Goal: Task Accomplishment & Management: Manage account settings

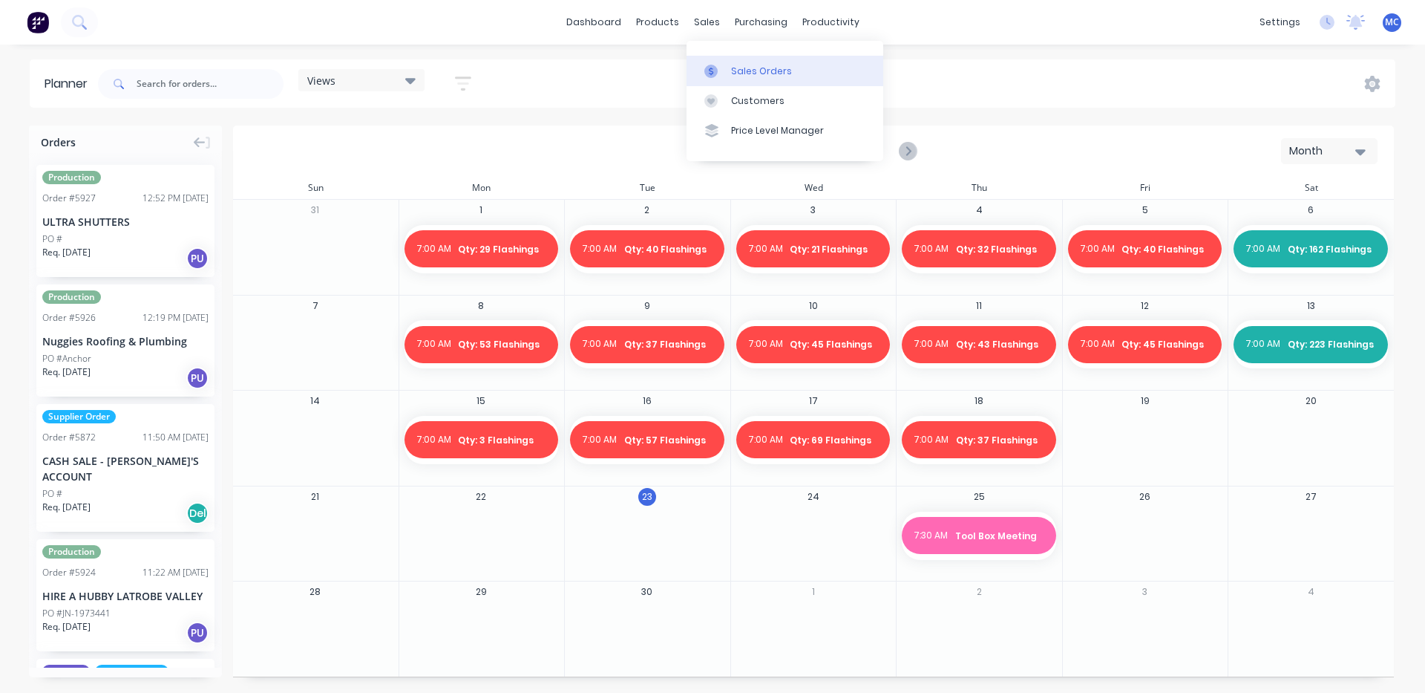
click at [719, 63] on link "Sales Orders" at bounding box center [785, 71] width 197 height 30
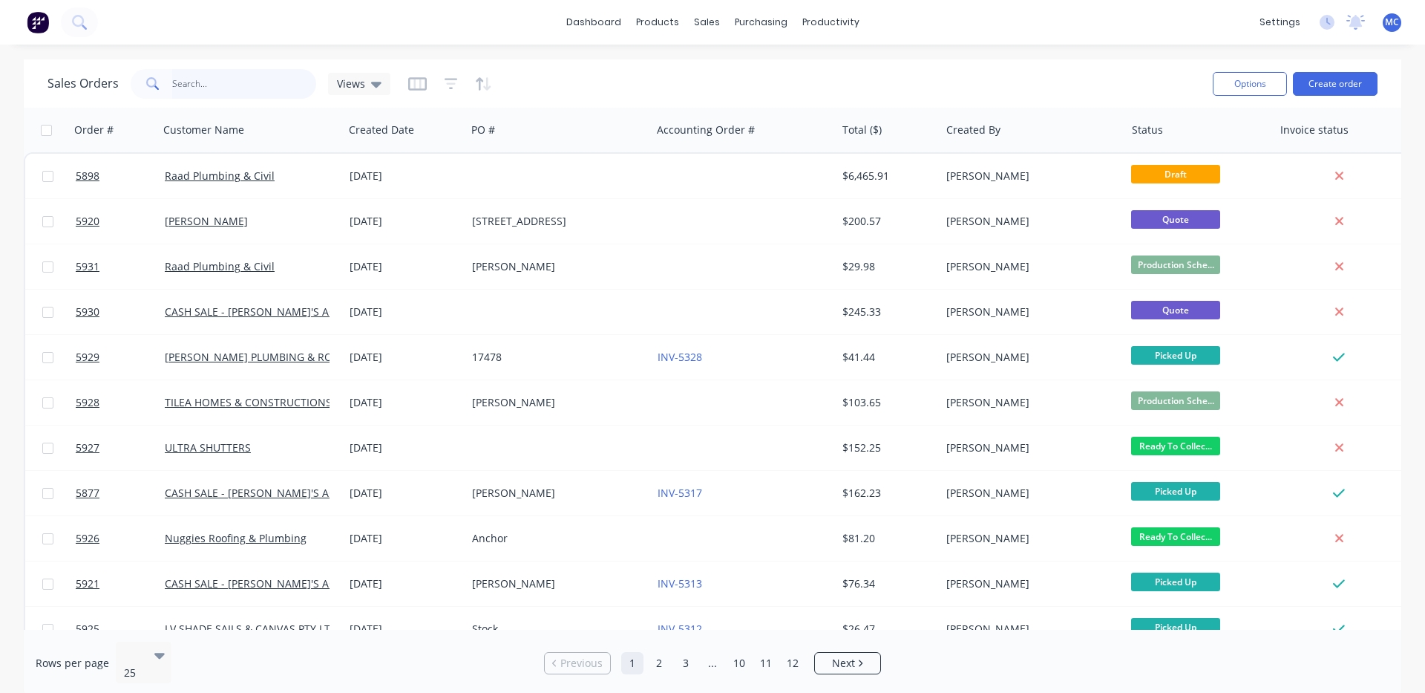
click at [269, 92] on input "text" at bounding box center [244, 84] width 145 height 30
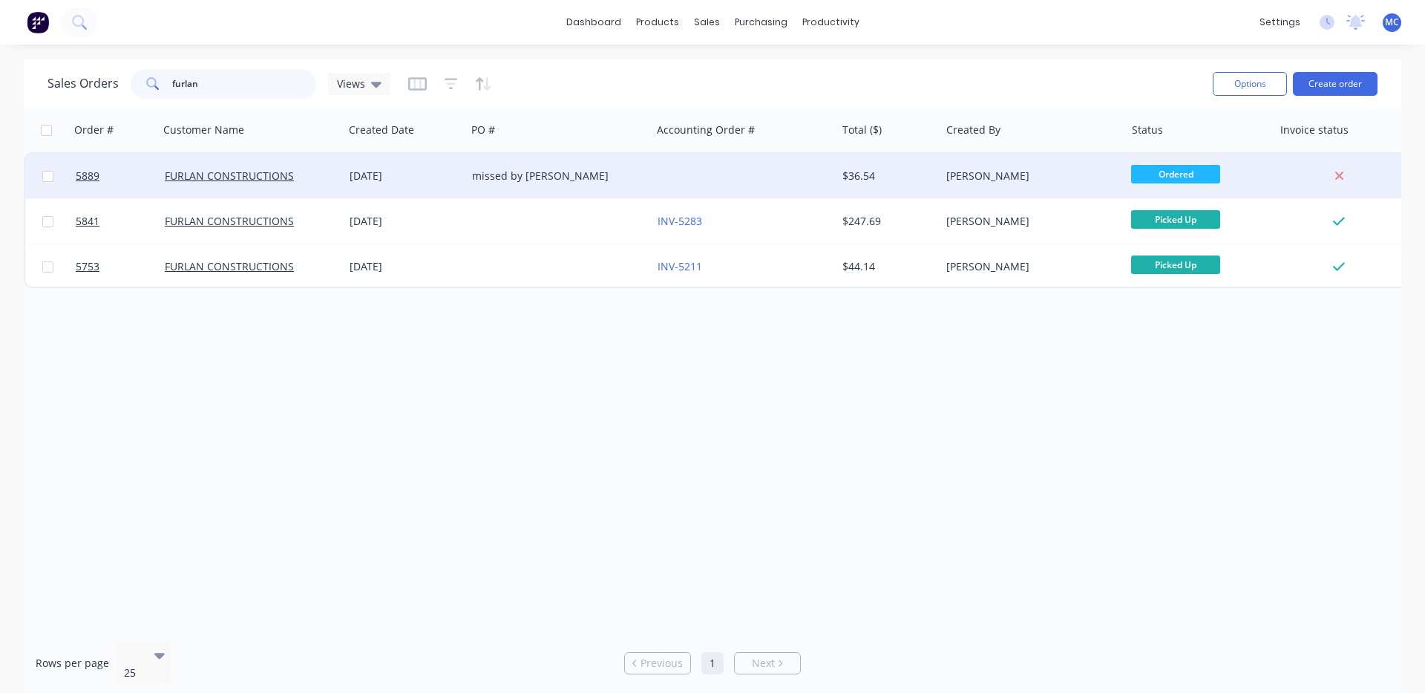
type input "furlan"
click at [304, 177] on div "FURLAN CONSTRUCTIONS" at bounding box center [247, 175] width 165 height 15
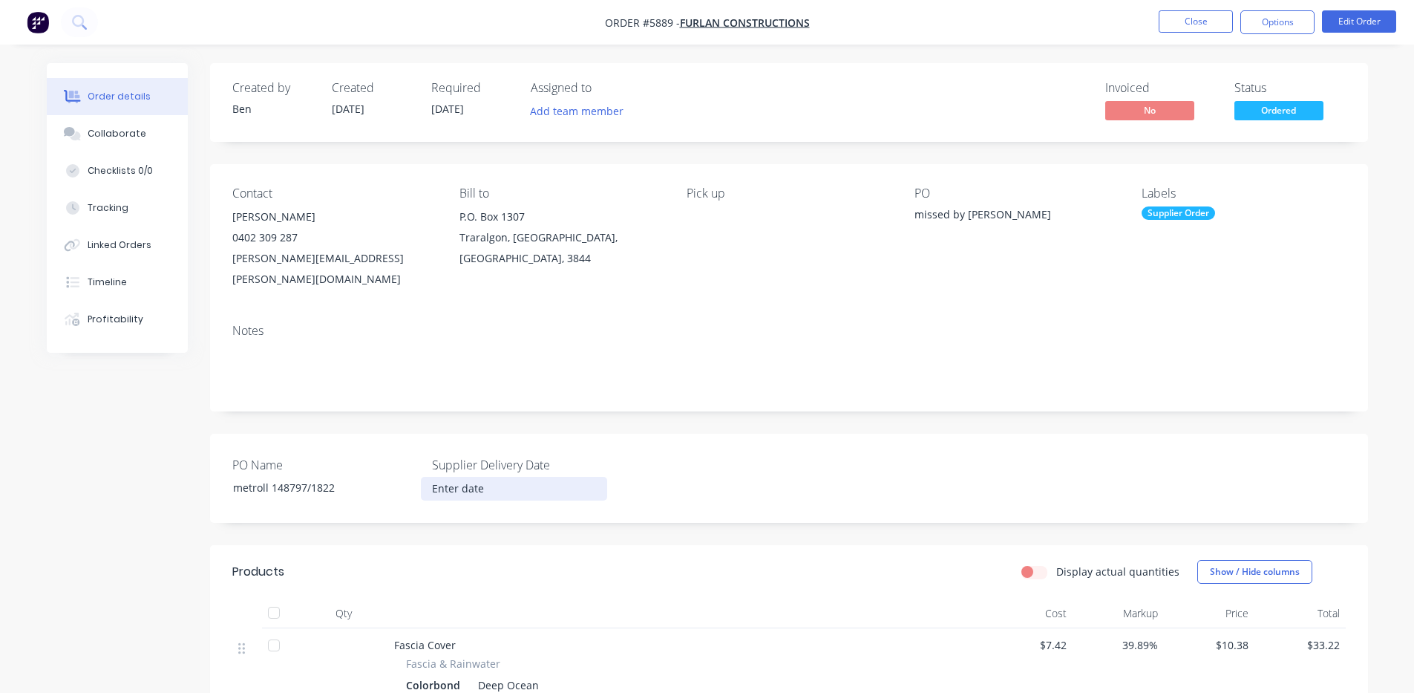
click at [474, 477] on input at bounding box center [514, 488] width 185 height 22
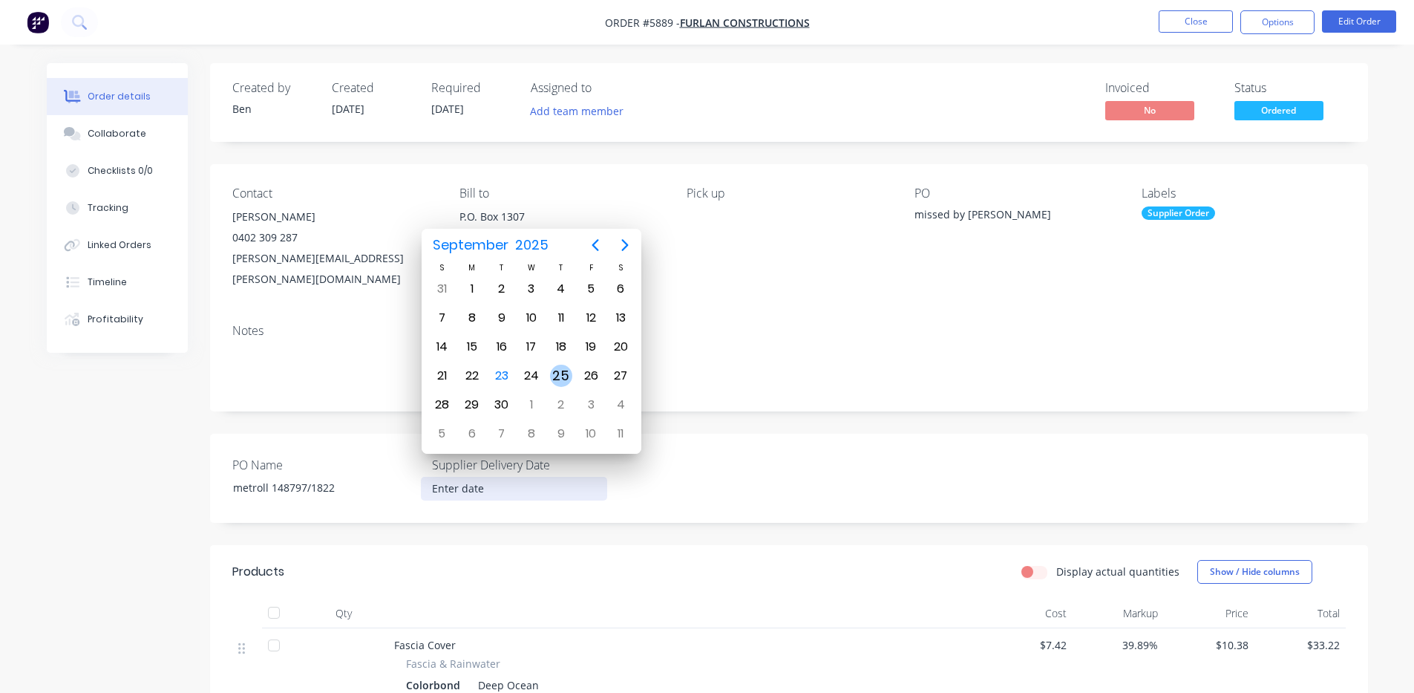
click at [566, 373] on div "25" at bounding box center [561, 375] width 22 height 22
type input "[DATE]"
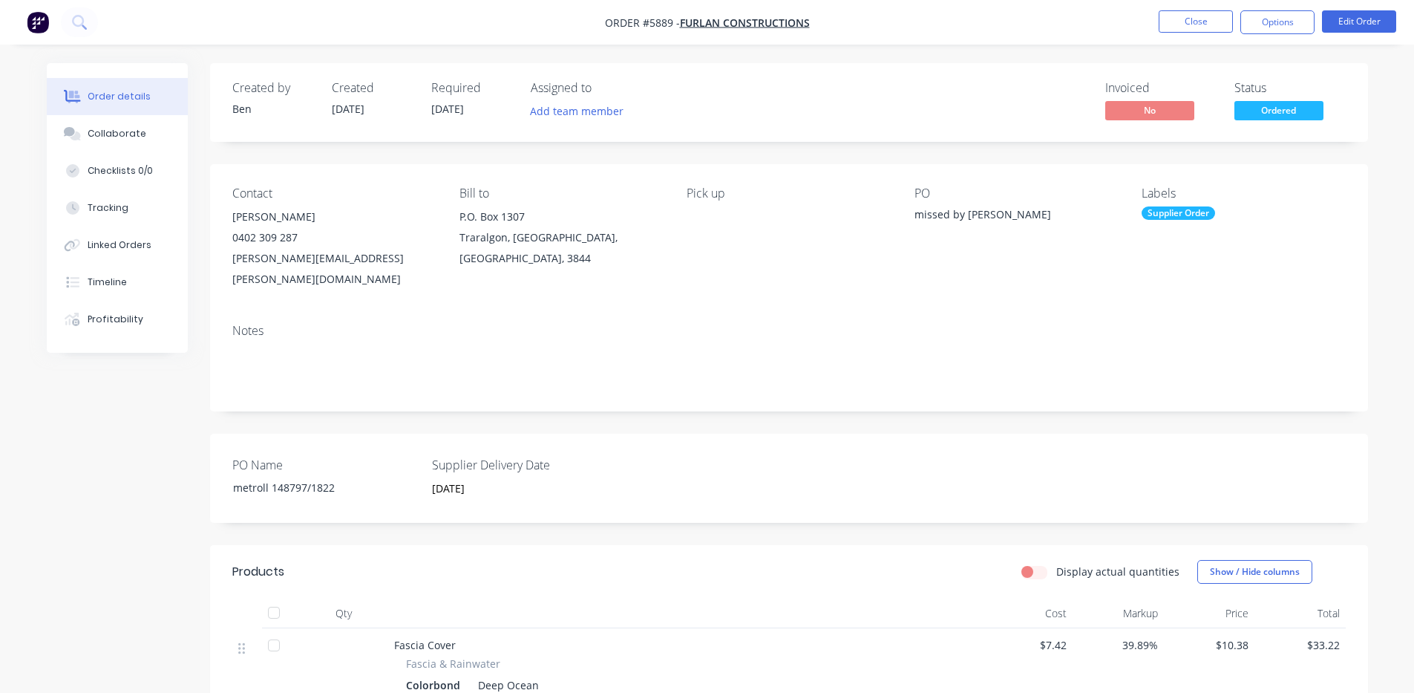
click at [700, 433] on div "PO Name metroll 148797/1822 Supplier Delivery Date [DATE]" at bounding box center [789, 477] width 1158 height 89
click at [128, 240] on div "Linked Orders" at bounding box center [120, 244] width 64 height 13
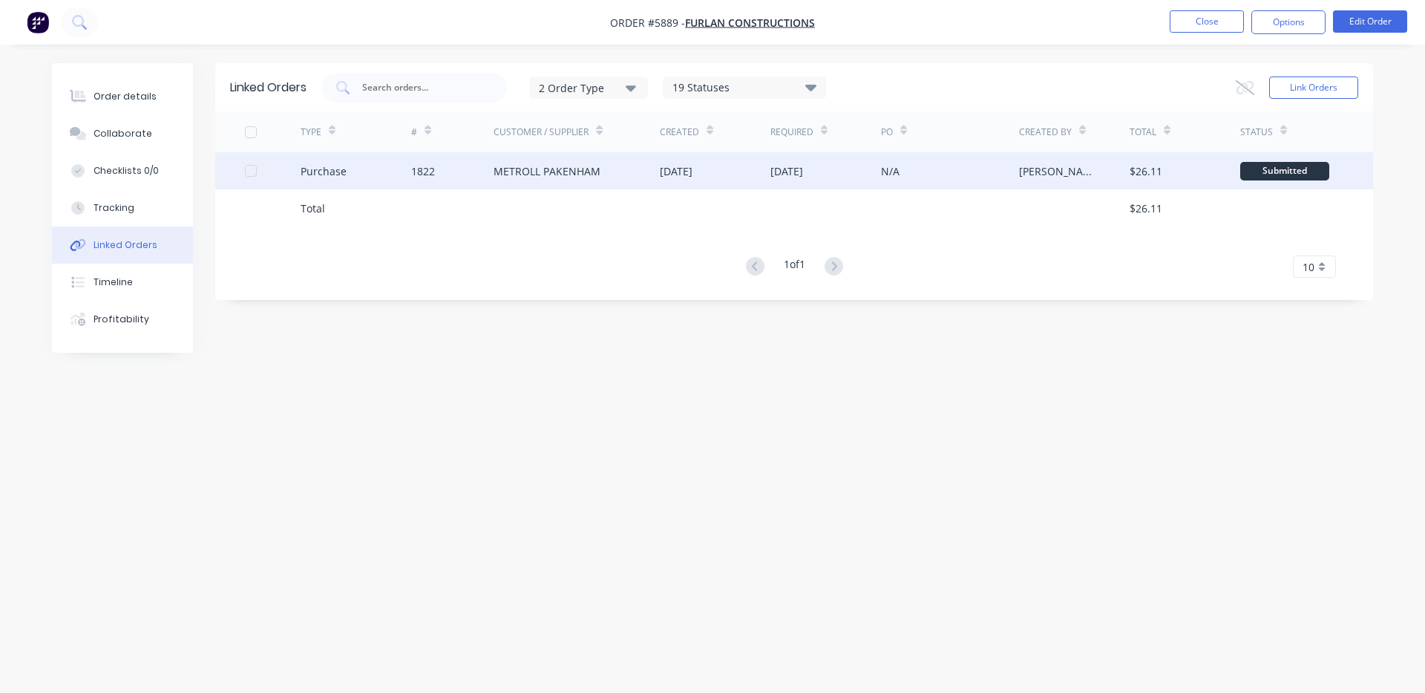
click at [616, 171] on div "METROLL PAKENHAM" at bounding box center [577, 170] width 166 height 37
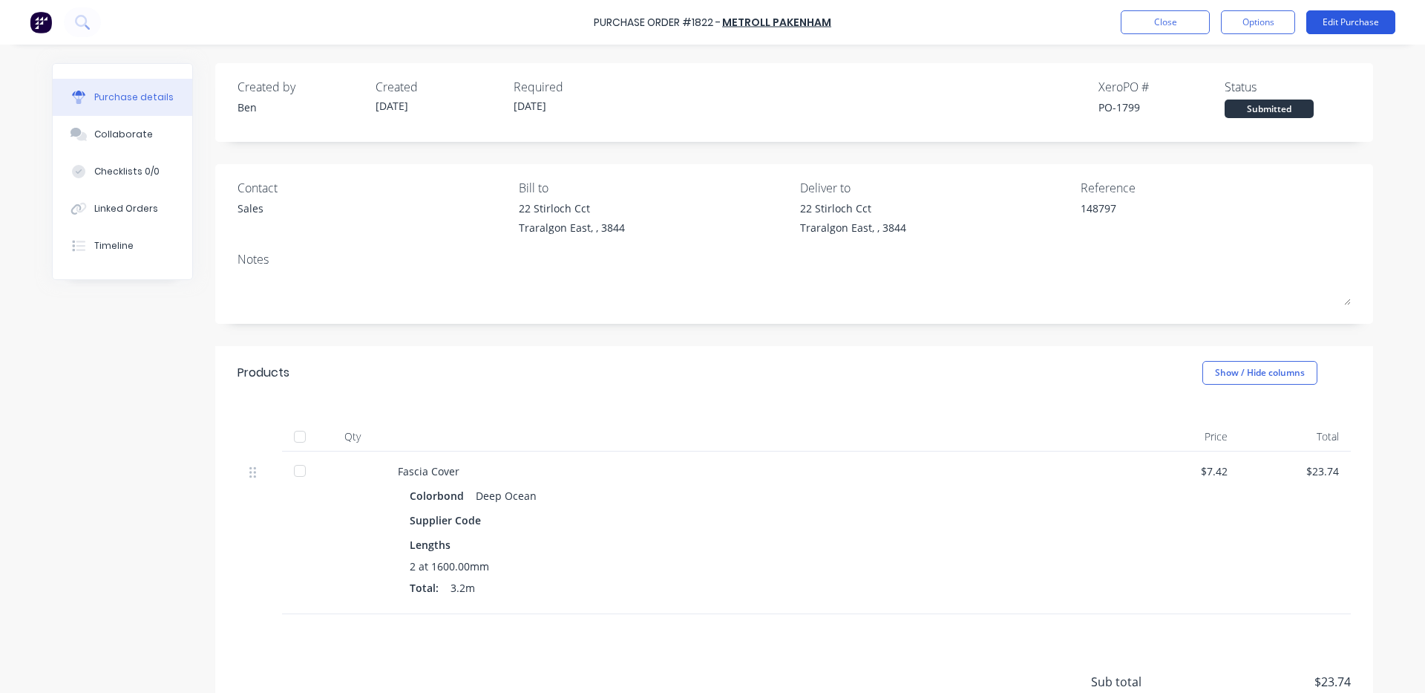
click at [1361, 33] on button "Edit Purchase" at bounding box center [1350, 22] width 89 height 24
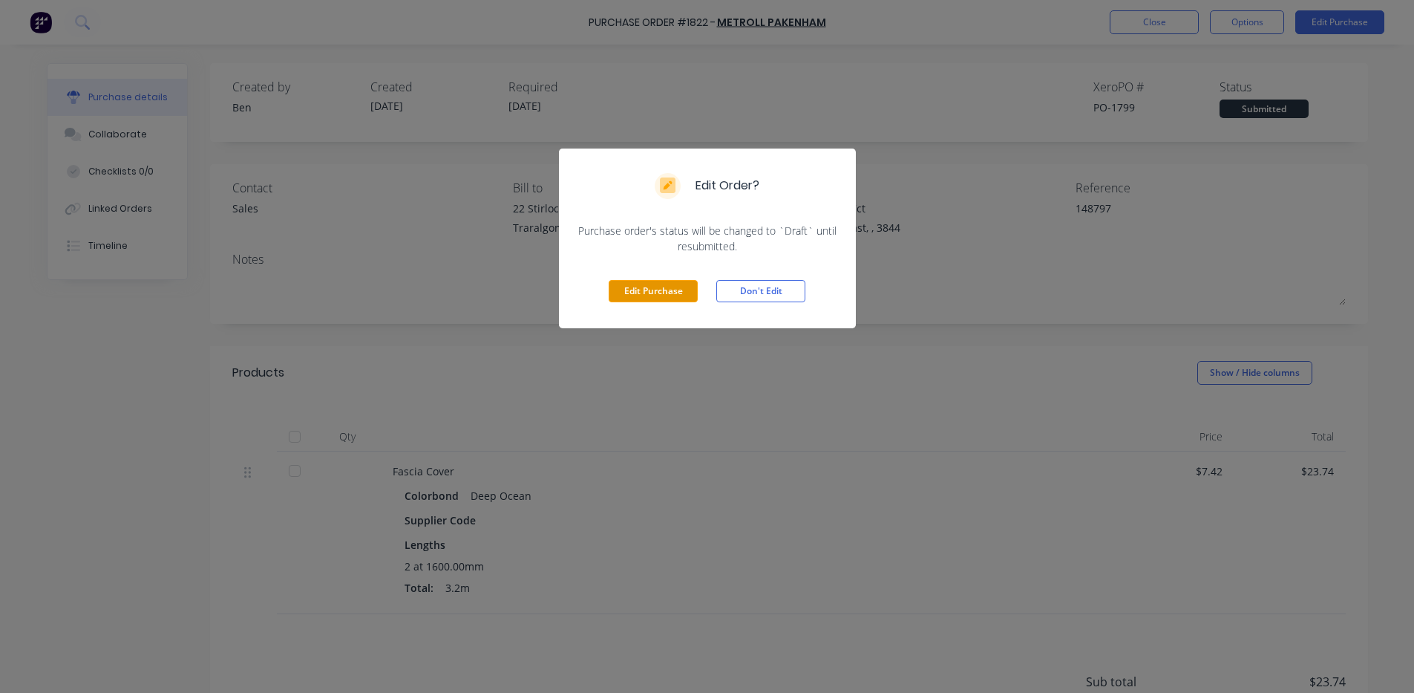
click at [661, 293] on button "Edit Purchase" at bounding box center [653, 291] width 89 height 22
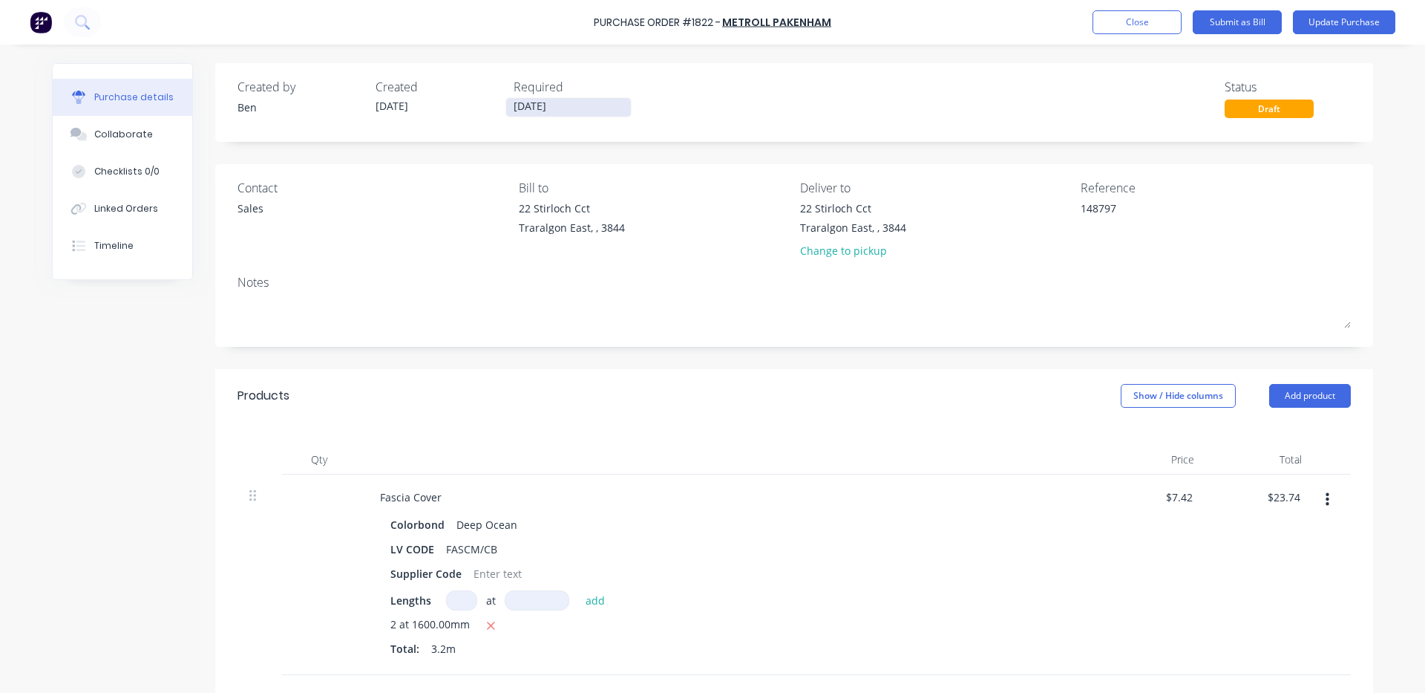
click at [580, 108] on input "[DATE]" at bounding box center [568, 107] width 125 height 19
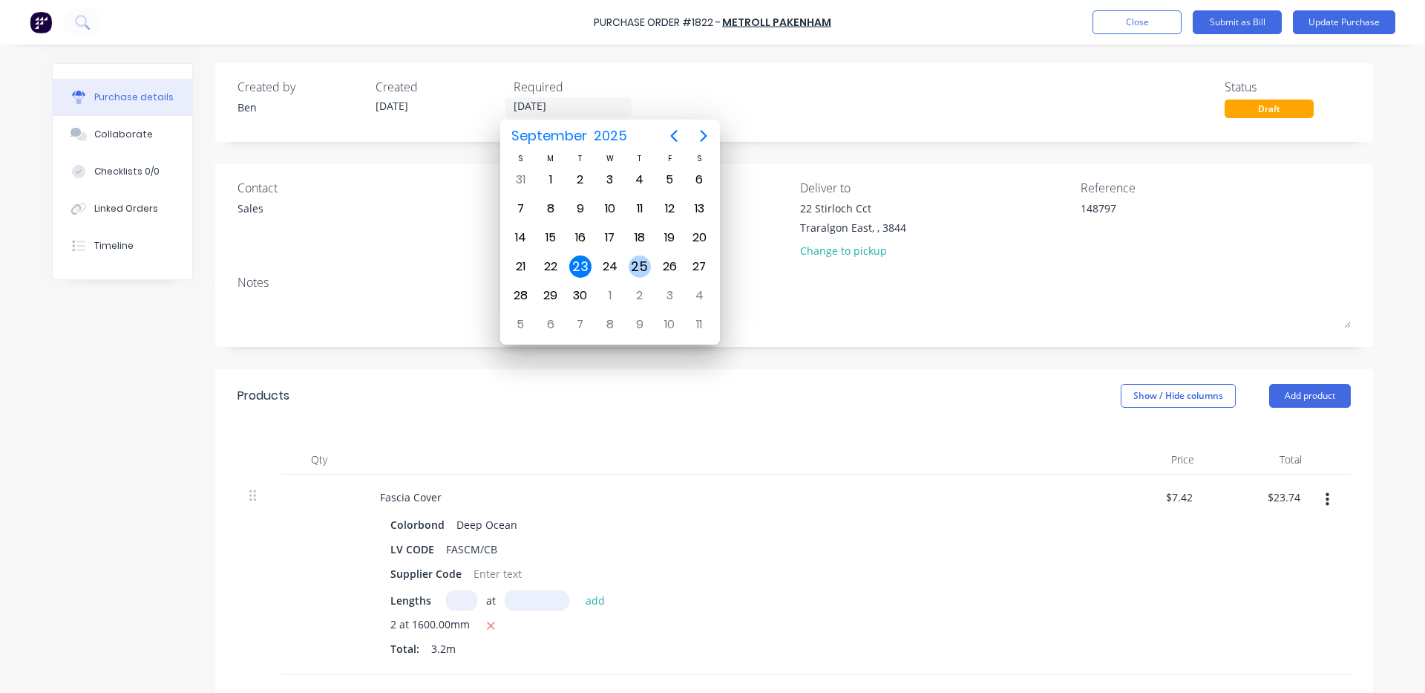
click at [642, 266] on div "25" at bounding box center [640, 266] width 22 height 22
type textarea "x"
type input "[DATE]"
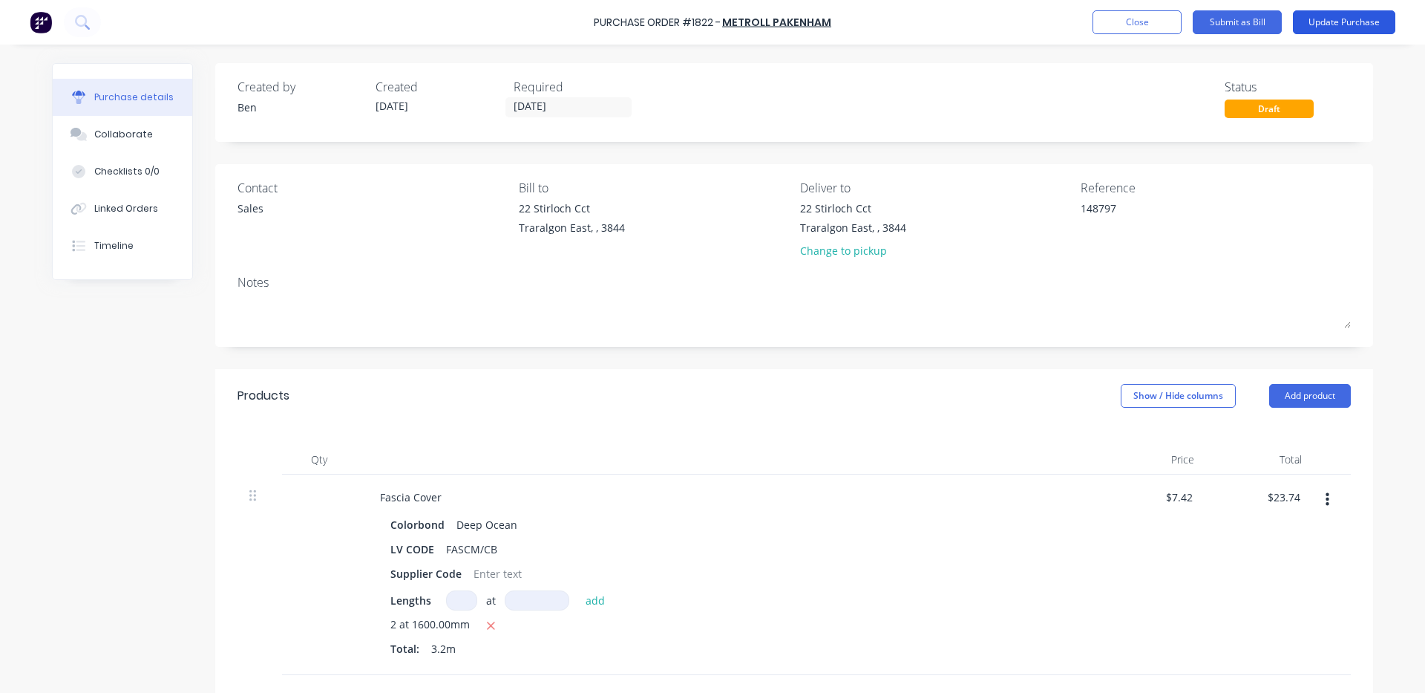
click at [1357, 22] on button "Update Purchase" at bounding box center [1344, 22] width 102 height 24
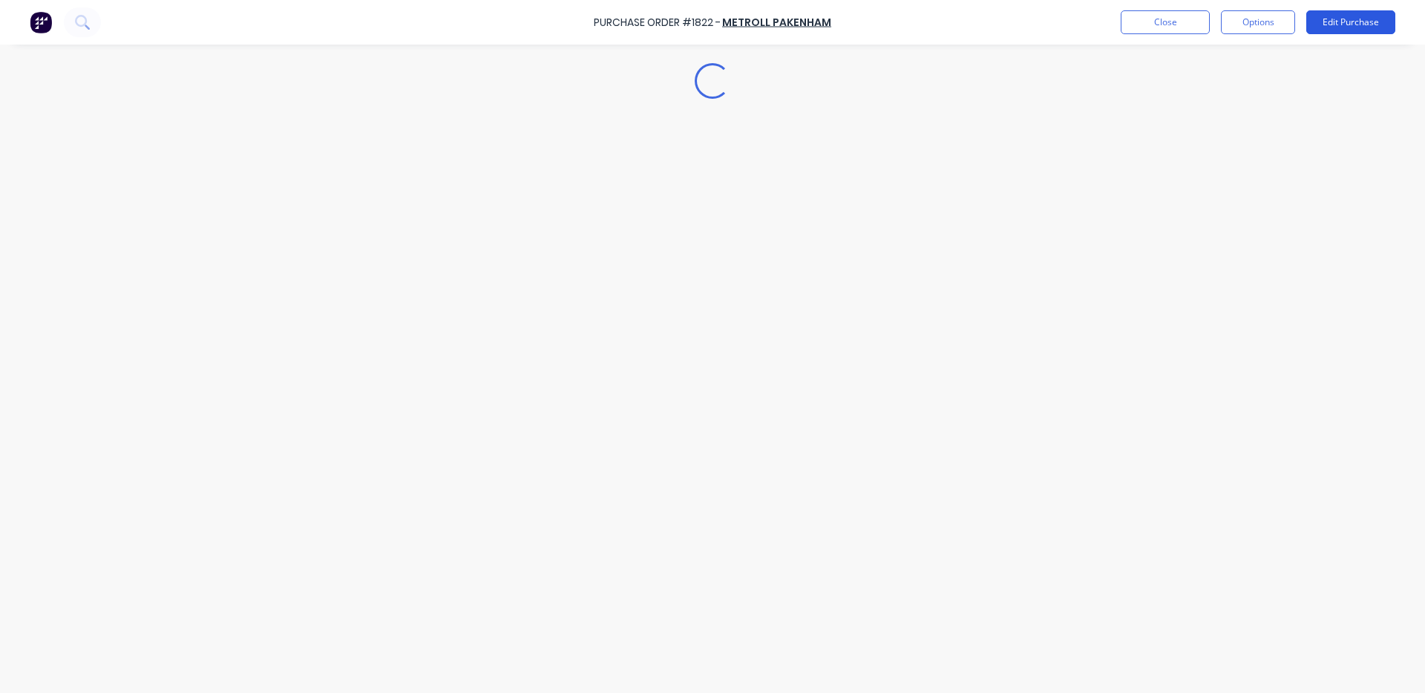
type textarea "x"
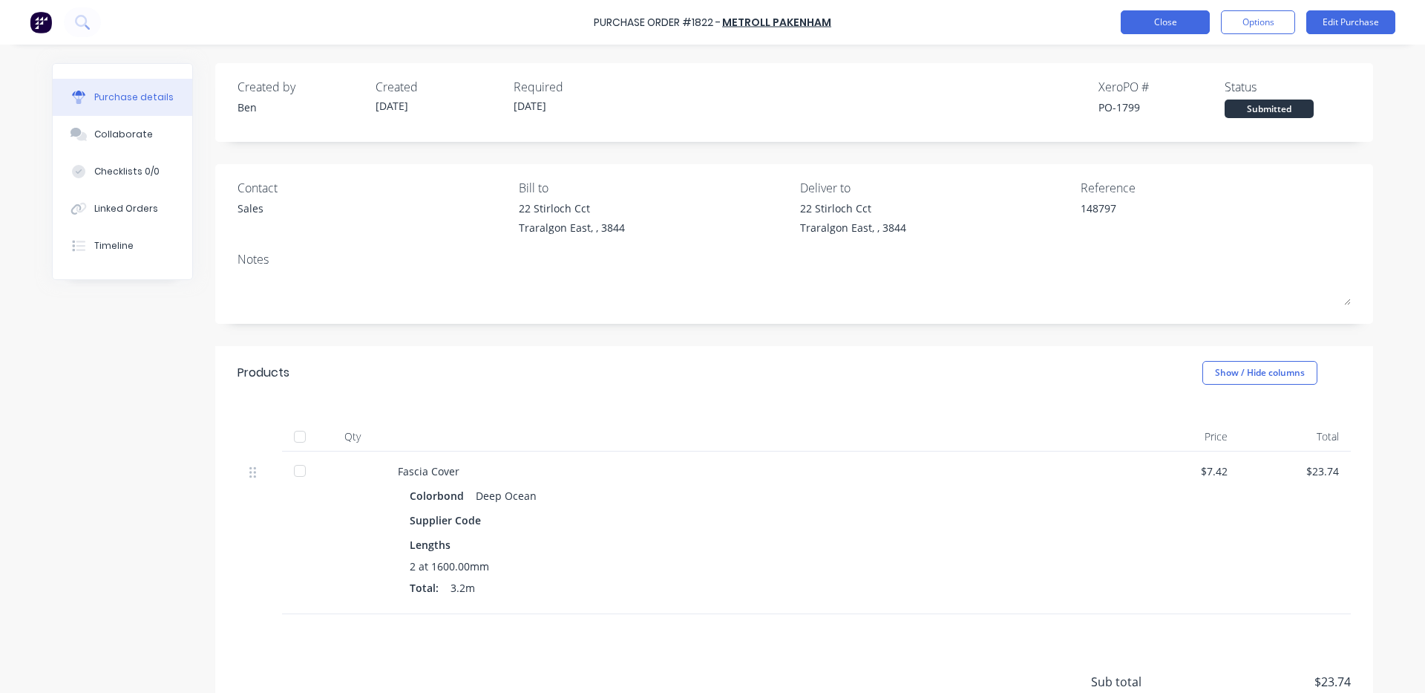
click at [1179, 19] on button "Close" at bounding box center [1165, 22] width 89 height 24
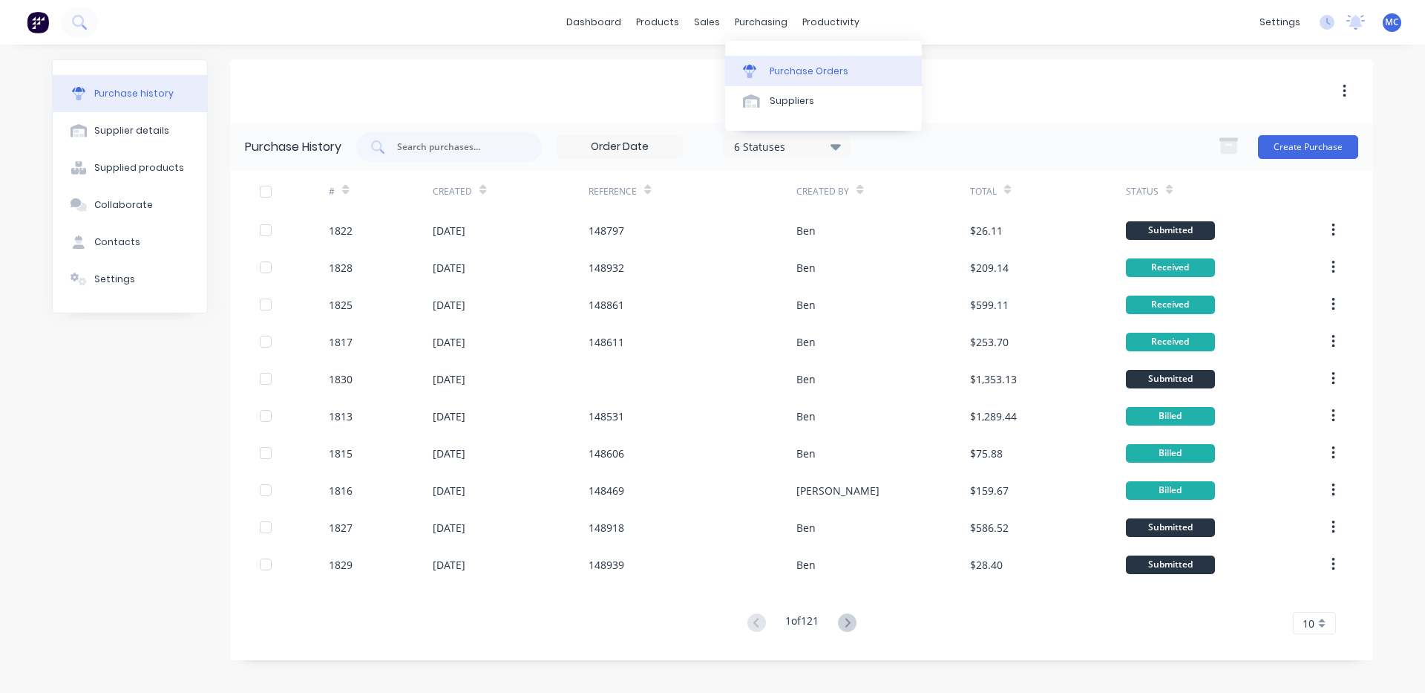
click at [789, 62] on link "Purchase Orders" at bounding box center [823, 71] width 197 height 30
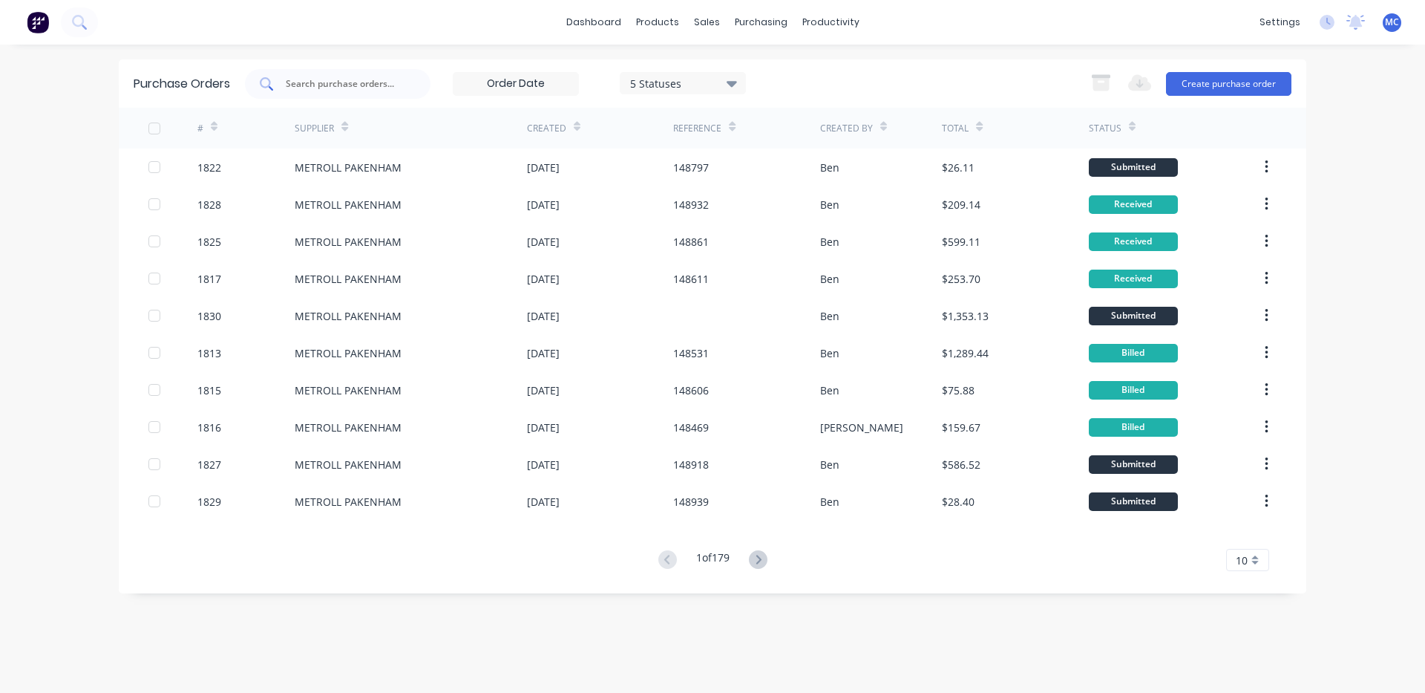
click at [322, 94] on div at bounding box center [338, 84] width 186 height 30
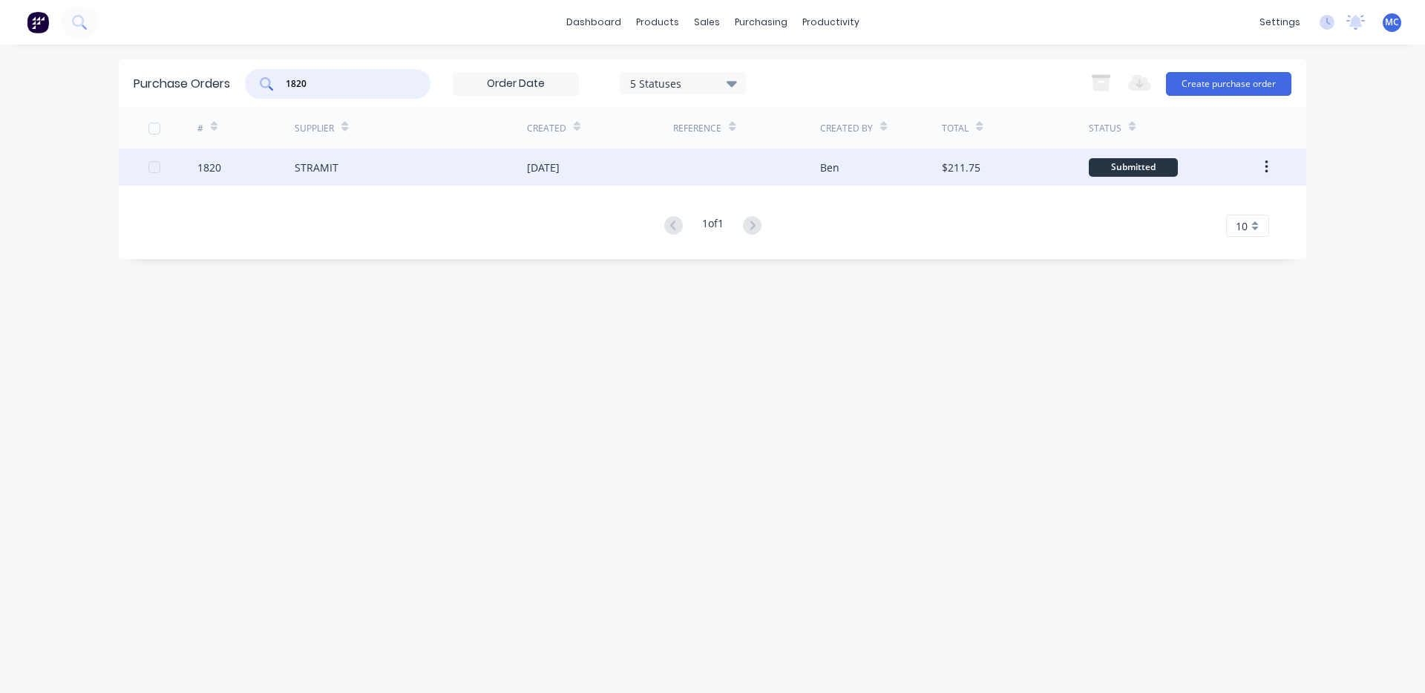
type input "1820"
click at [489, 180] on div "STRAMIT" at bounding box center [411, 166] width 232 height 37
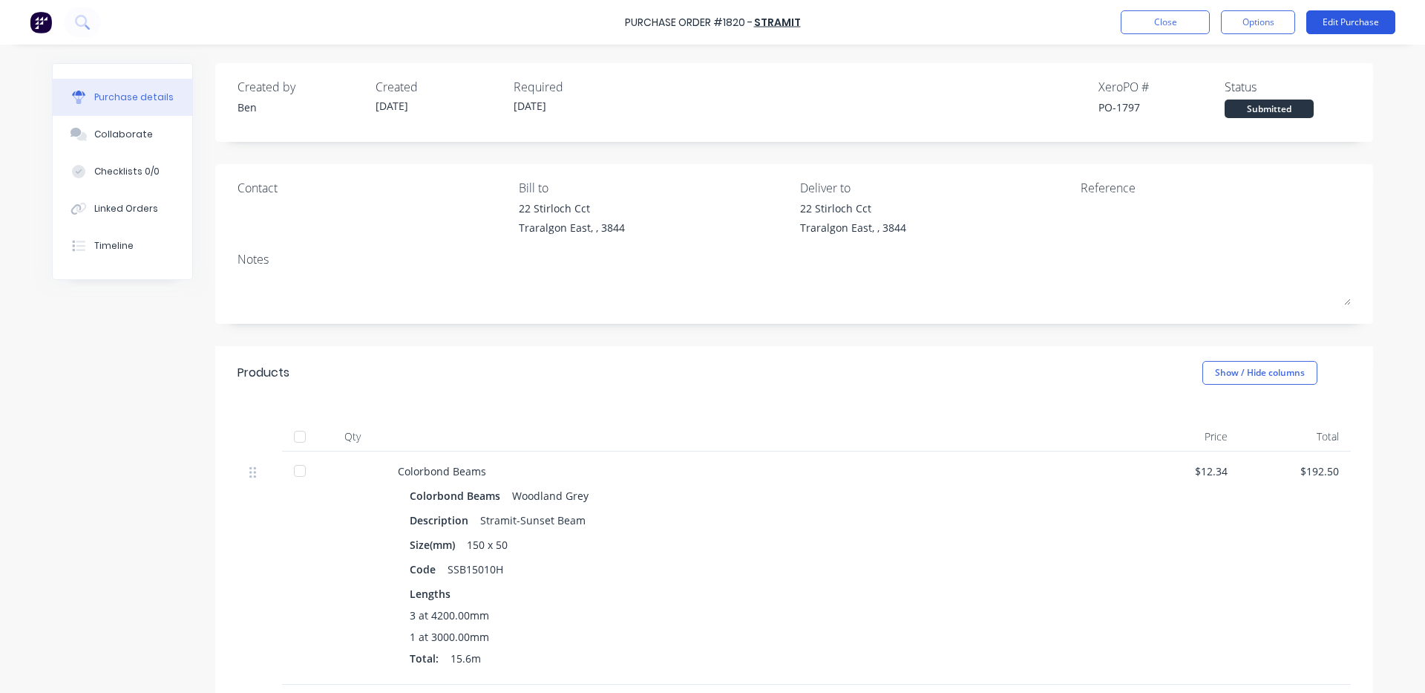
click at [1338, 24] on button "Edit Purchase" at bounding box center [1350, 22] width 89 height 24
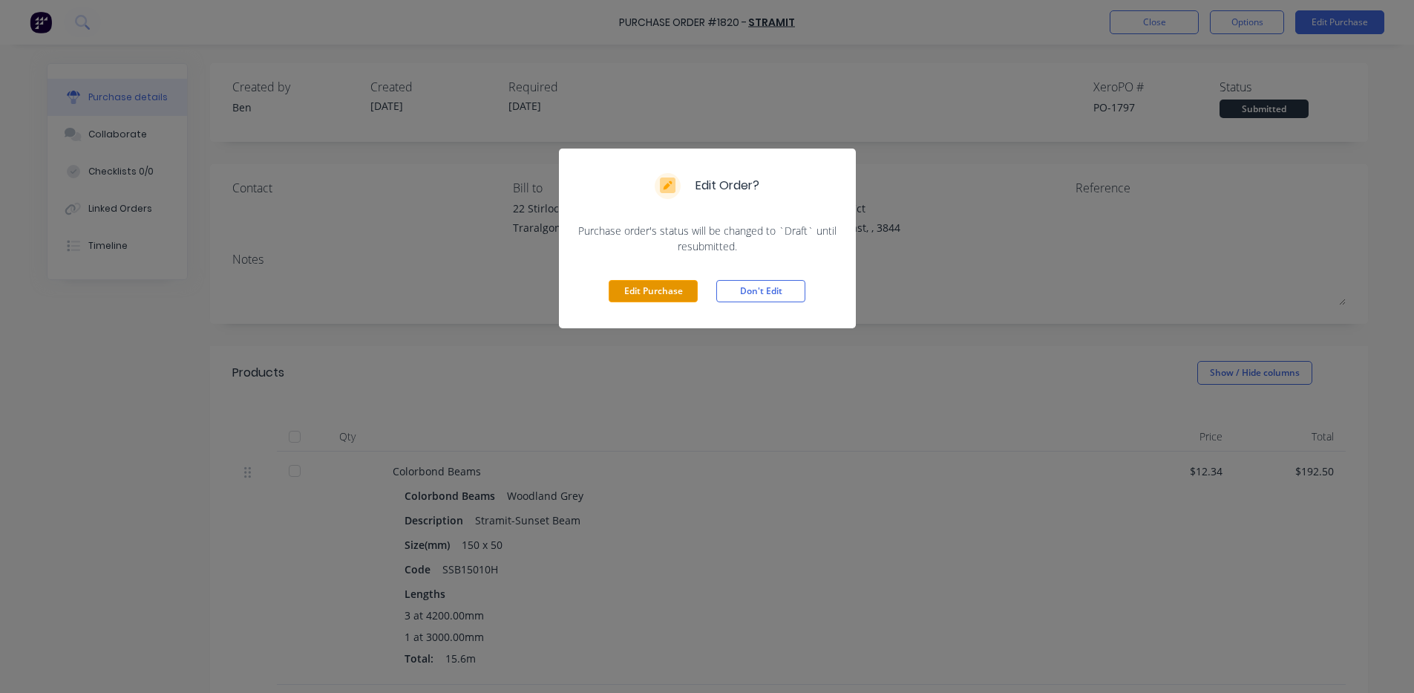
click at [653, 298] on button "Edit Purchase" at bounding box center [653, 291] width 89 height 22
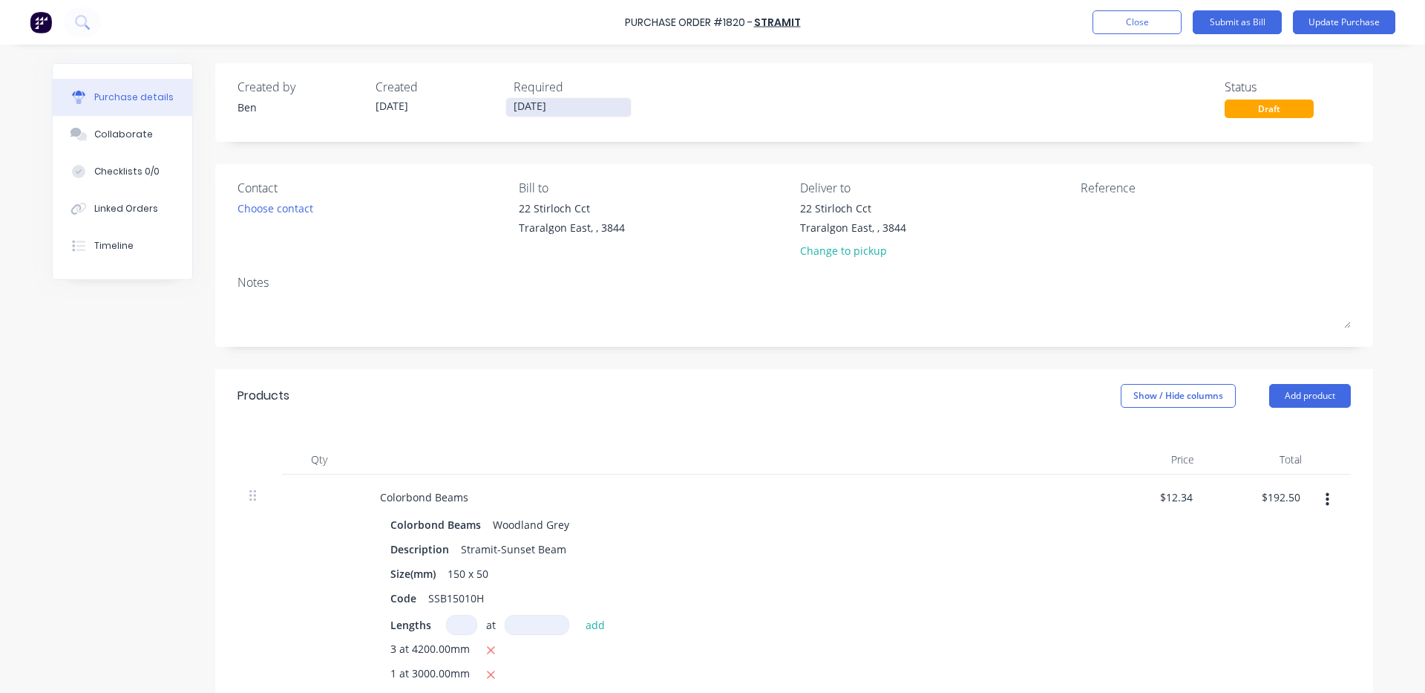
click at [588, 111] on input "[DATE]" at bounding box center [568, 107] width 125 height 19
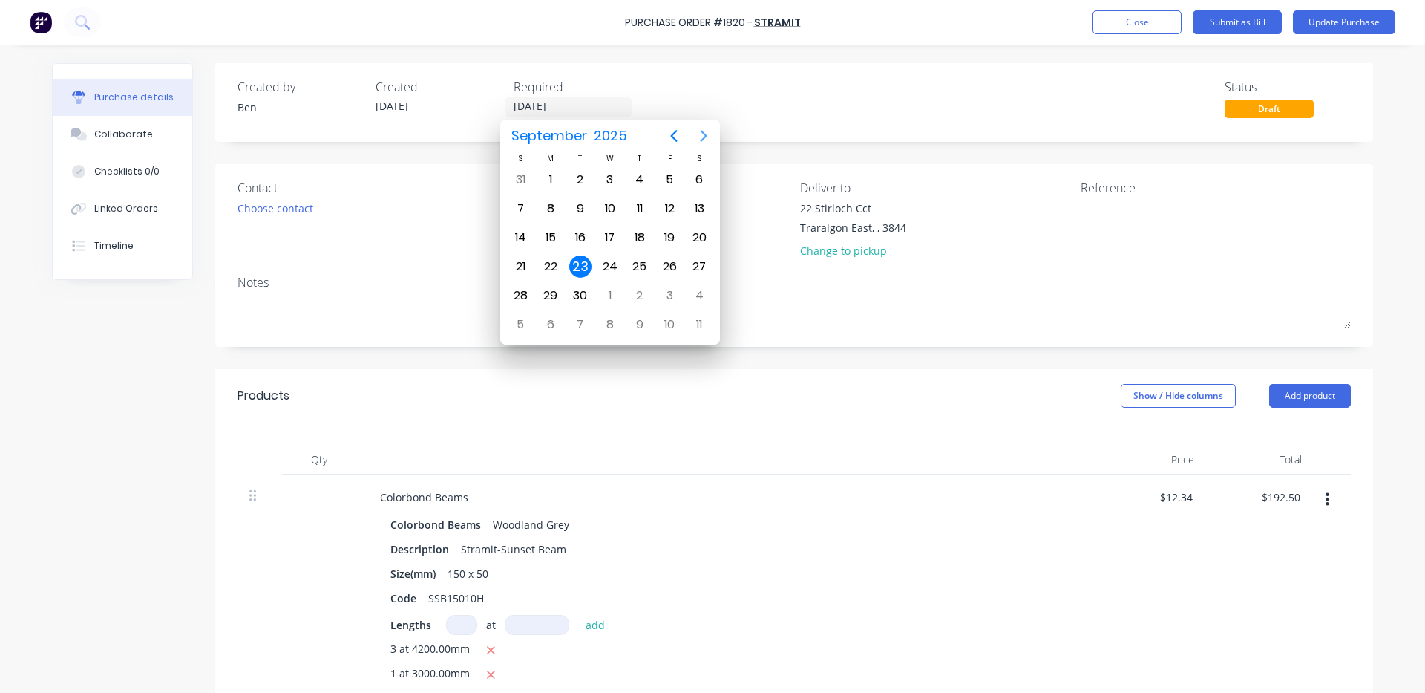
click at [698, 143] on icon "Next page" at bounding box center [704, 136] width 18 height 18
click at [586, 205] on div "7" at bounding box center [580, 208] width 22 height 22
type input "[DATE]"
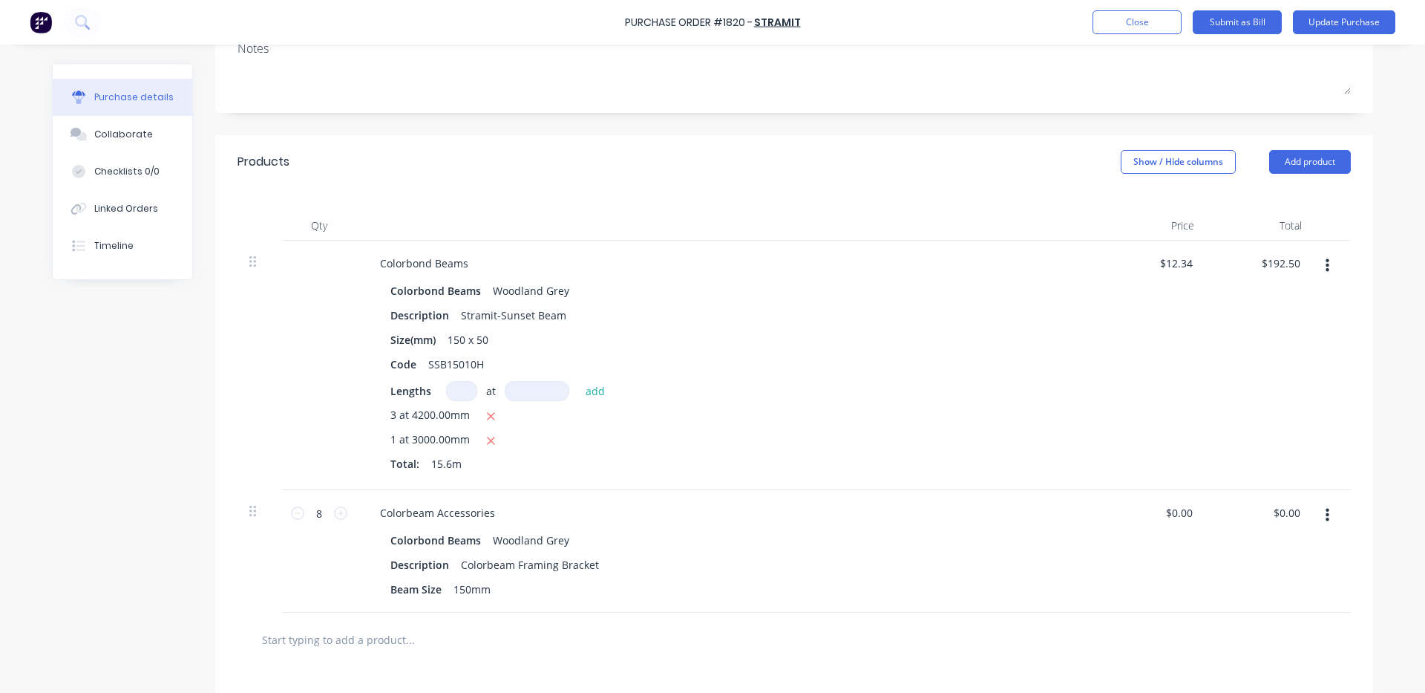
scroll to position [247, 0]
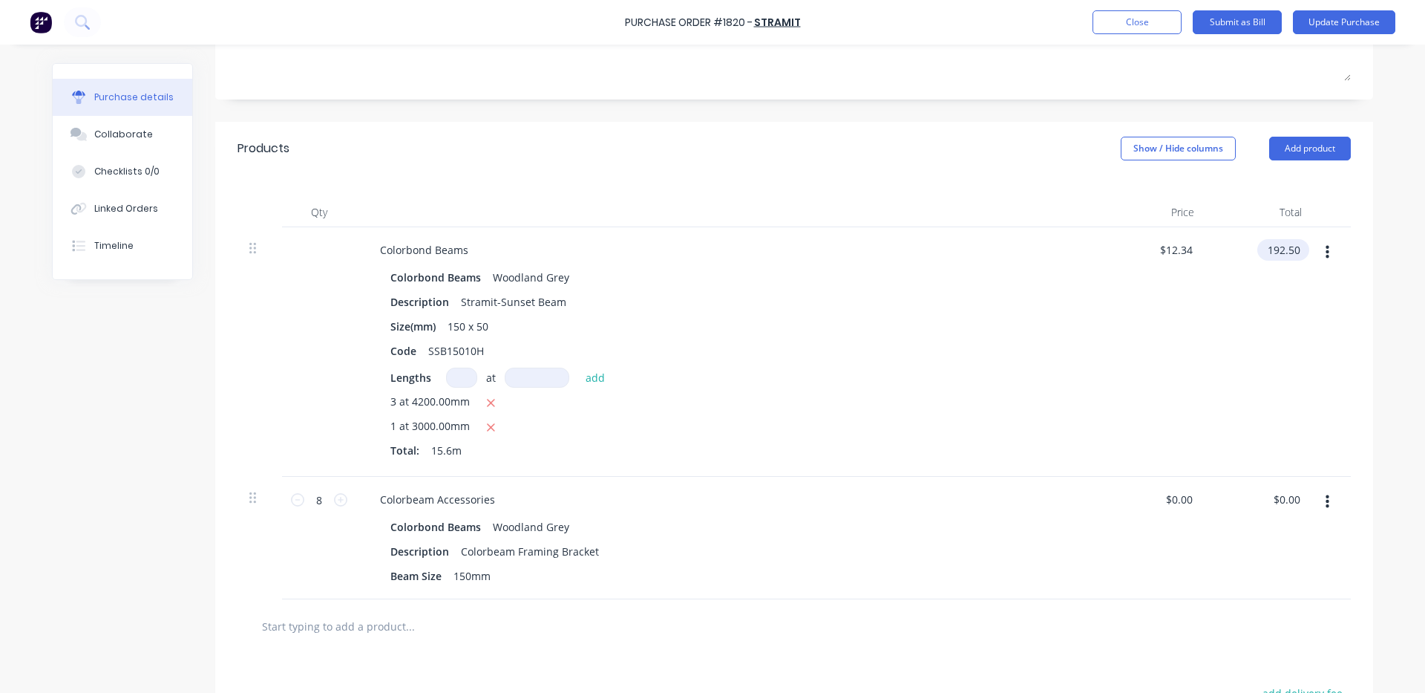
click at [1295, 249] on input "192.50" at bounding box center [1280, 250] width 46 height 22
drag, startPoint x: 1295, startPoint y: 249, endPoint x: 1032, endPoint y: 221, distance: 264.2
click at [1036, 221] on div "Qty Price Total Colorbond Beams Colorbond Beams Woodland Grey Description Stram…" at bounding box center [794, 387] width 1158 height 424
type input "1"
type input "255.53"
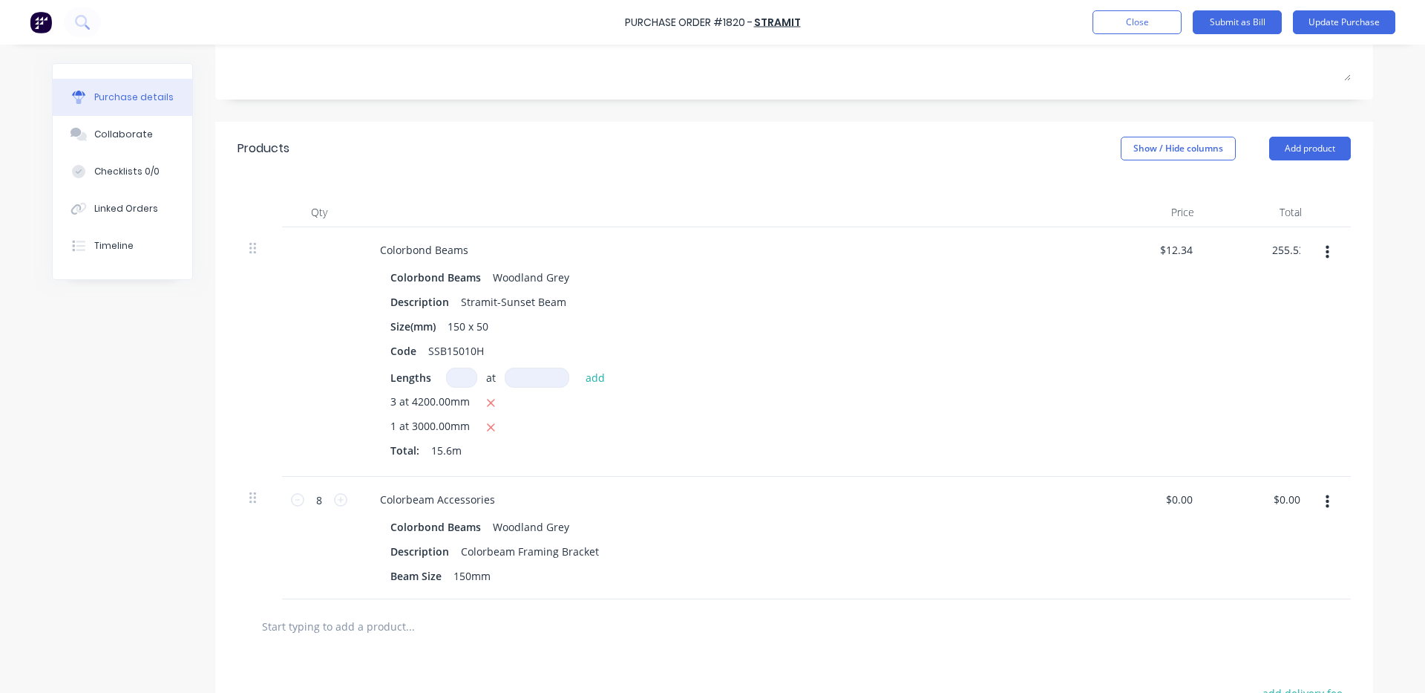
type input "$16.3801"
type input "$255.53"
click at [1283, 499] on input "0.00" at bounding box center [1286, 499] width 34 height 22
click at [1300, 500] on div "$0.00 0.00" at bounding box center [1292, 499] width 34 height 22
drag, startPoint x: 1297, startPoint y: 500, endPoint x: 1202, endPoint y: 496, distance: 94.4
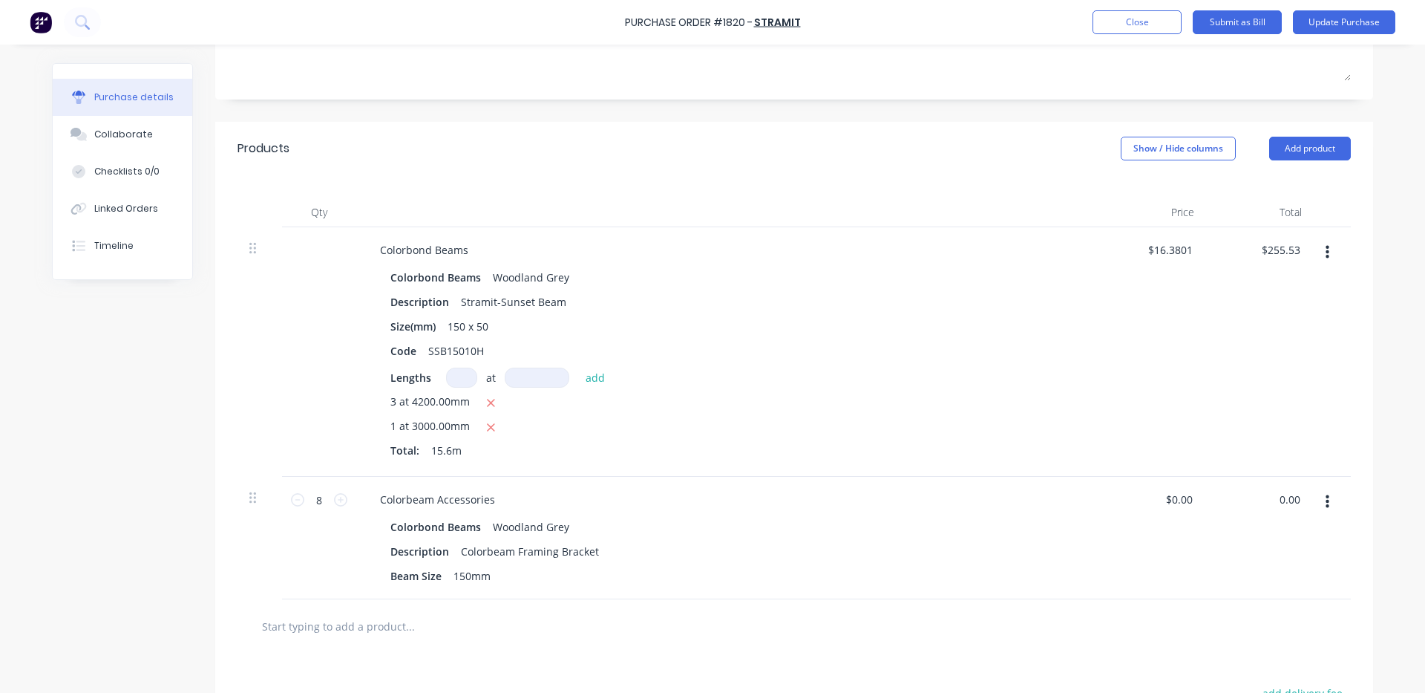
click at [1211, 496] on div "0.00 0.00" at bounding box center [1260, 538] width 108 height 122
type input "54.72"
type input "$6.84"
click at [984, 476] on div "Colorbond Beams Colorbond Beams Woodland Grey Description Stramit-Sunset Beam S…" at bounding box center [727, 351] width 742 height 249
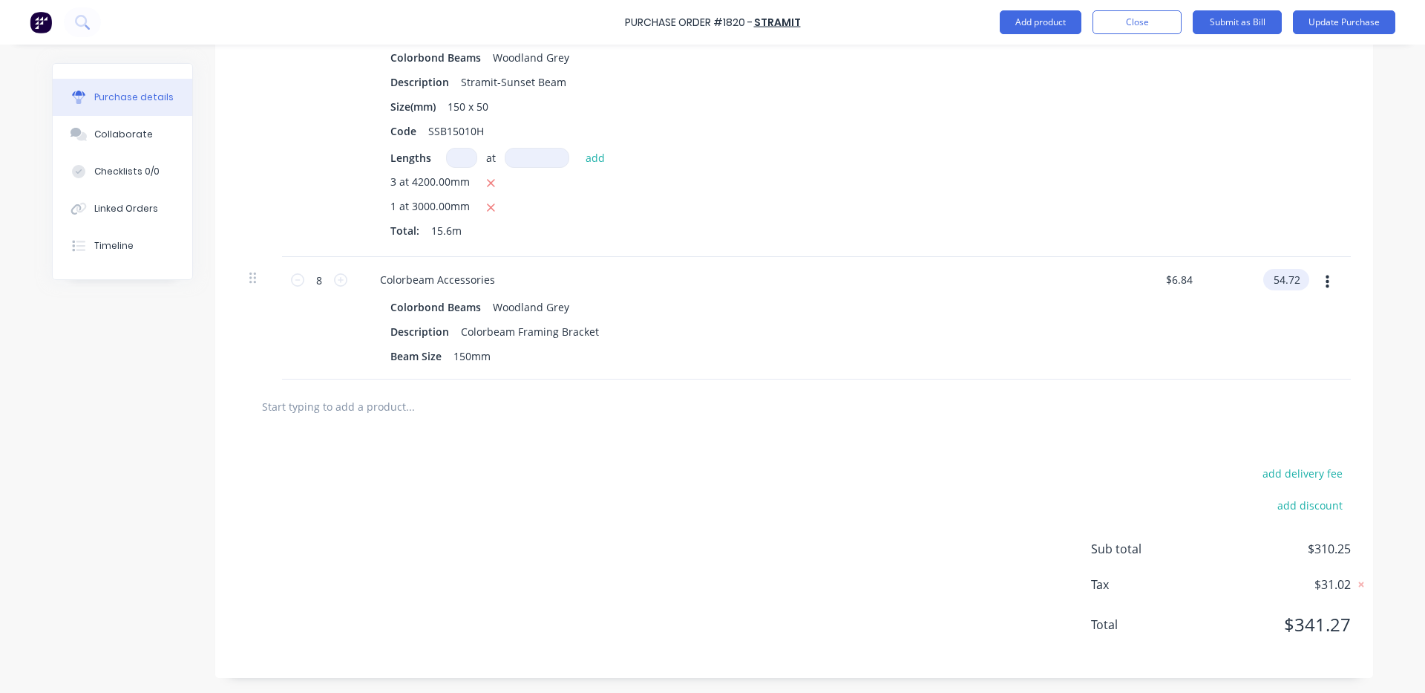
click at [1296, 278] on input "54.72" at bounding box center [1283, 280] width 40 height 22
type input "54.73"
type input "$6.8413"
type input "$54.73"
click at [1228, 330] on div "$54.73 54.73" at bounding box center [1260, 318] width 108 height 122
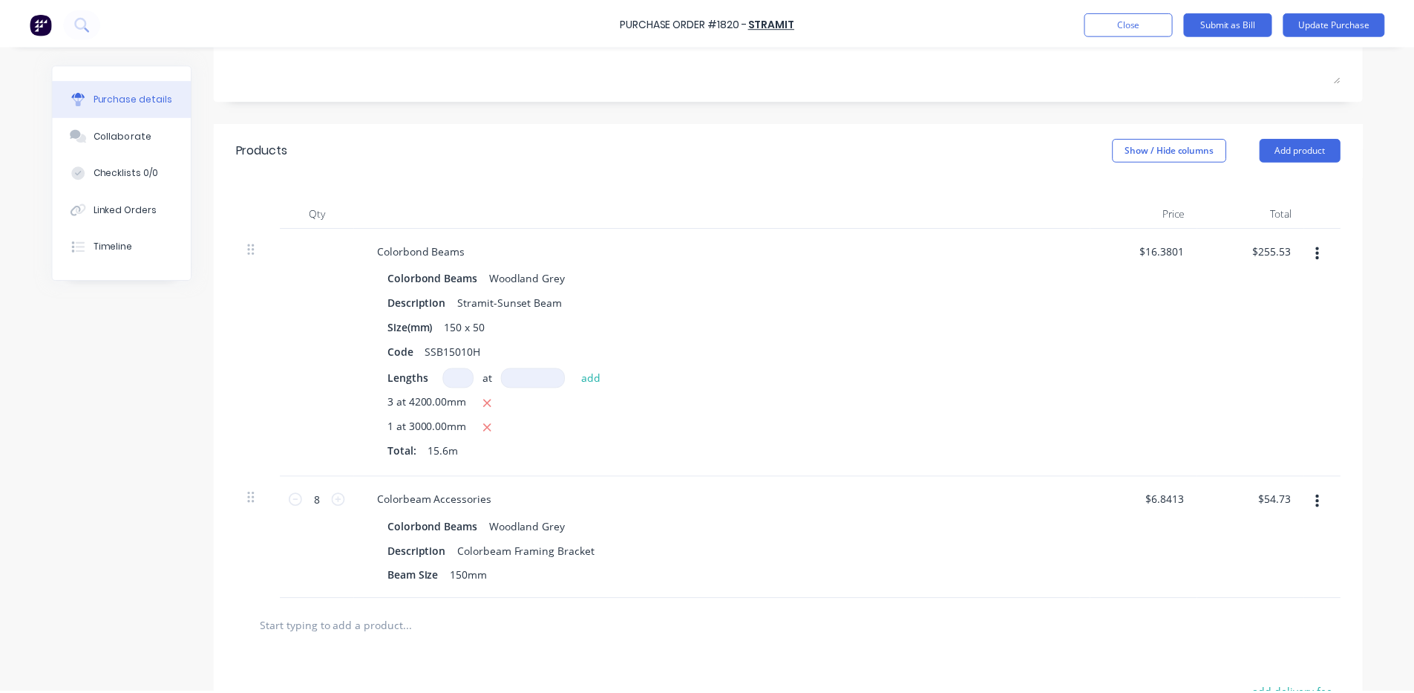
scroll to position [0, 0]
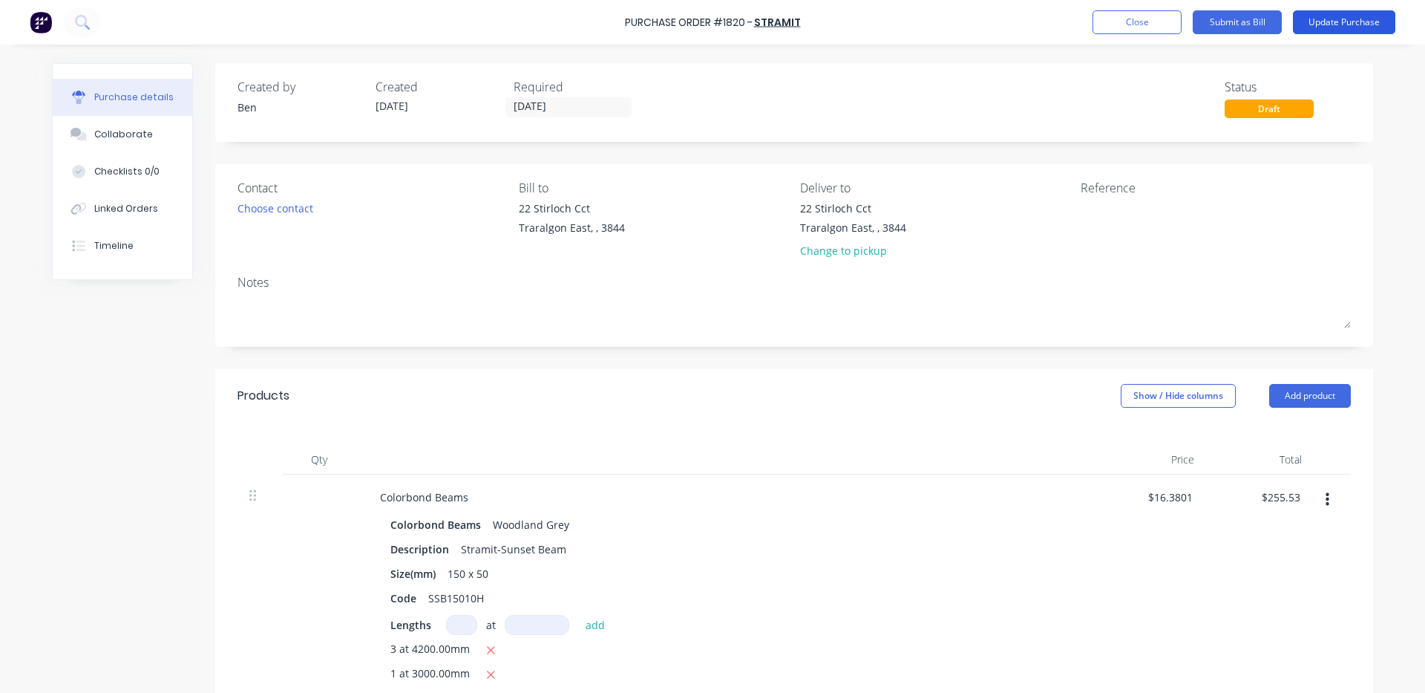
click at [1353, 14] on button "Update Purchase" at bounding box center [1344, 22] width 102 height 24
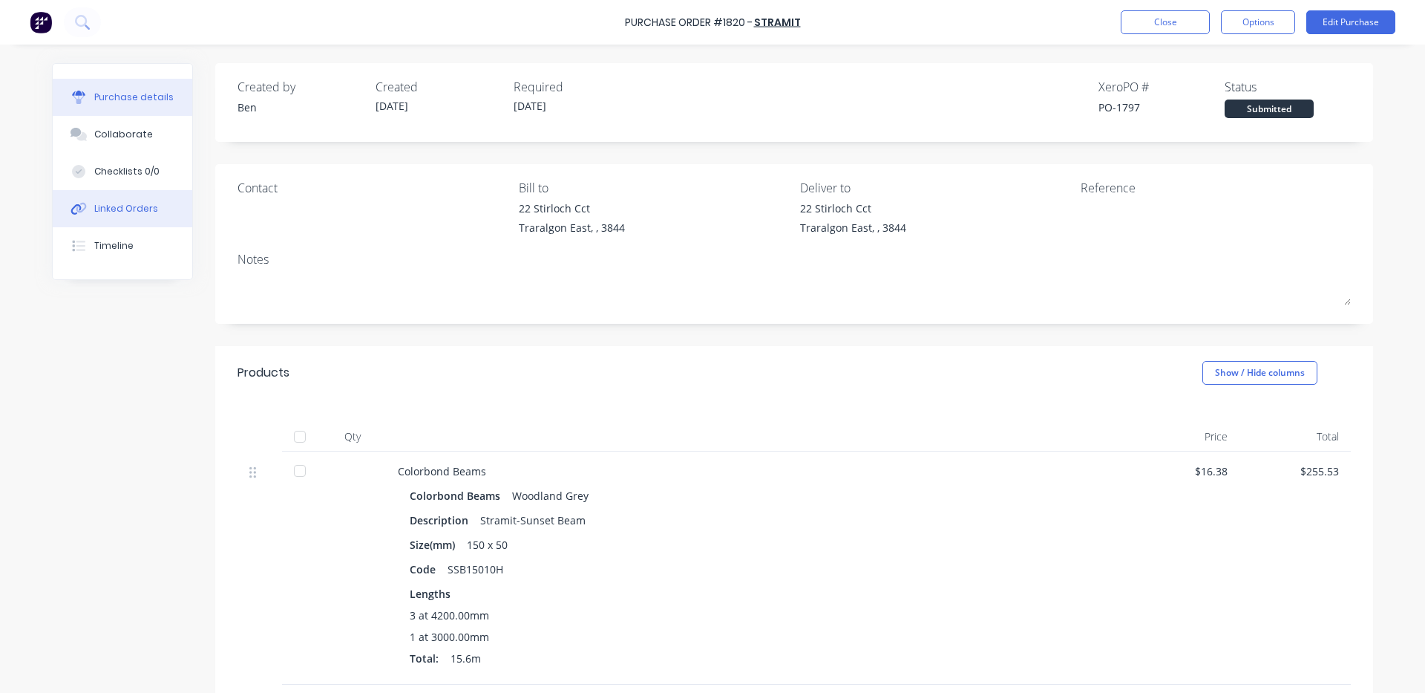
click at [120, 216] on button "Linked Orders" at bounding box center [123, 208] width 140 height 37
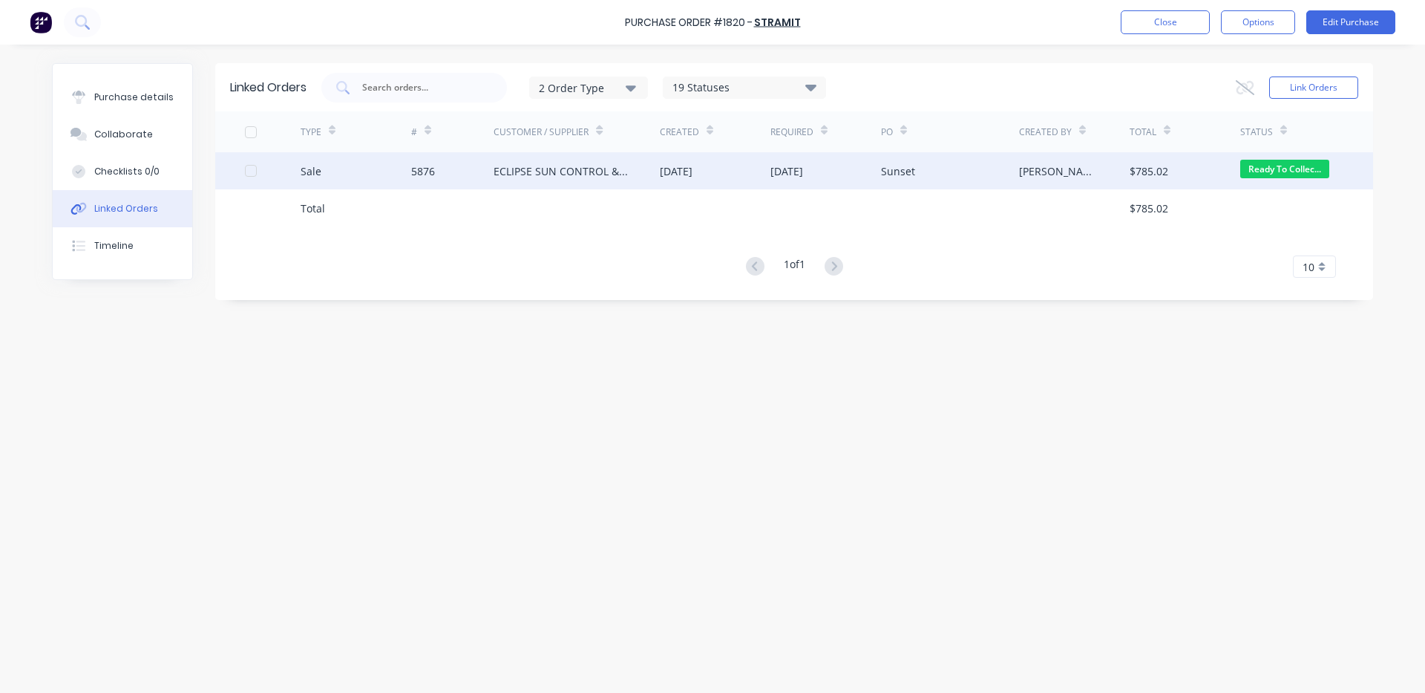
click at [499, 171] on div "ECLIPSE SUN CONTROL & PATIOS" at bounding box center [562, 171] width 137 height 16
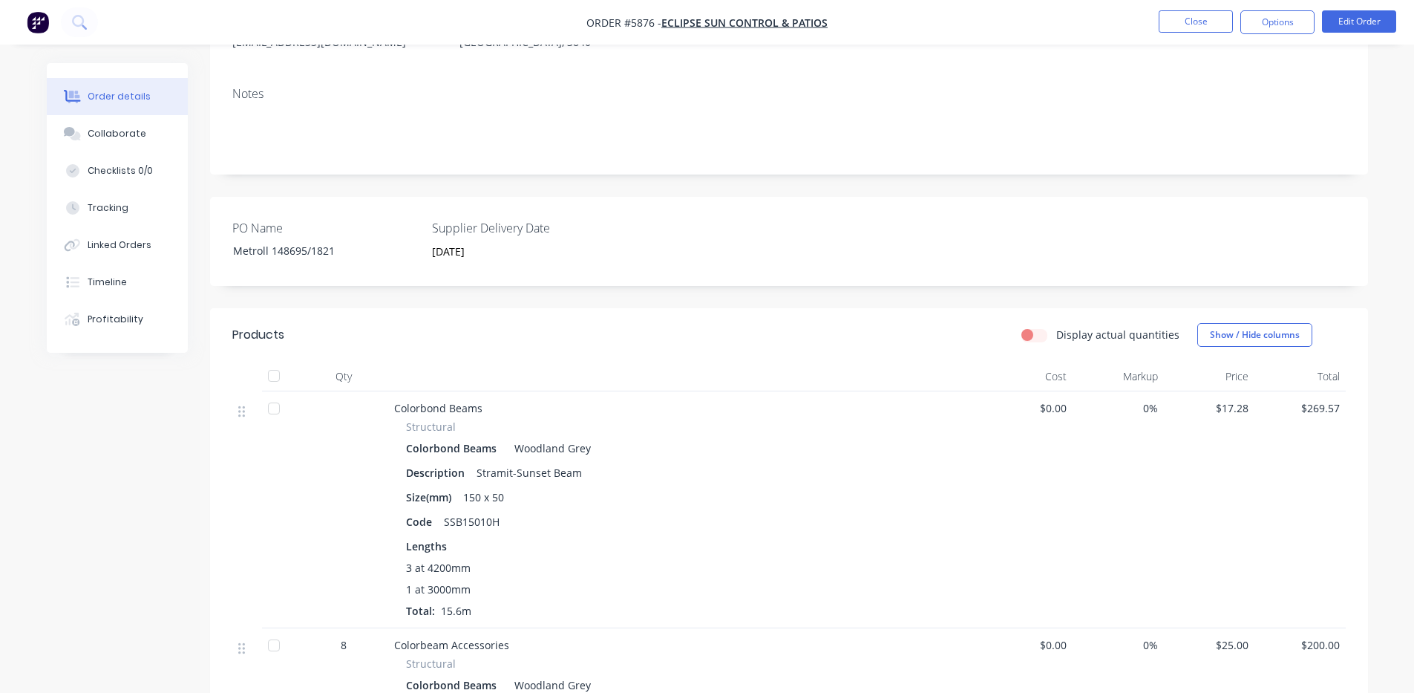
scroll to position [247, 0]
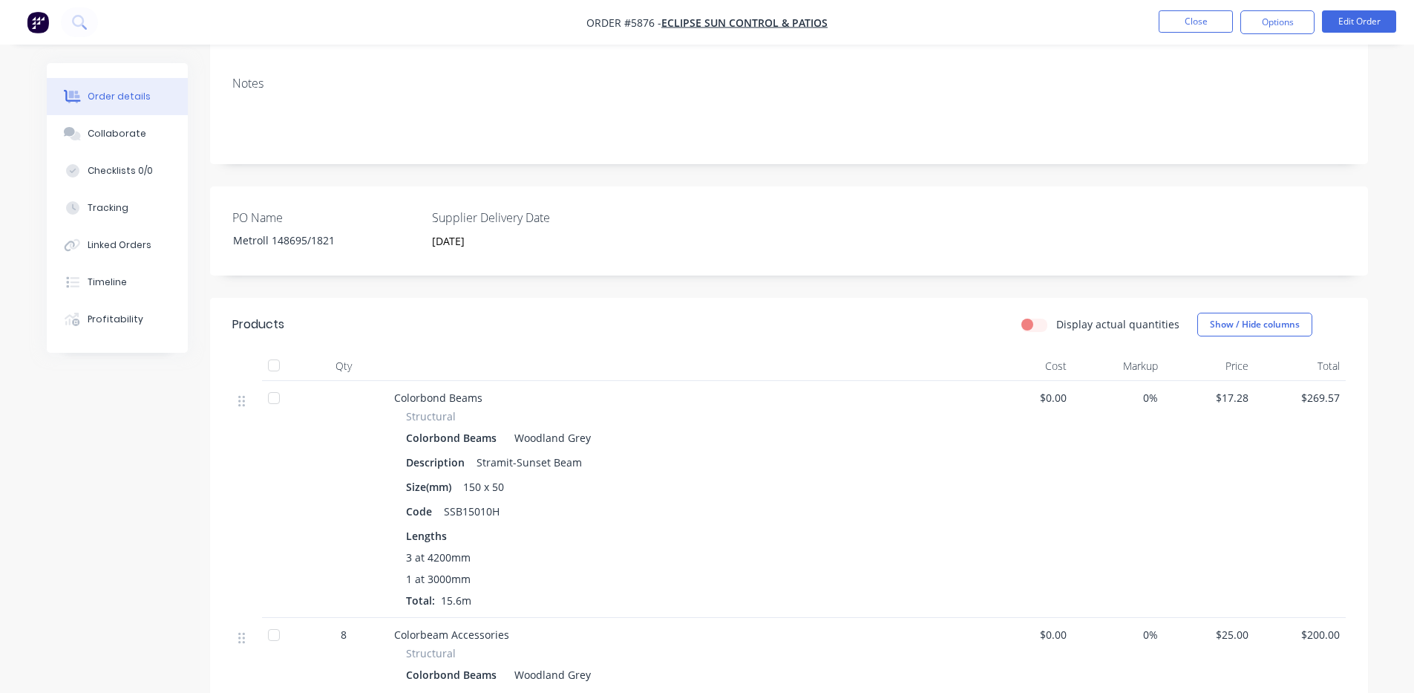
click at [1067, 400] on div "$0.00" at bounding box center [1027, 499] width 91 height 237
click at [1065, 397] on span "$0.00" at bounding box center [1027, 398] width 79 height 16
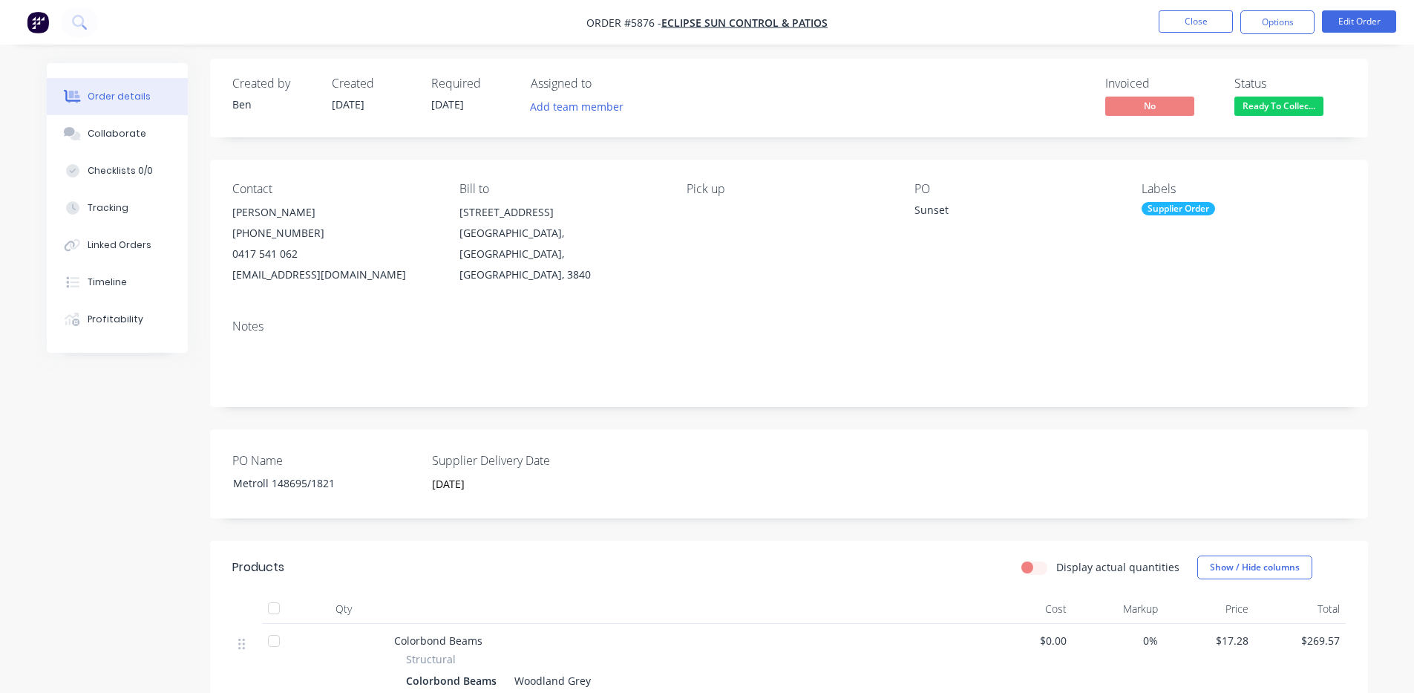
scroll to position [0, 0]
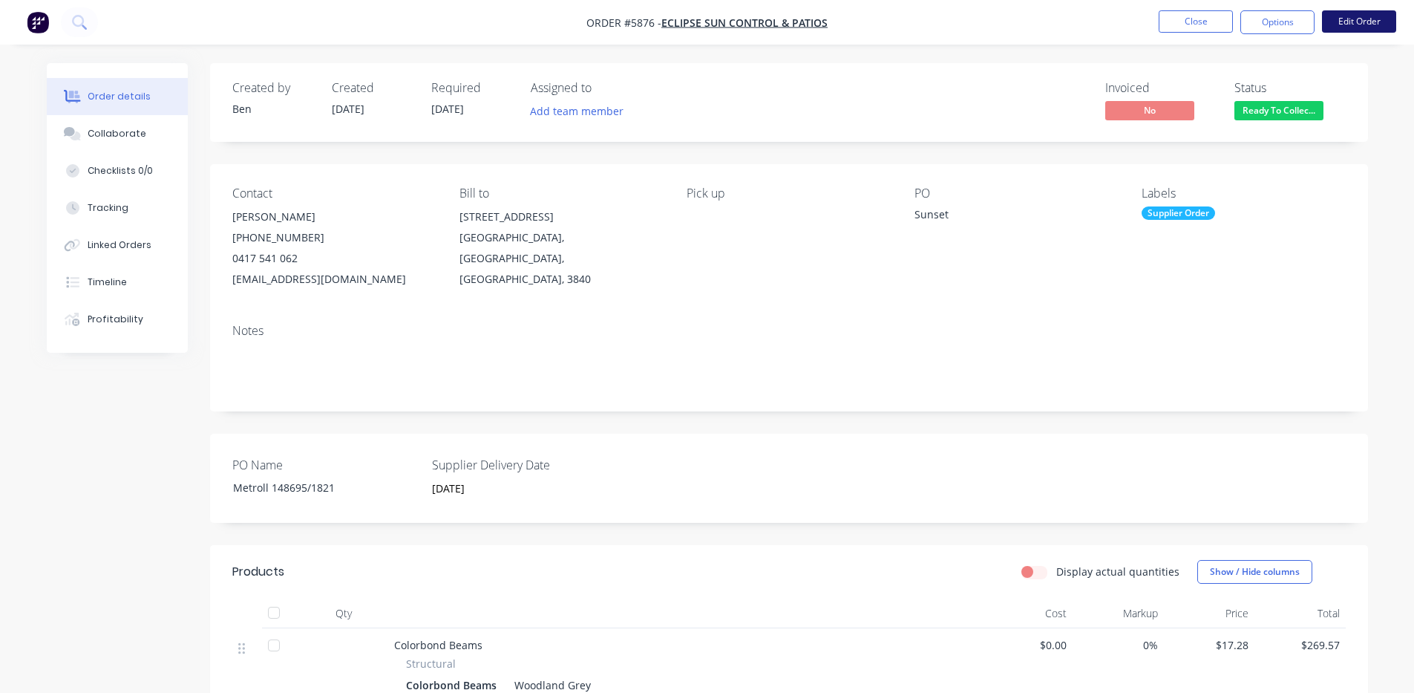
click at [1378, 27] on button "Edit Order" at bounding box center [1359, 21] width 74 height 22
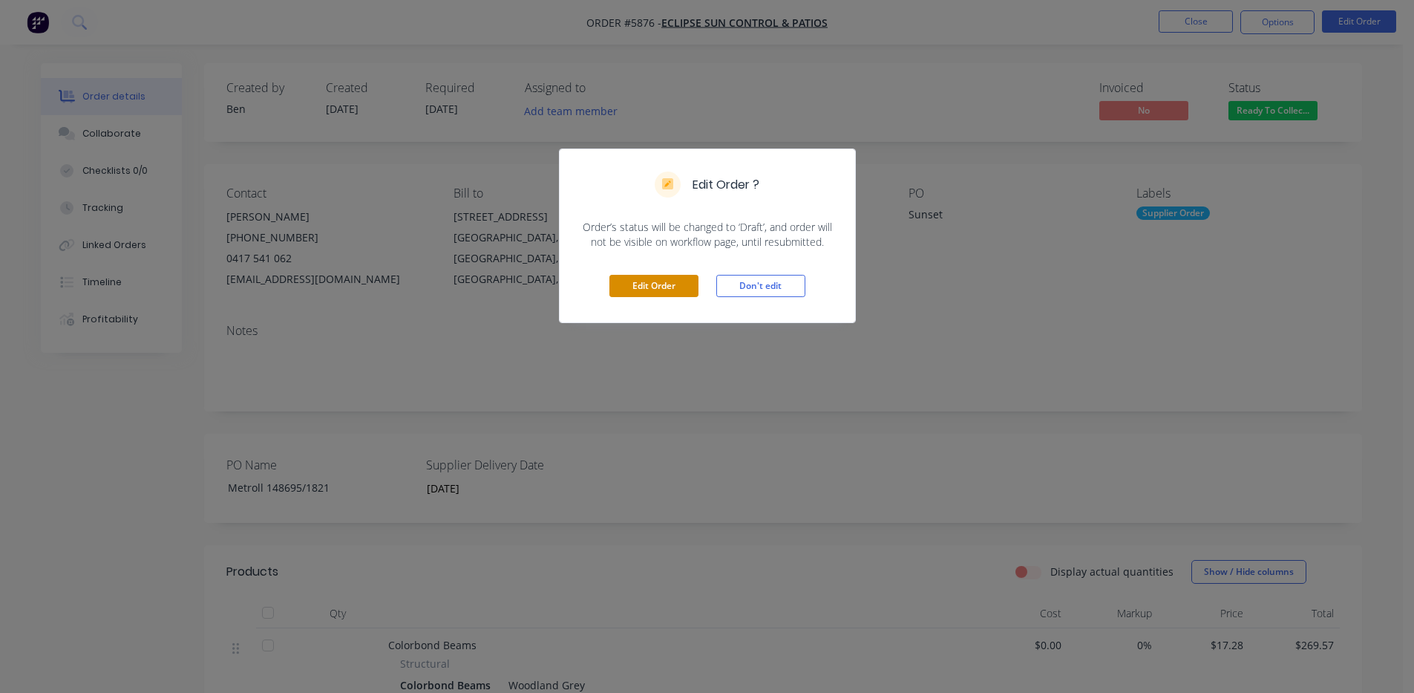
click at [662, 278] on button "Edit Order" at bounding box center [653, 286] width 89 height 22
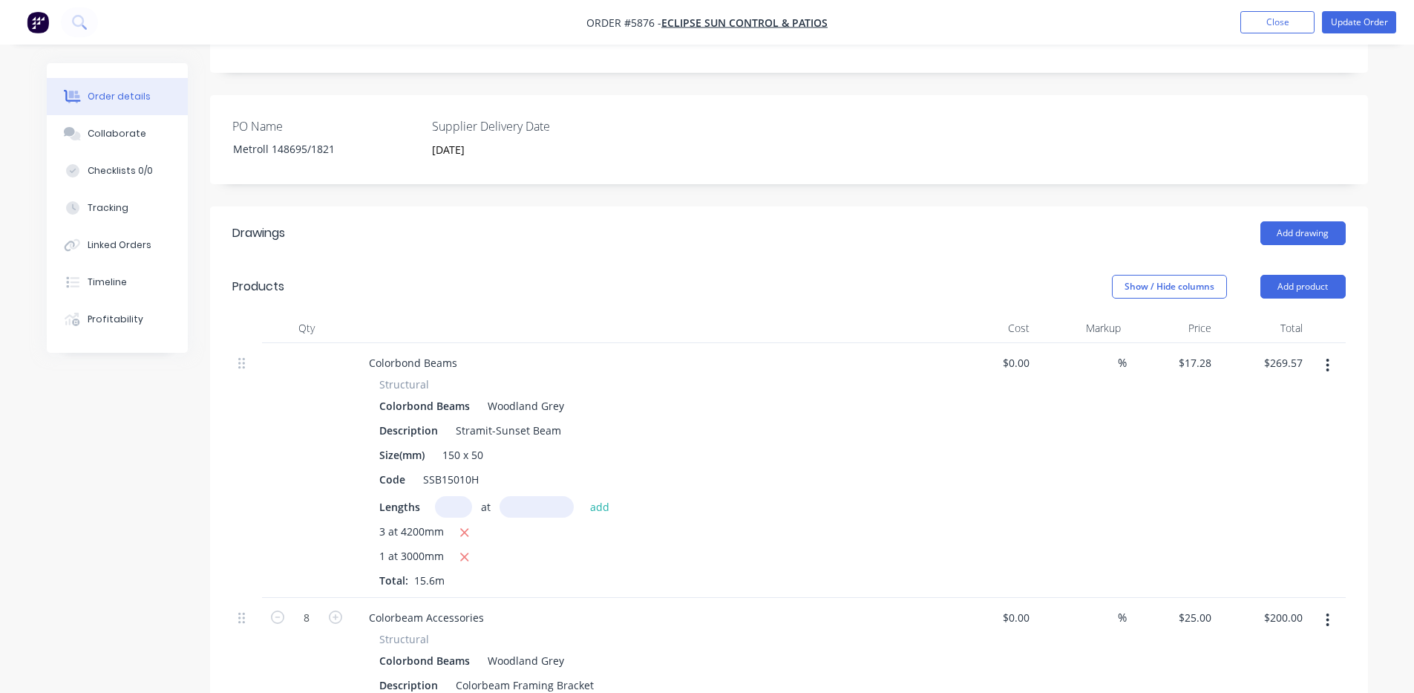
scroll to position [495, 0]
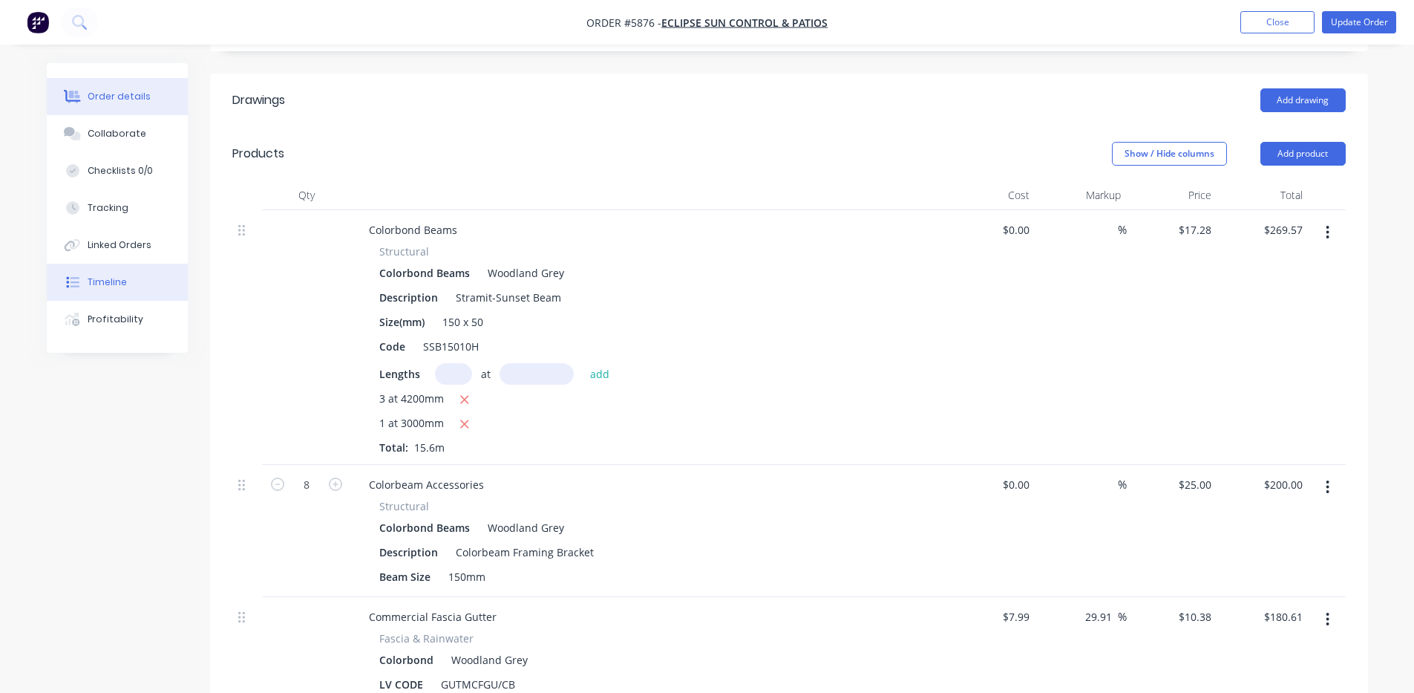
click at [137, 275] on button "Timeline" at bounding box center [117, 282] width 141 height 37
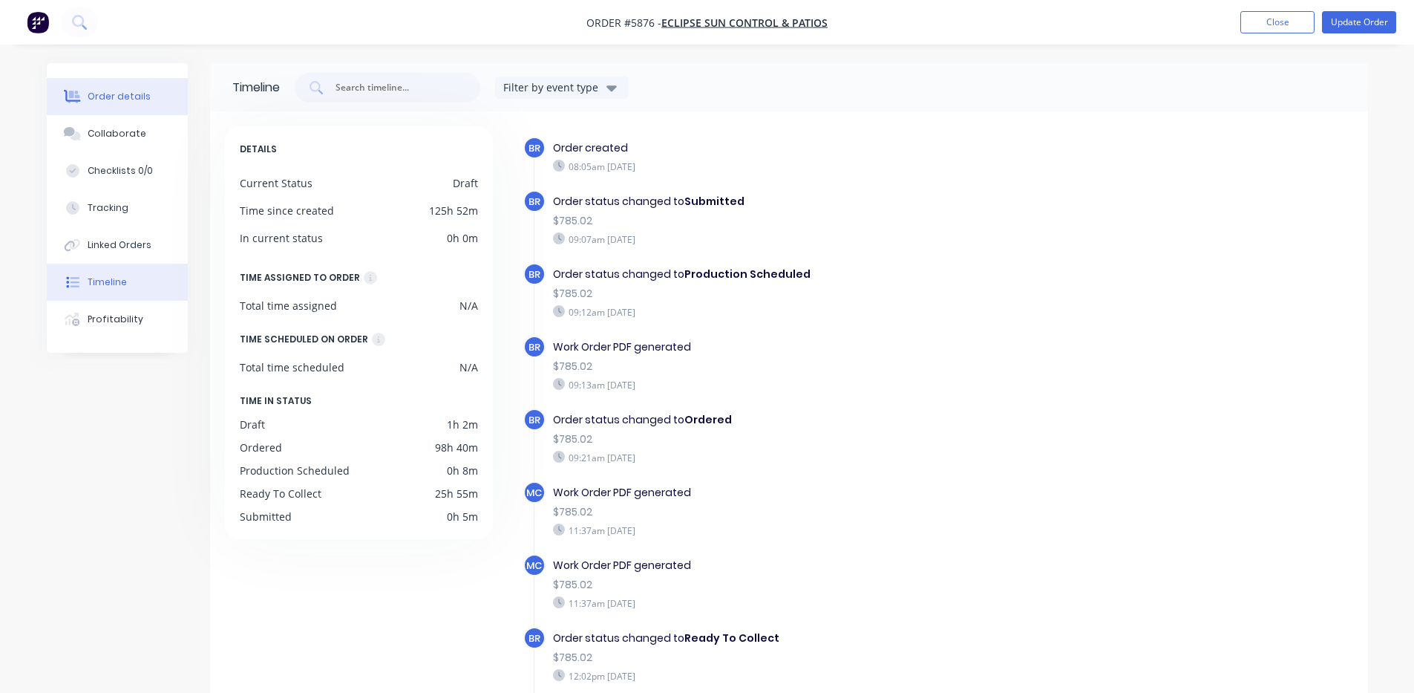
click at [77, 94] on icon at bounding box center [72, 96] width 17 height 13
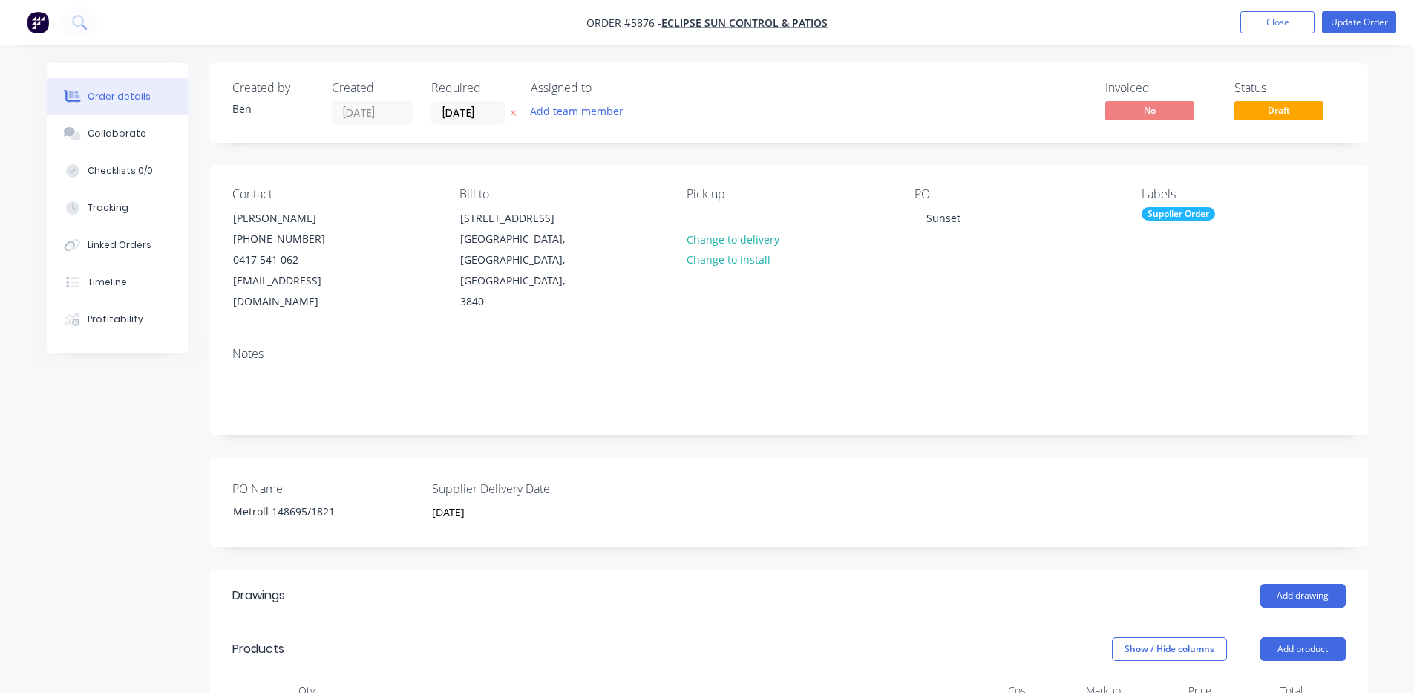
click at [865, 273] on div "Pick up Change to delivery Change to install" at bounding box center [788, 249] width 203 height 125
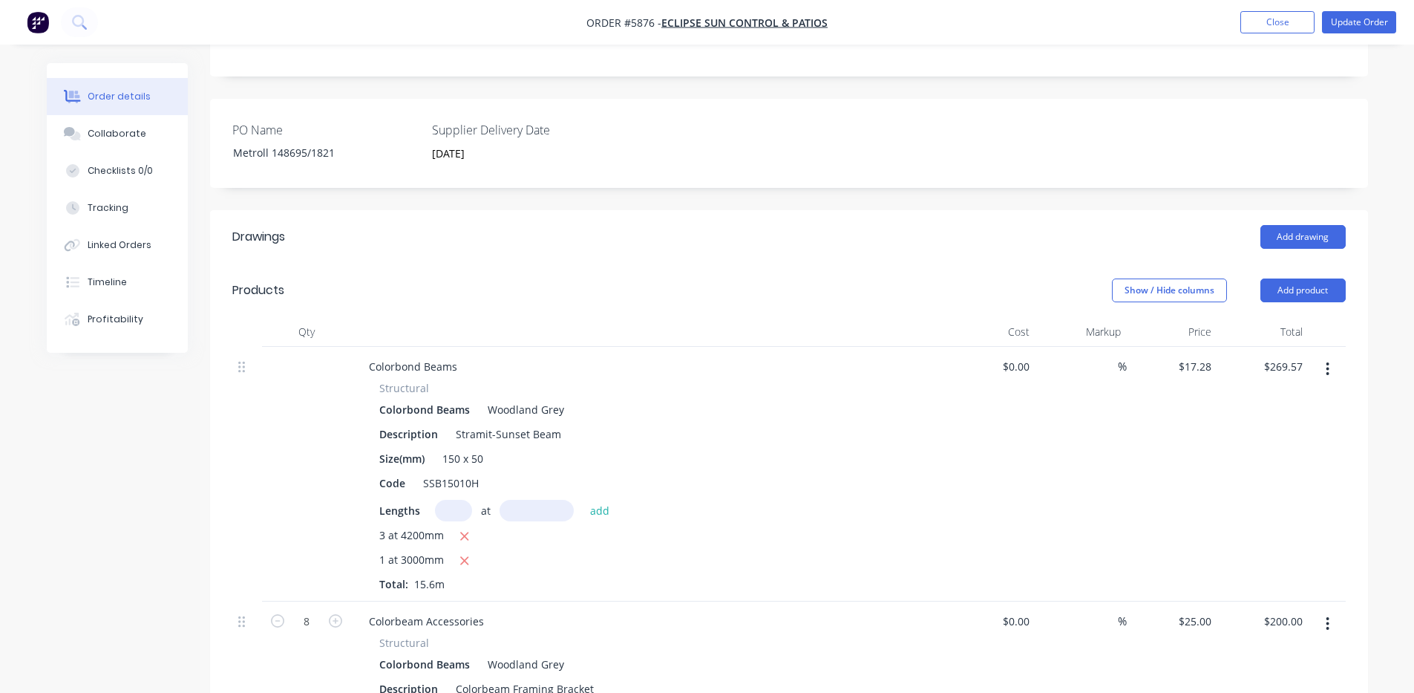
scroll to position [495, 0]
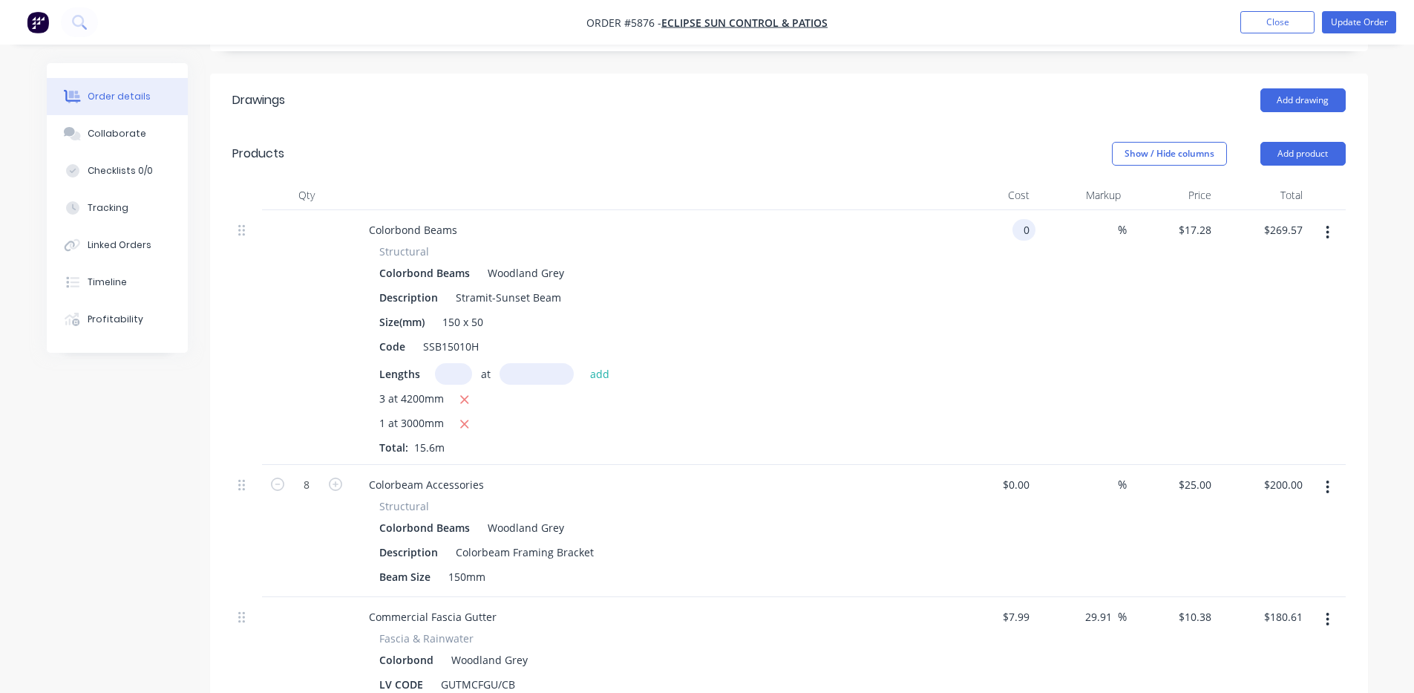
click at [1030, 219] on input "0" at bounding box center [1026, 230] width 17 height 22
type input "$16.38"
type input "$255.53"
click at [1106, 287] on div "%" at bounding box center [1080, 337] width 91 height 255
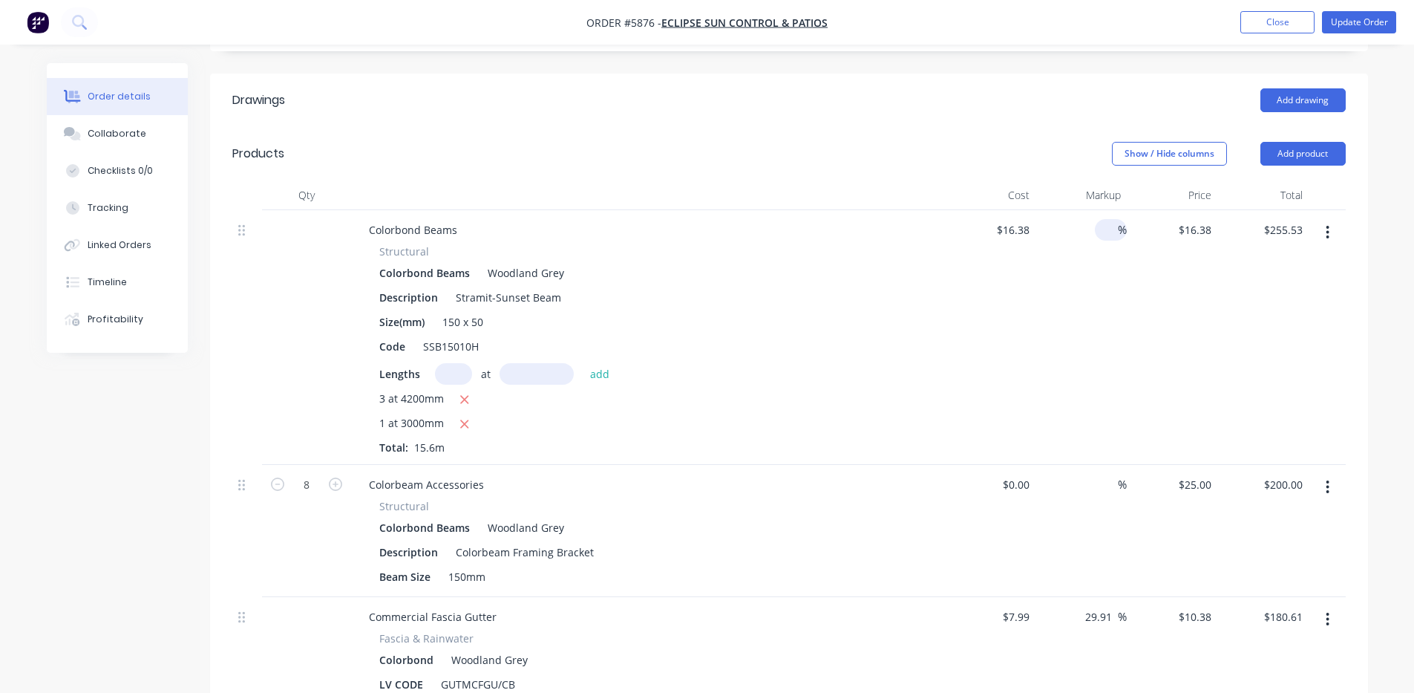
click at [1120, 221] on span "%" at bounding box center [1122, 229] width 9 height 17
type input "20"
type input "19.656"
type input "$306.63"
type input "$19.656"
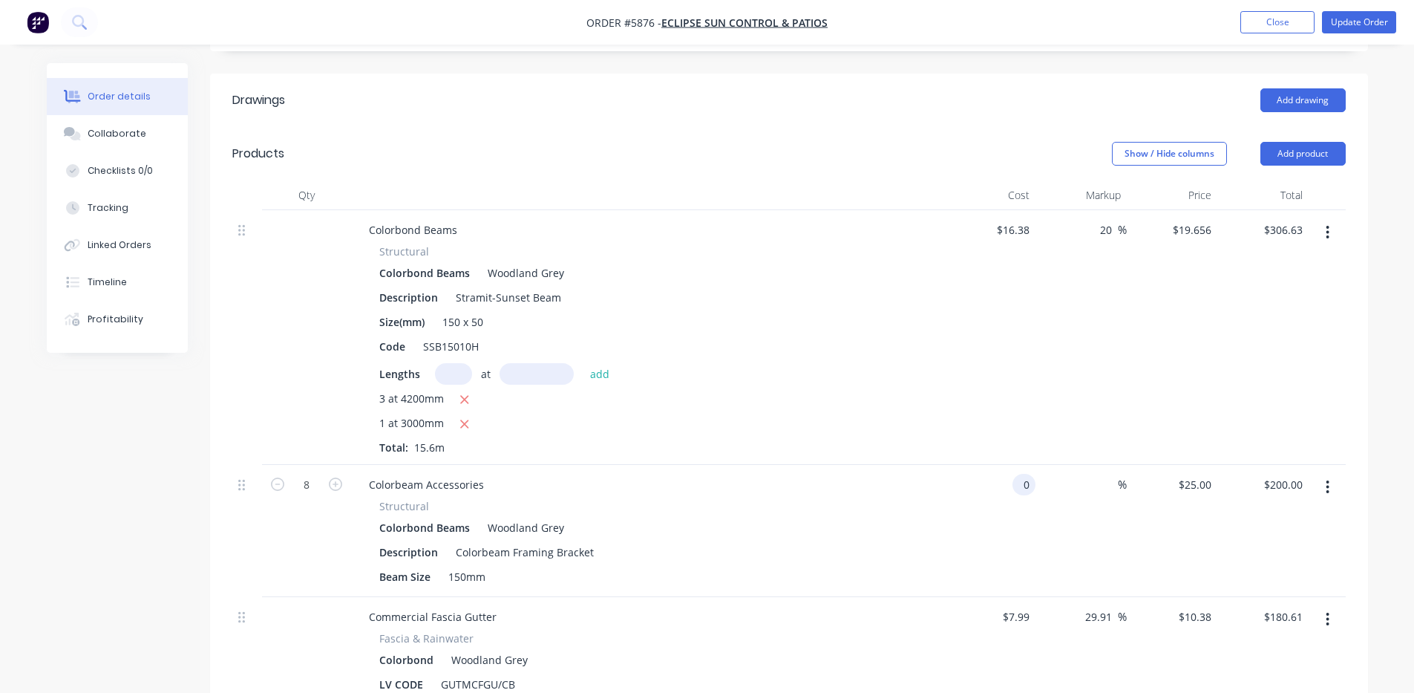
click at [1009, 465] on div "0 0" at bounding box center [990, 531] width 91 height 132
type input "$6.84"
type input "$54.72"
click at [1119, 476] on span "%" at bounding box center [1122, 484] width 9 height 17
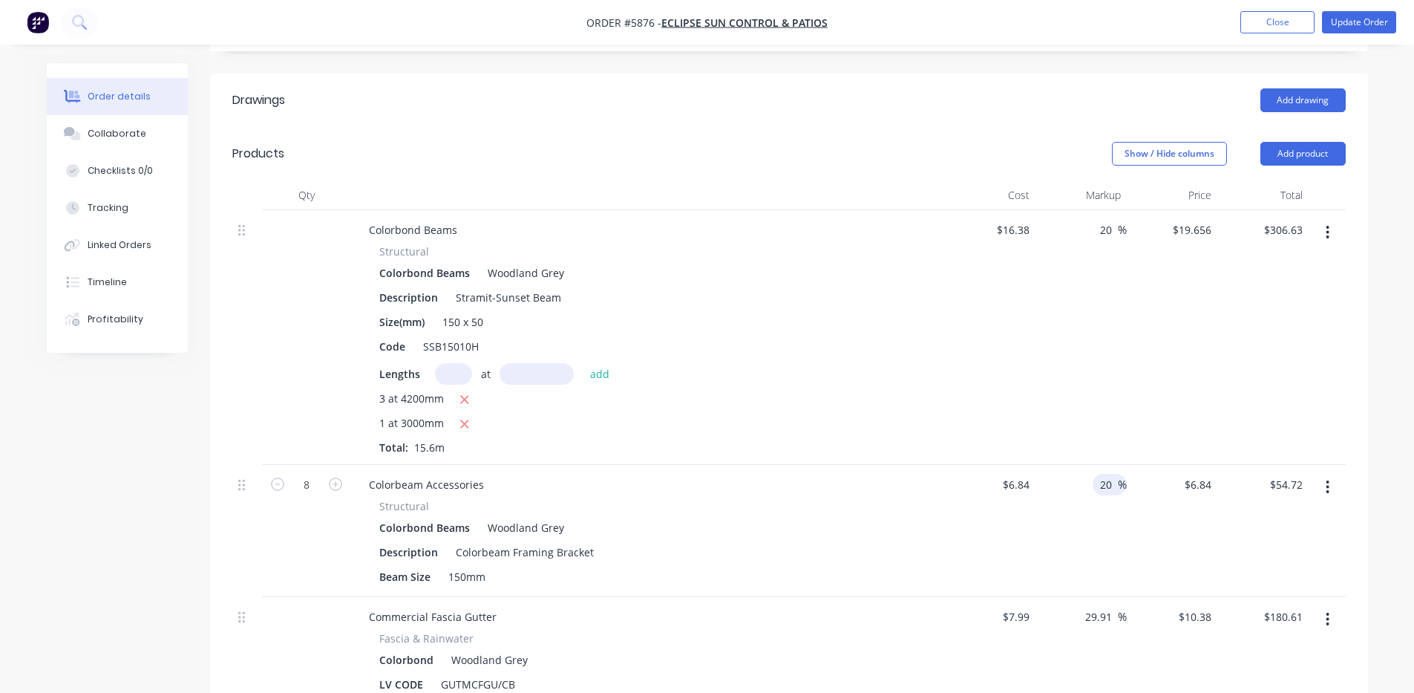
type input "20"
type input "8.208"
type input "$65.66"
type input "$8.208"
click at [1098, 541] on div "20 20 %" at bounding box center [1080, 531] width 91 height 132
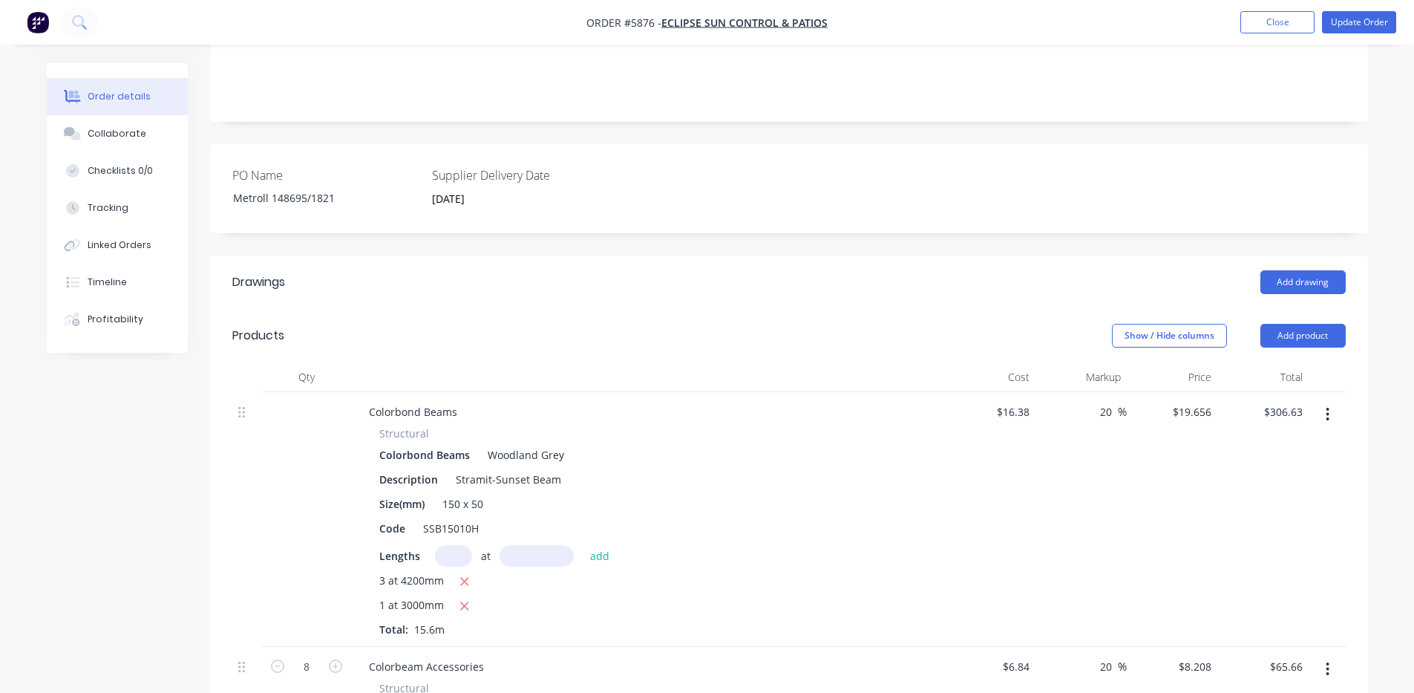
scroll to position [0, 0]
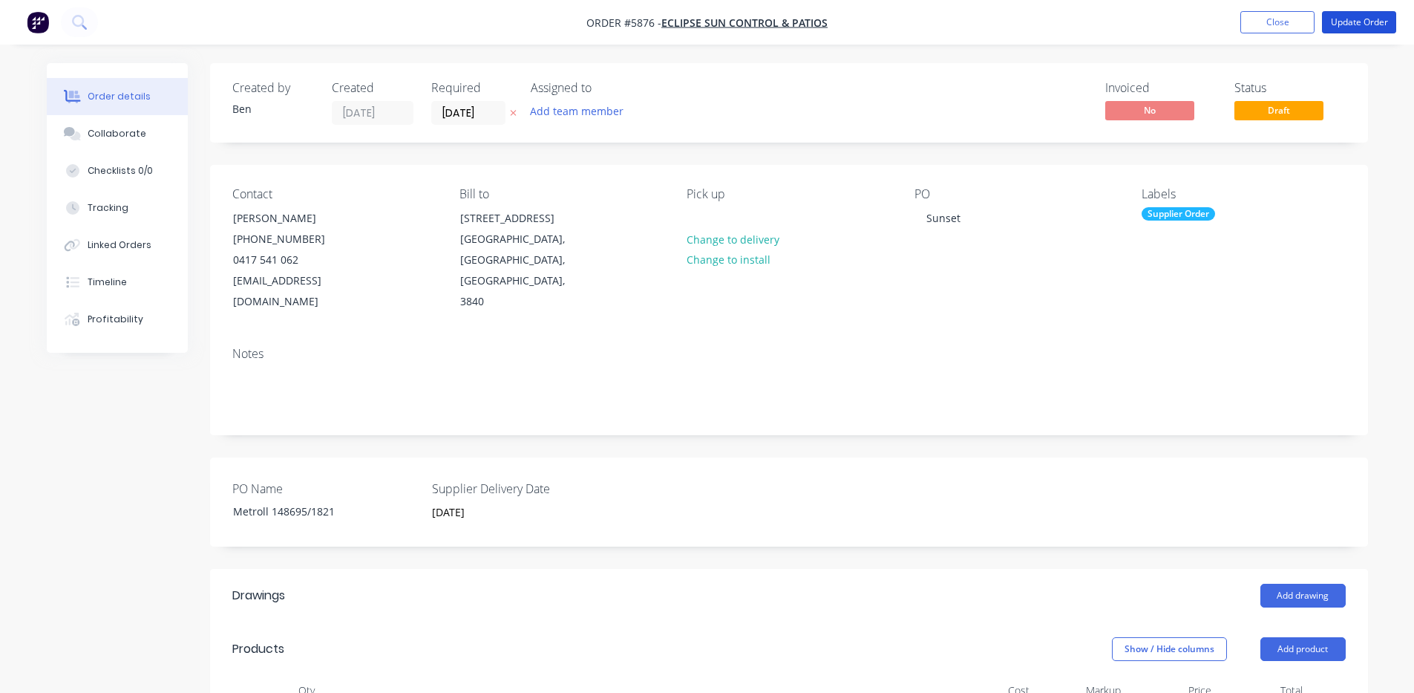
drag, startPoint x: 1352, startPoint y: 19, endPoint x: 1026, endPoint y: 575, distance: 645.4
click at [351, 500] on div "Metroll 148695/1821" at bounding box center [314, 511] width 186 height 22
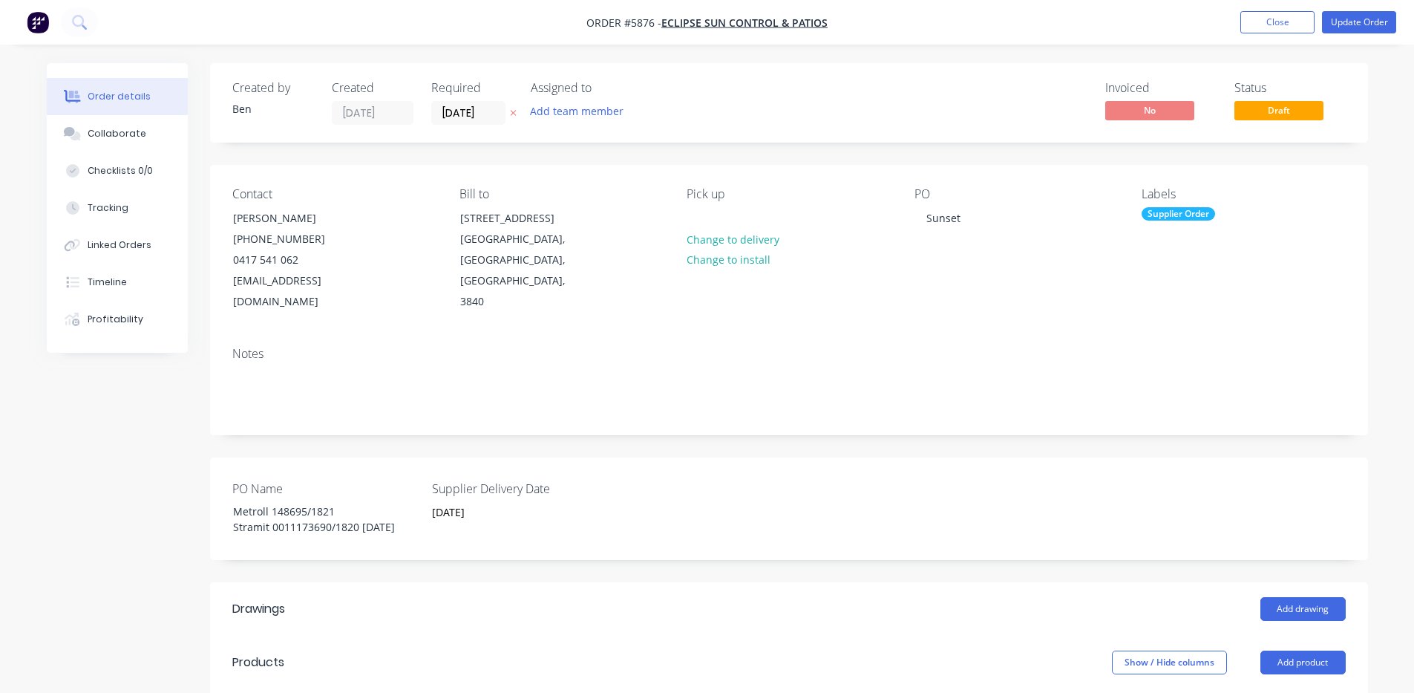
click at [565, 523] on div "Supplier Delivery Date [DATE]" at bounding box center [525, 509] width 186 height 58
click at [1387, 24] on button "Update Order" at bounding box center [1359, 22] width 74 height 22
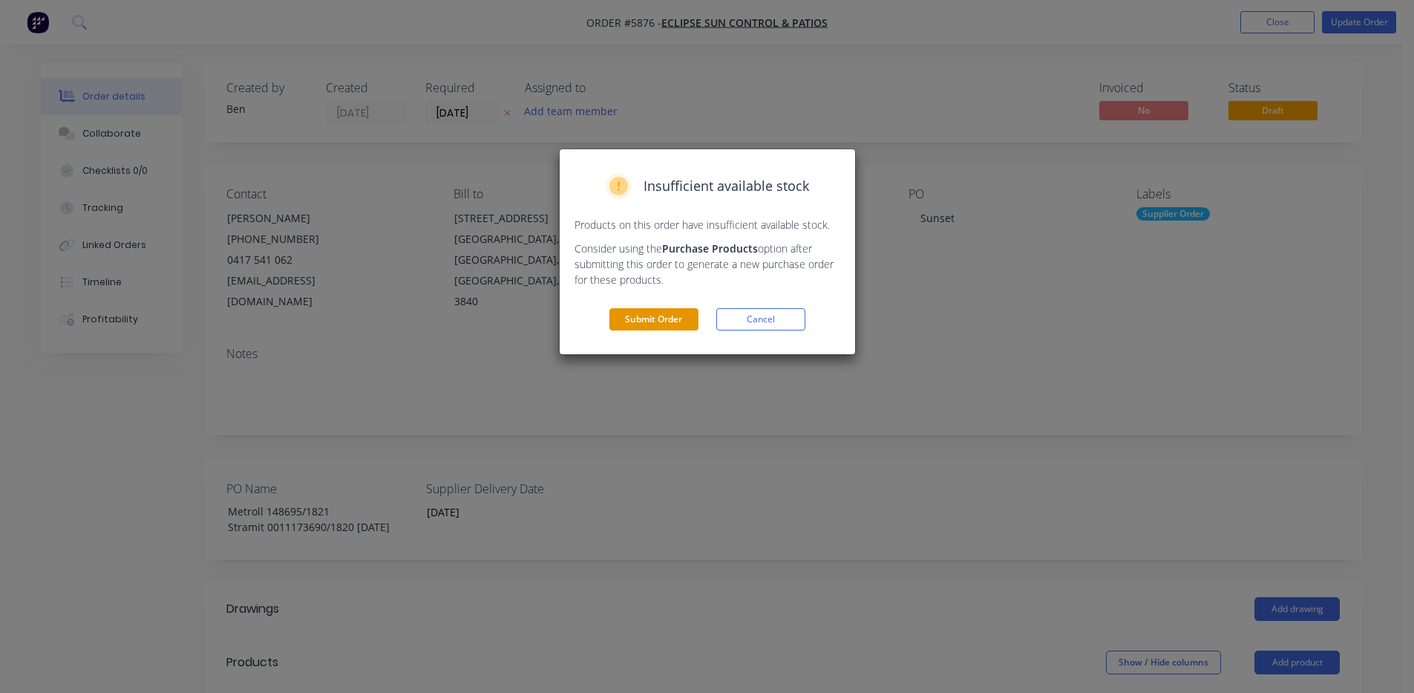
click at [673, 317] on button "Submit Order" at bounding box center [653, 319] width 89 height 22
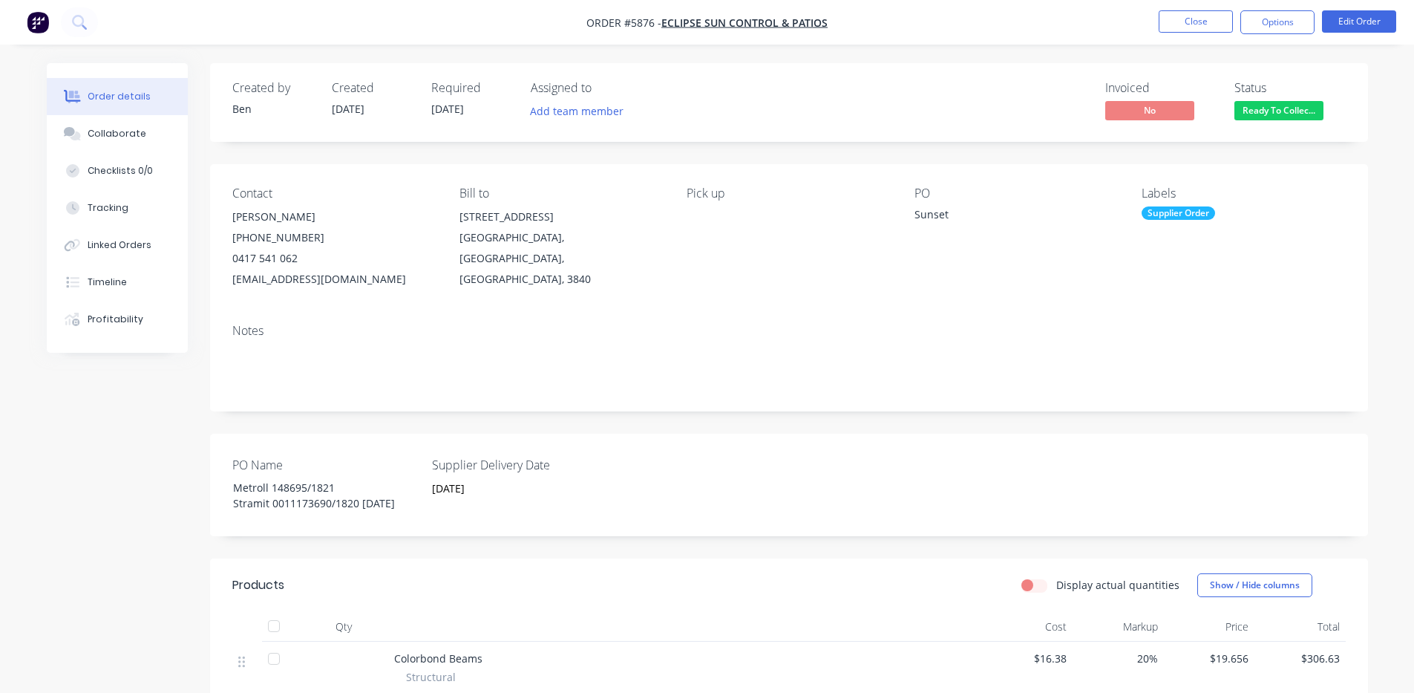
click at [932, 100] on div "Invoiced No Status Ready To Collec..." at bounding box center [1012, 102] width 667 height 43
click at [1202, 27] on button "Close" at bounding box center [1196, 21] width 74 height 22
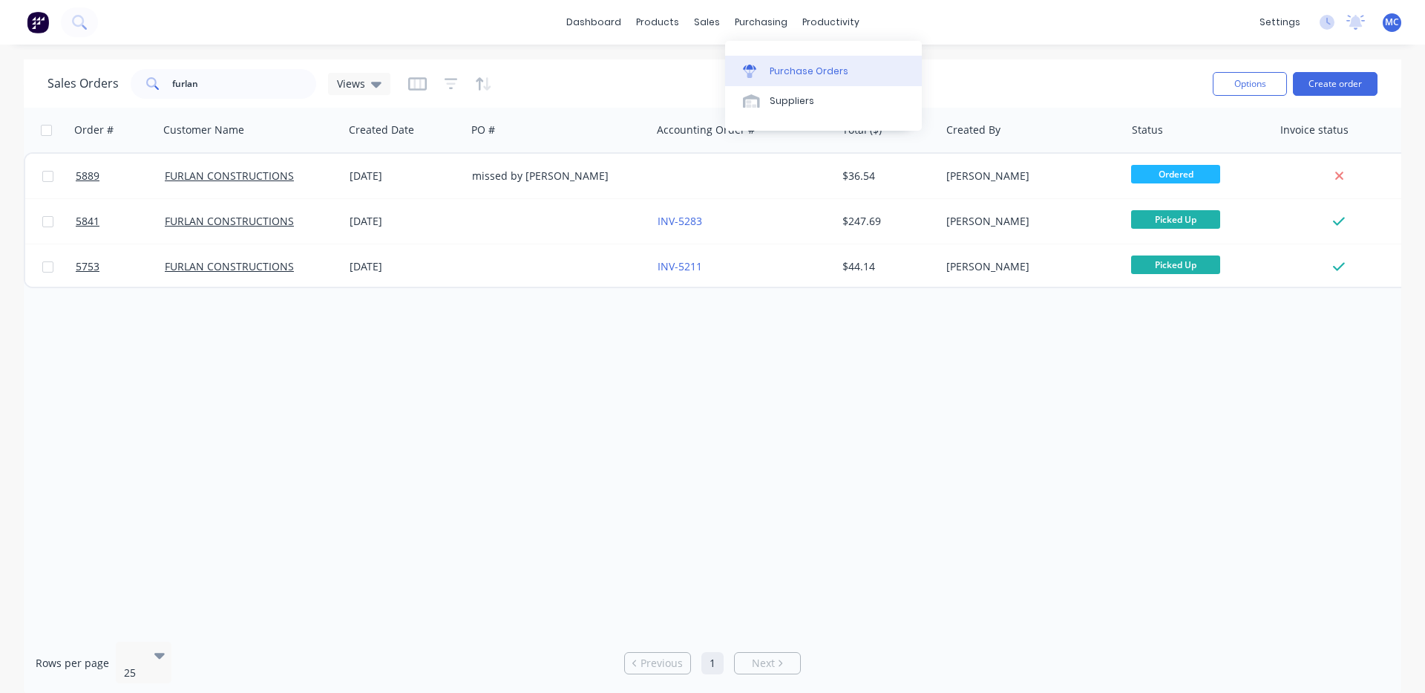
click at [789, 62] on link "Purchase Orders" at bounding box center [823, 71] width 197 height 30
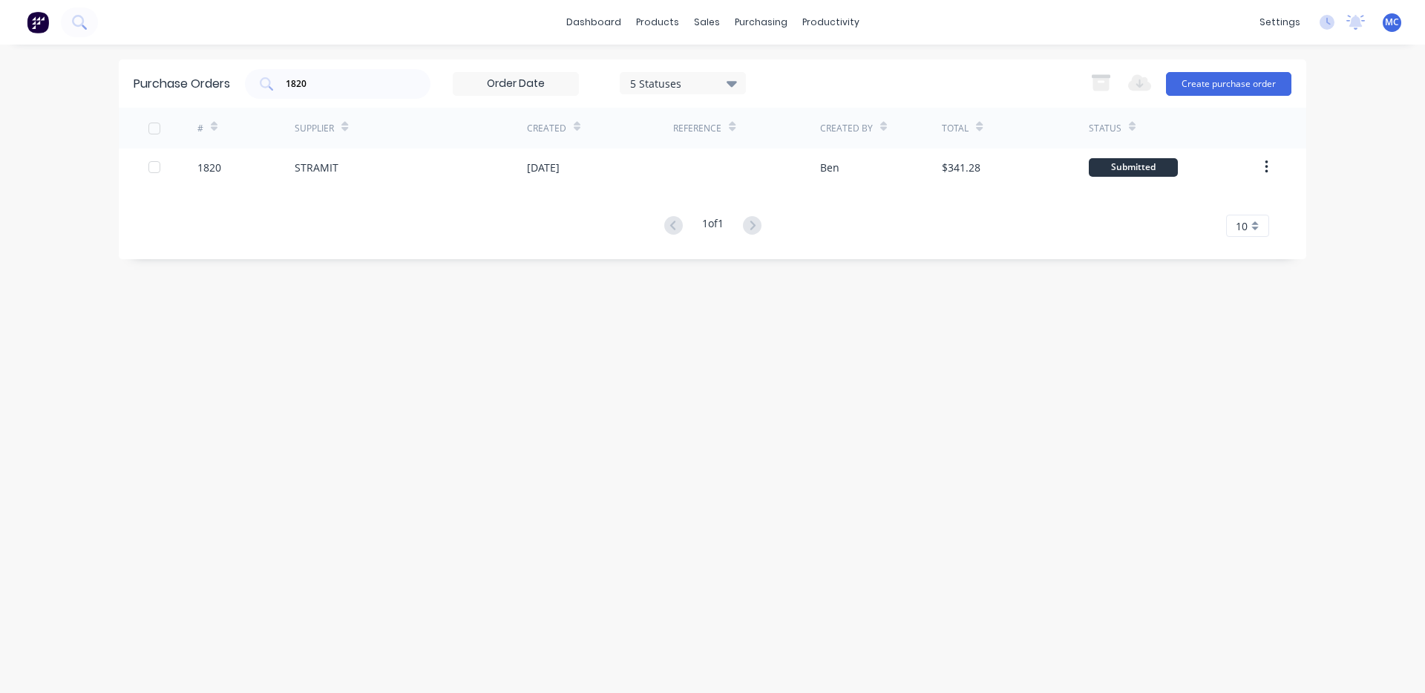
drag, startPoint x: 324, startPoint y: 85, endPoint x: 96, endPoint y: 71, distance: 229.1
click at [96, 71] on div "dashboard products sales purchasing productivity dashboard products Product Cat…" at bounding box center [712, 346] width 1425 height 693
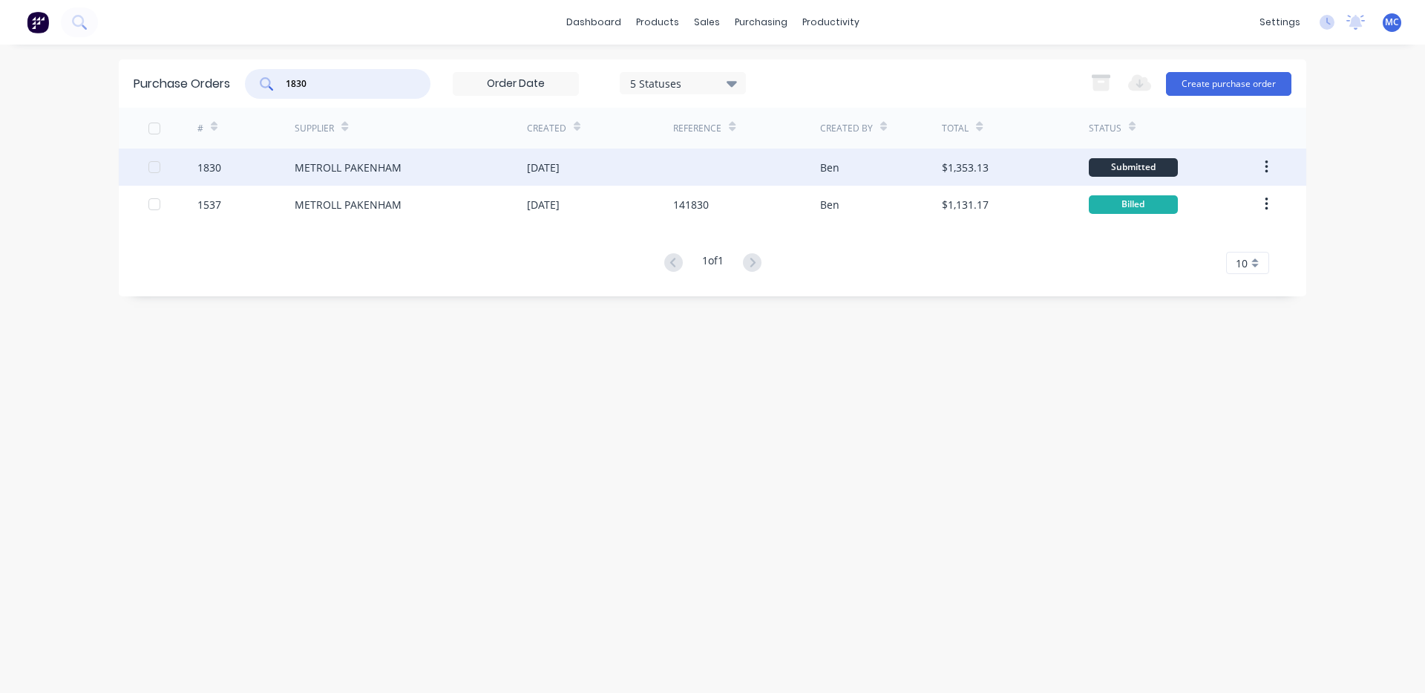
type input "1830"
click at [416, 154] on div "METROLL PAKENHAM" at bounding box center [411, 166] width 232 height 37
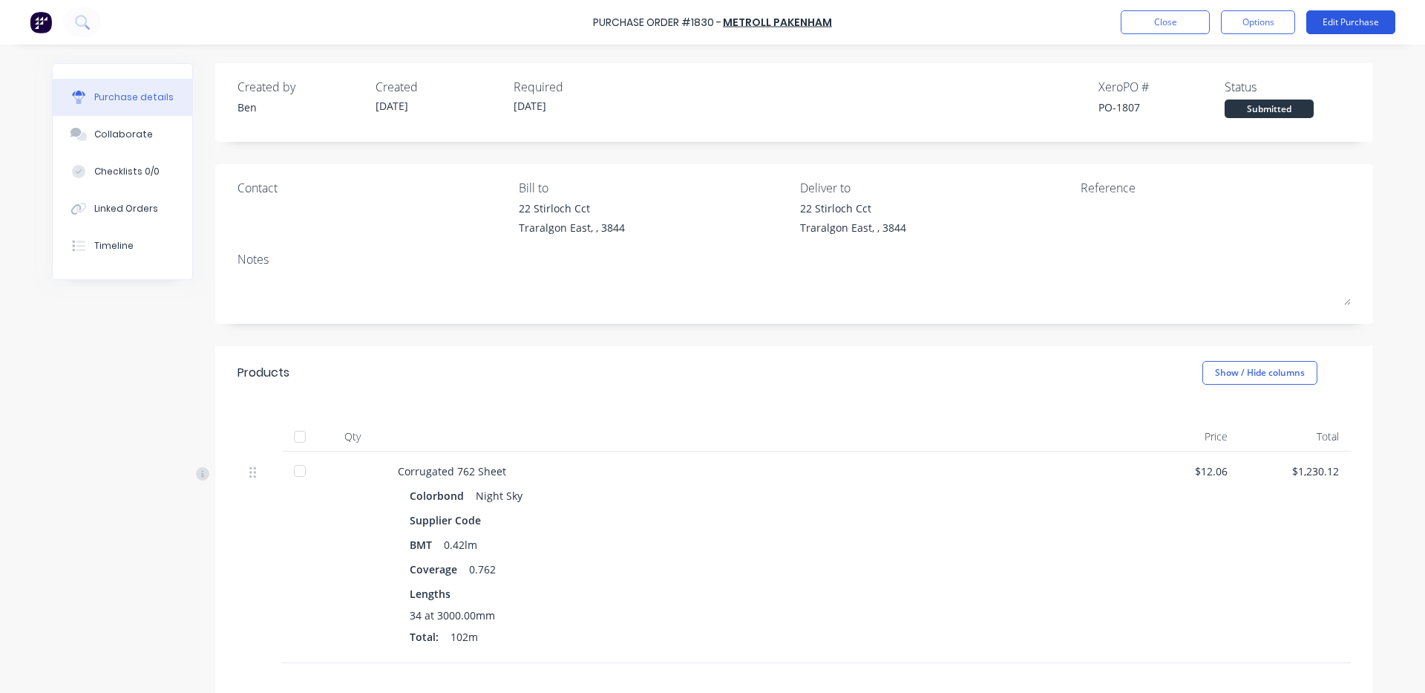
click at [1359, 18] on button "Edit Purchase" at bounding box center [1350, 22] width 89 height 24
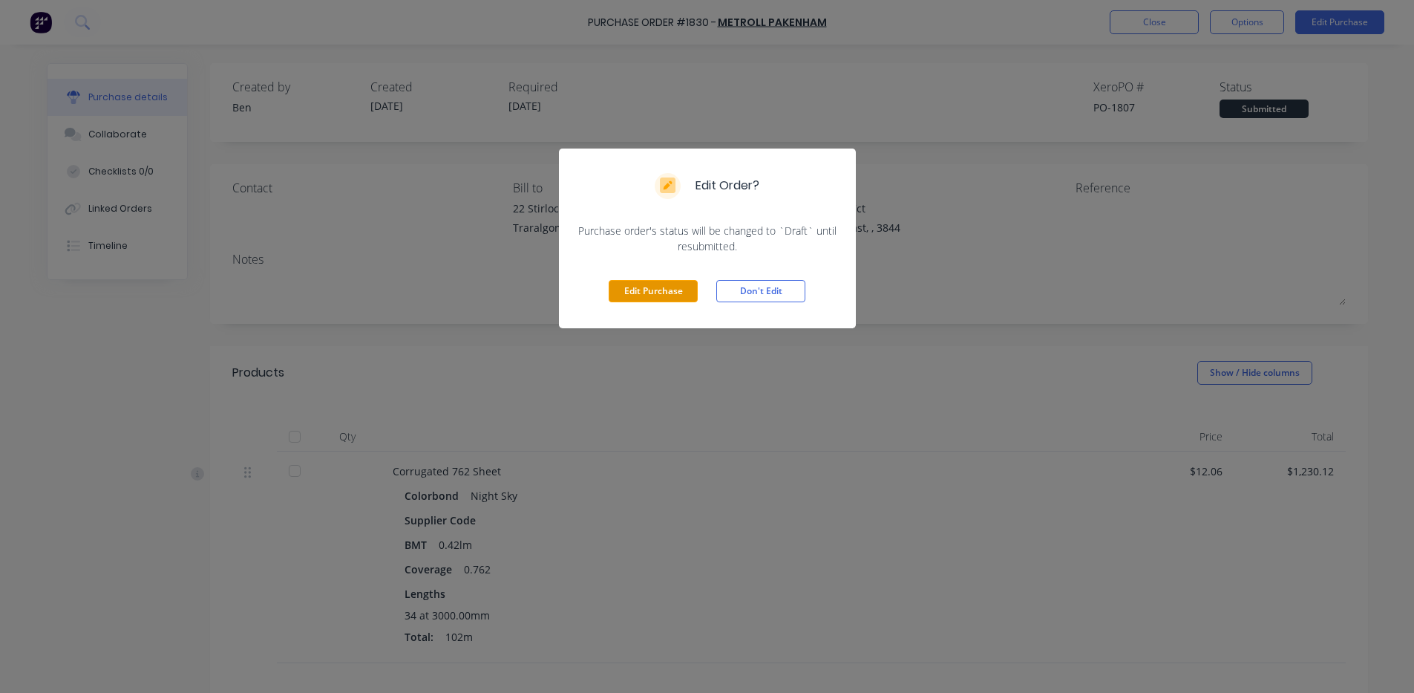
click at [656, 298] on button "Edit Purchase" at bounding box center [653, 291] width 89 height 22
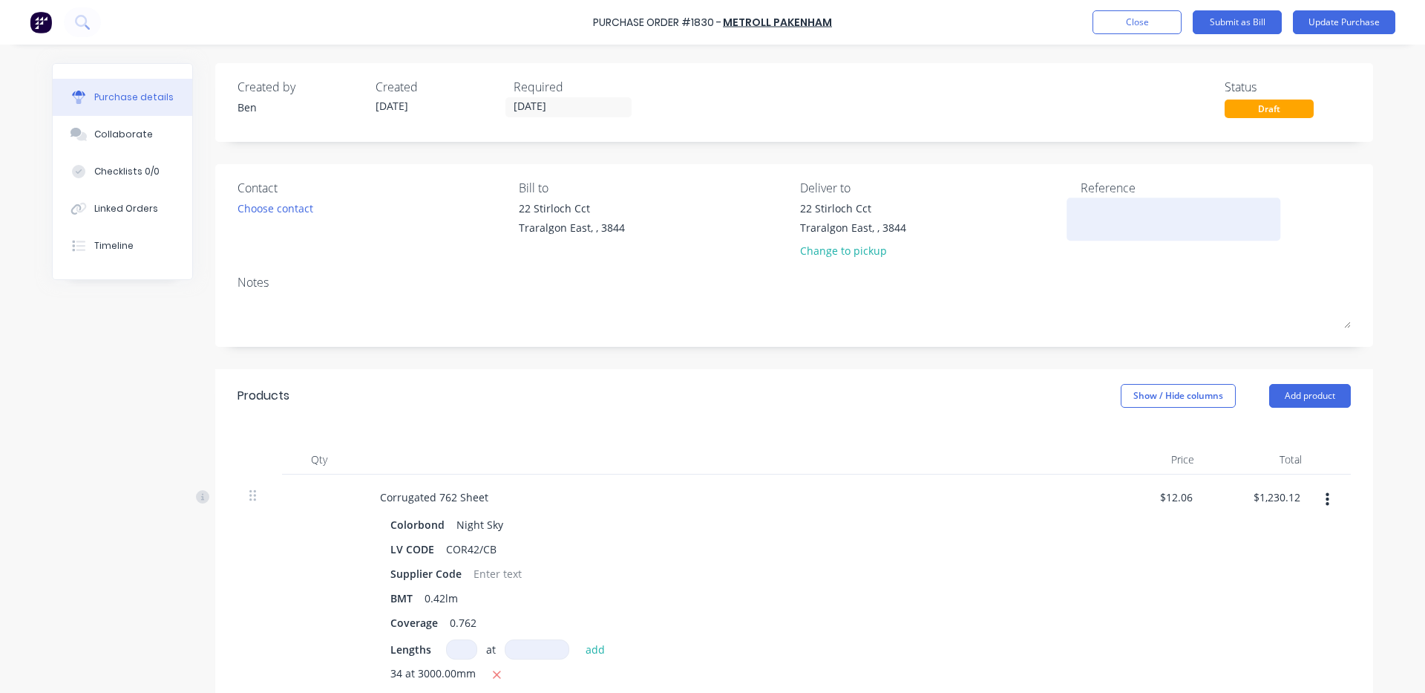
click at [1128, 215] on textarea at bounding box center [1174, 216] width 186 height 33
type textarea "149043"
type textarea "x"
type textarea "149043"
click at [829, 402] on div "Products Show / Hide columns Add product" at bounding box center [794, 395] width 1158 height 53
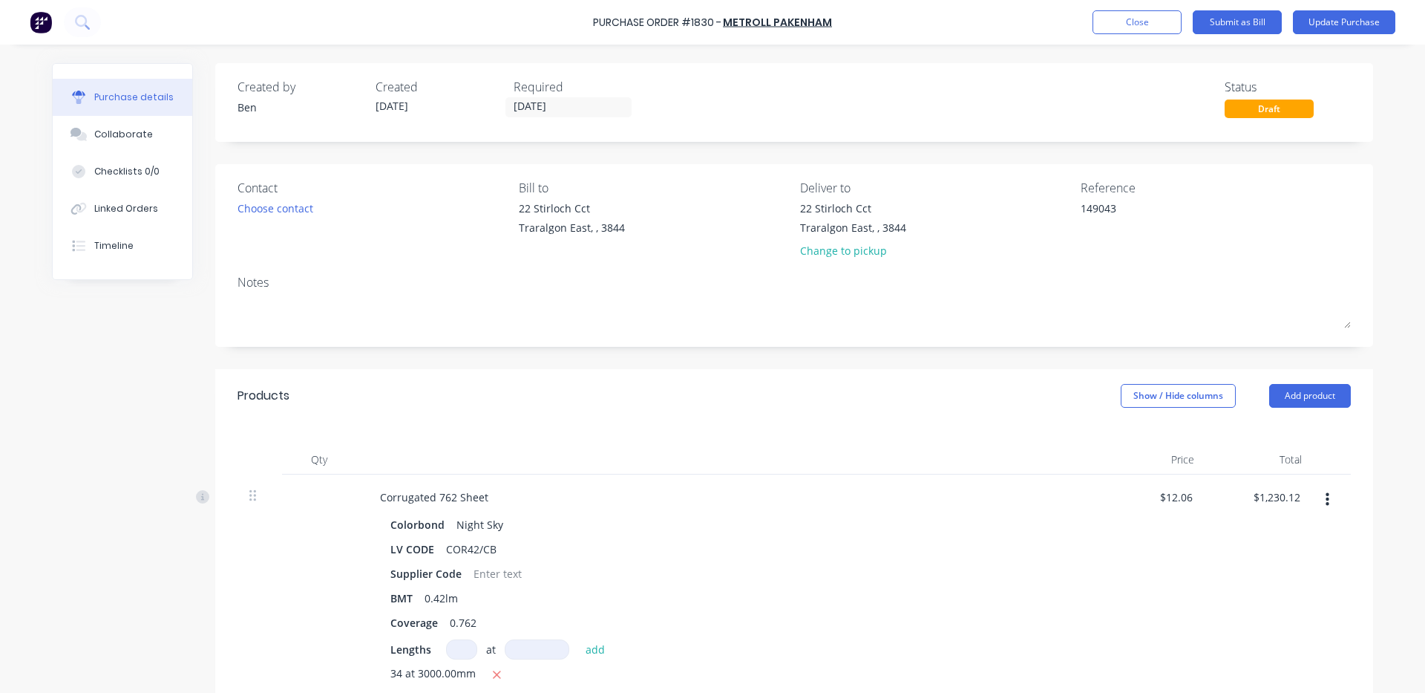
scroll to position [247, 0]
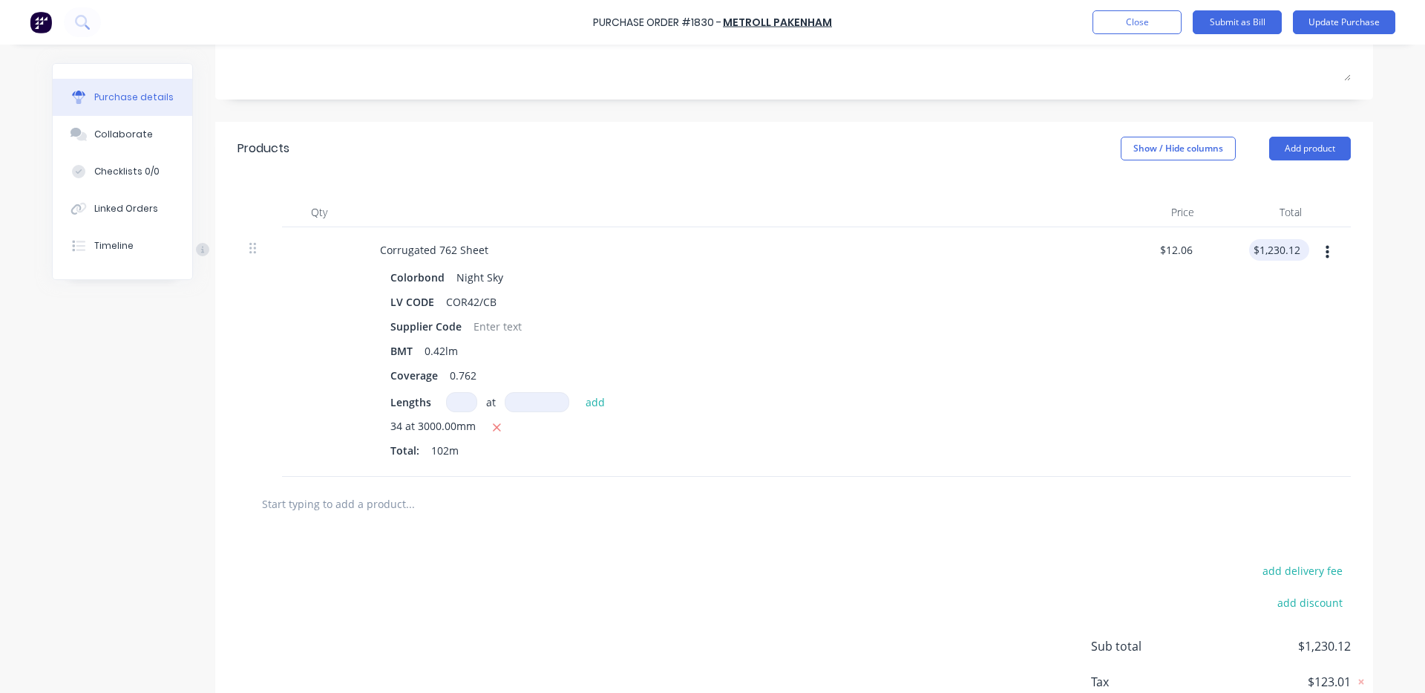
type textarea "x"
click at [1294, 249] on input "1230.12" at bounding box center [1280, 250] width 46 height 22
type input "1230.09"
type textarea "x"
type input "$12.0597"
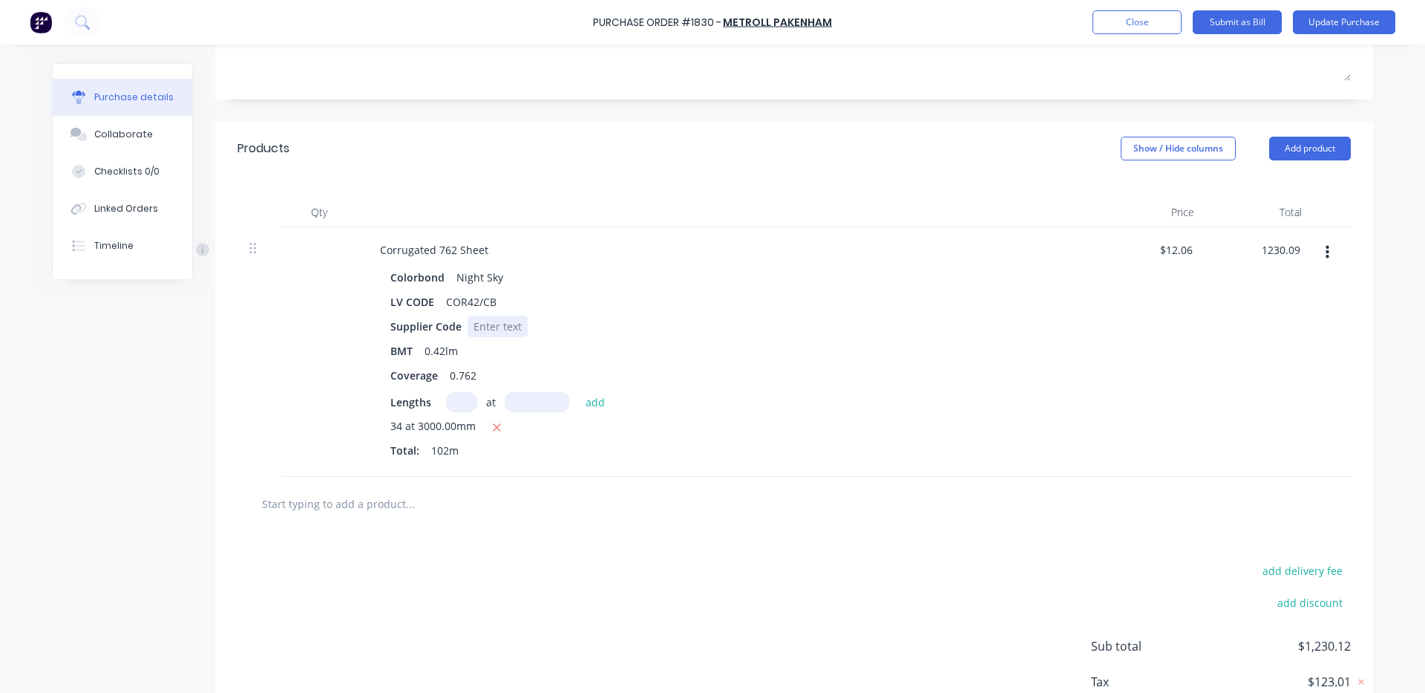
type input "$1,230.09"
click at [1033, 318] on div "Supplier Code" at bounding box center [724, 326] width 680 height 22
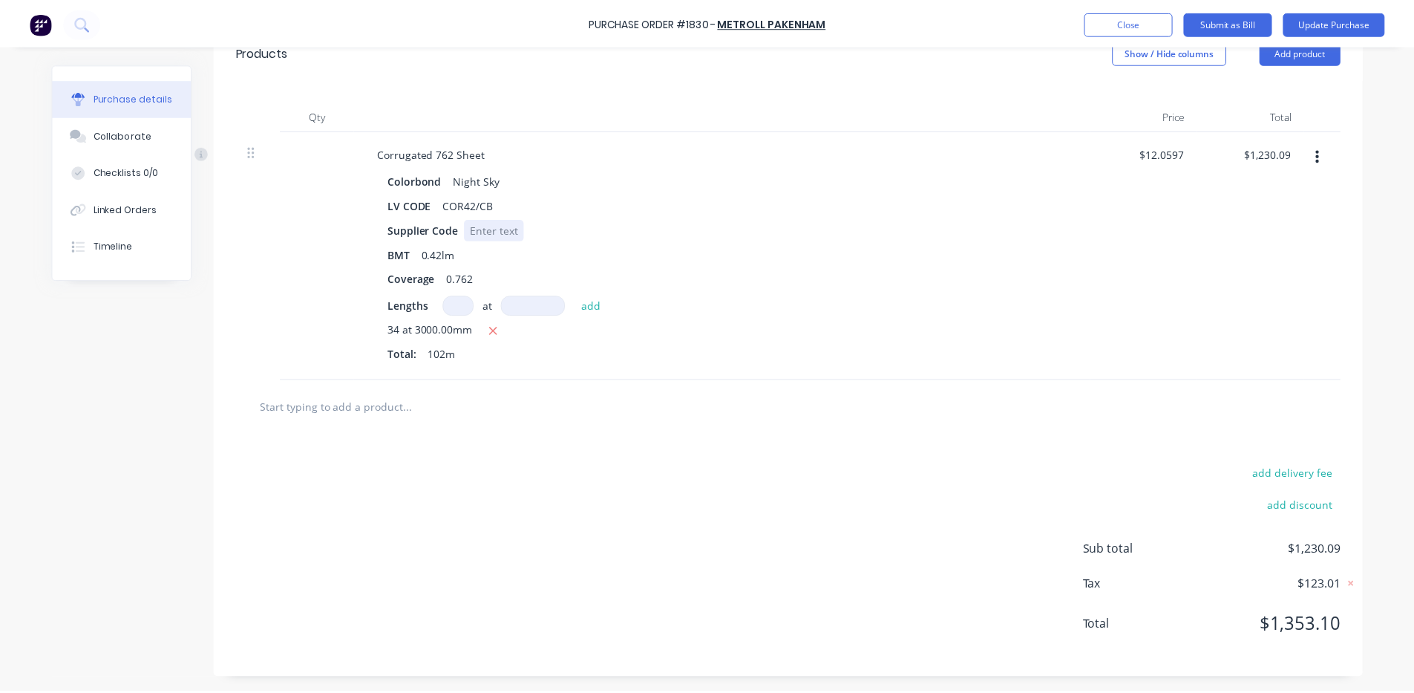
scroll to position [0, 0]
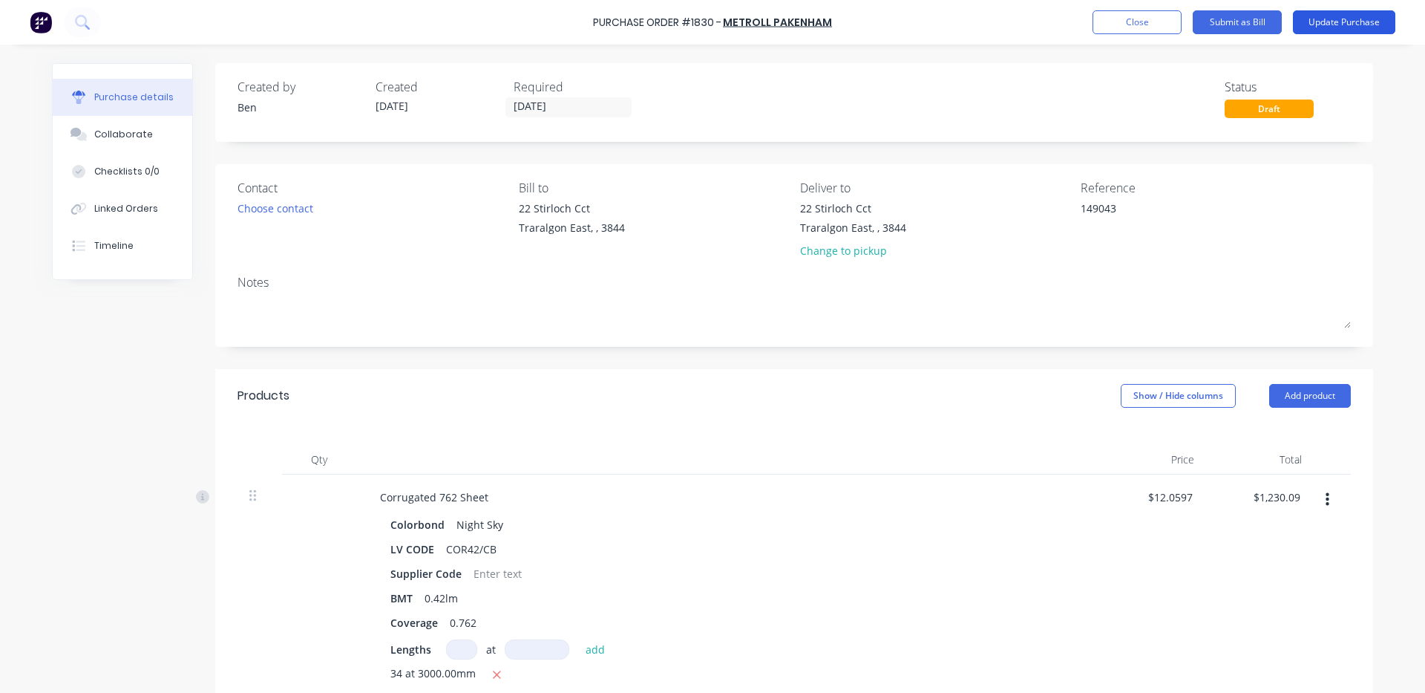
click at [1328, 19] on button "Update Purchase" at bounding box center [1344, 22] width 102 height 24
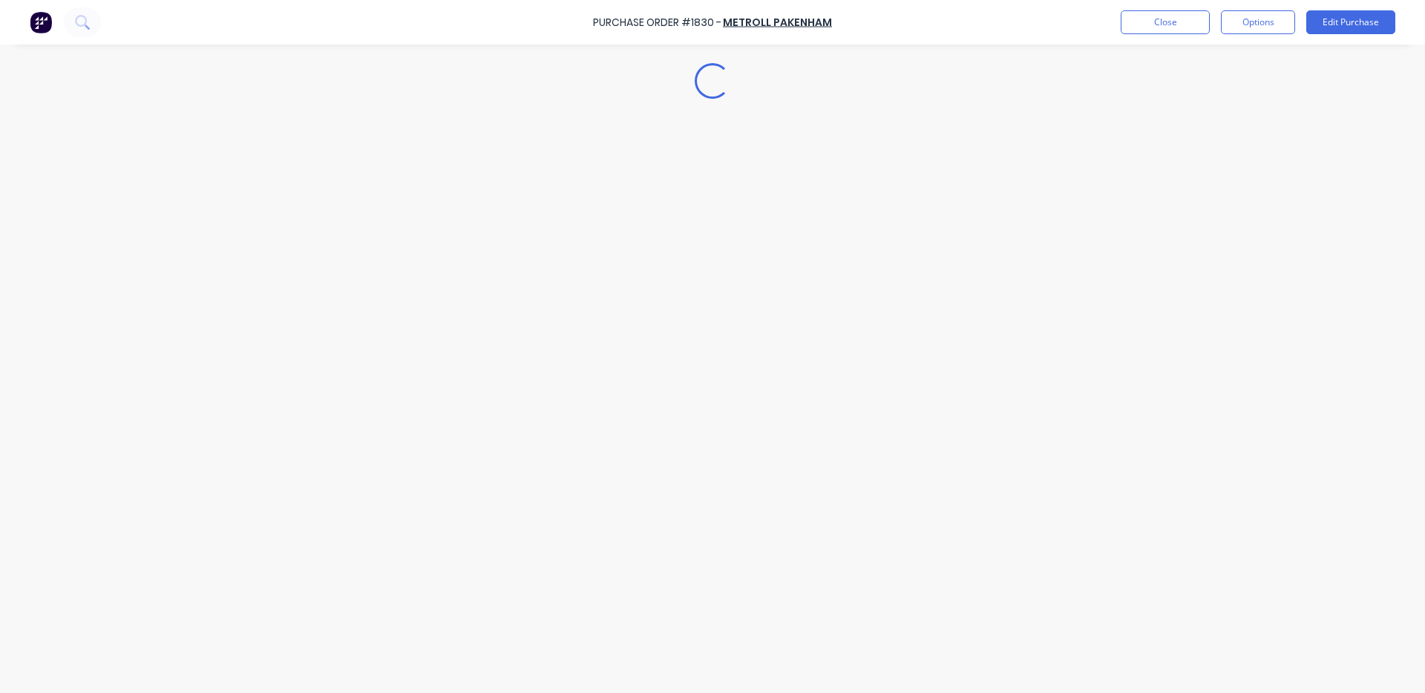
type textarea "x"
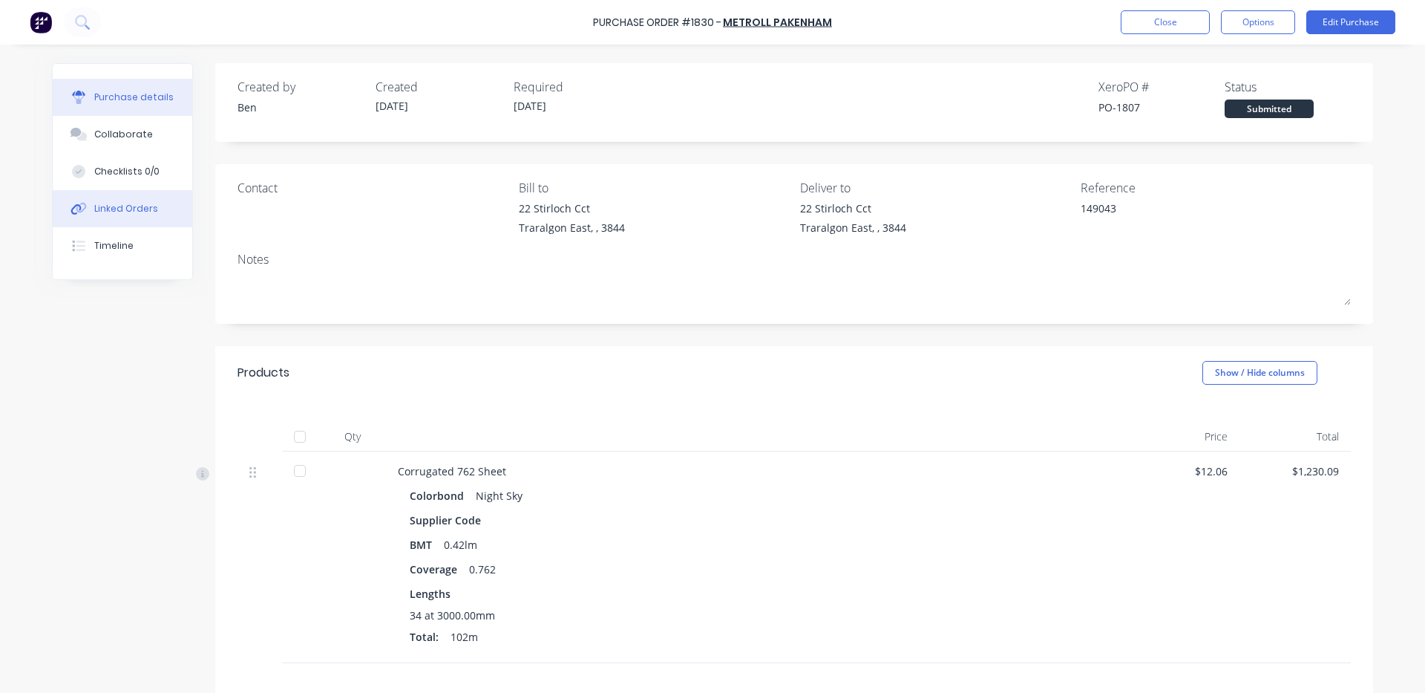
click at [115, 211] on div "Linked Orders" at bounding box center [126, 208] width 64 height 13
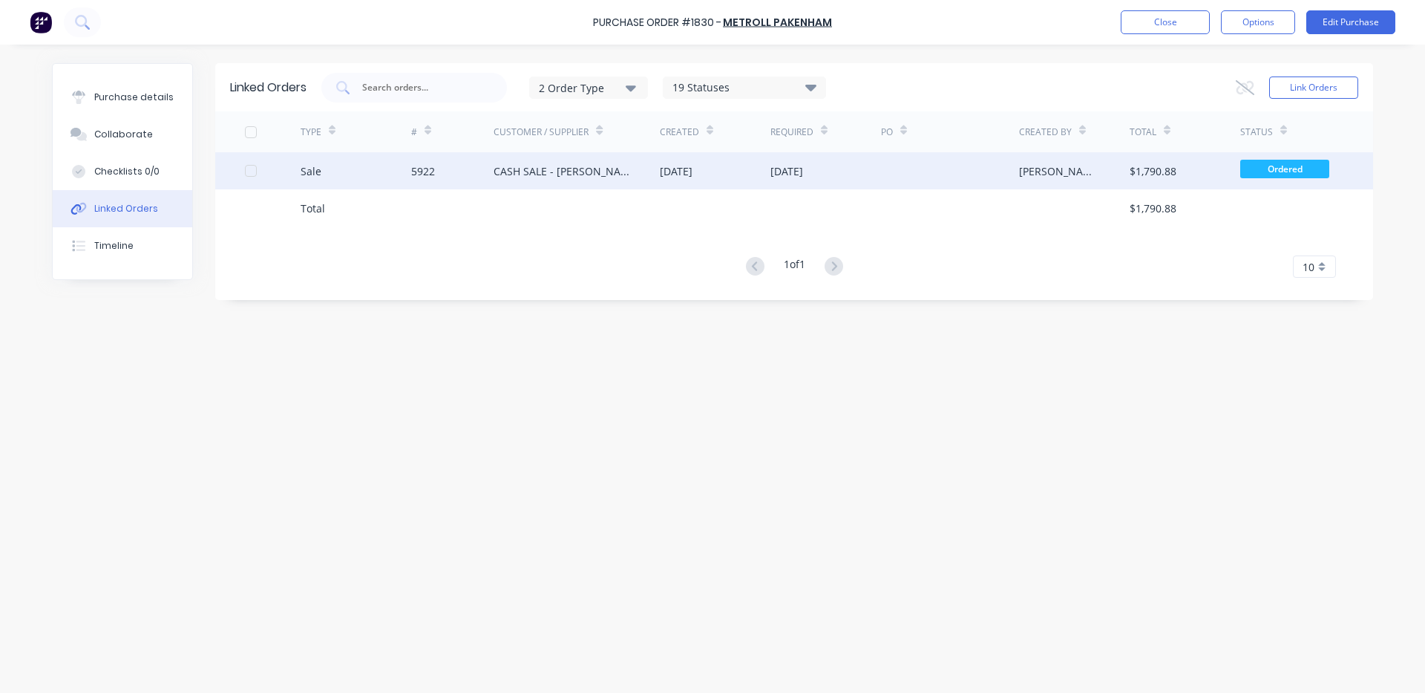
click at [628, 170] on div "CASH SALE - [PERSON_NAME]'S ACCOUNT" at bounding box center [562, 171] width 137 height 16
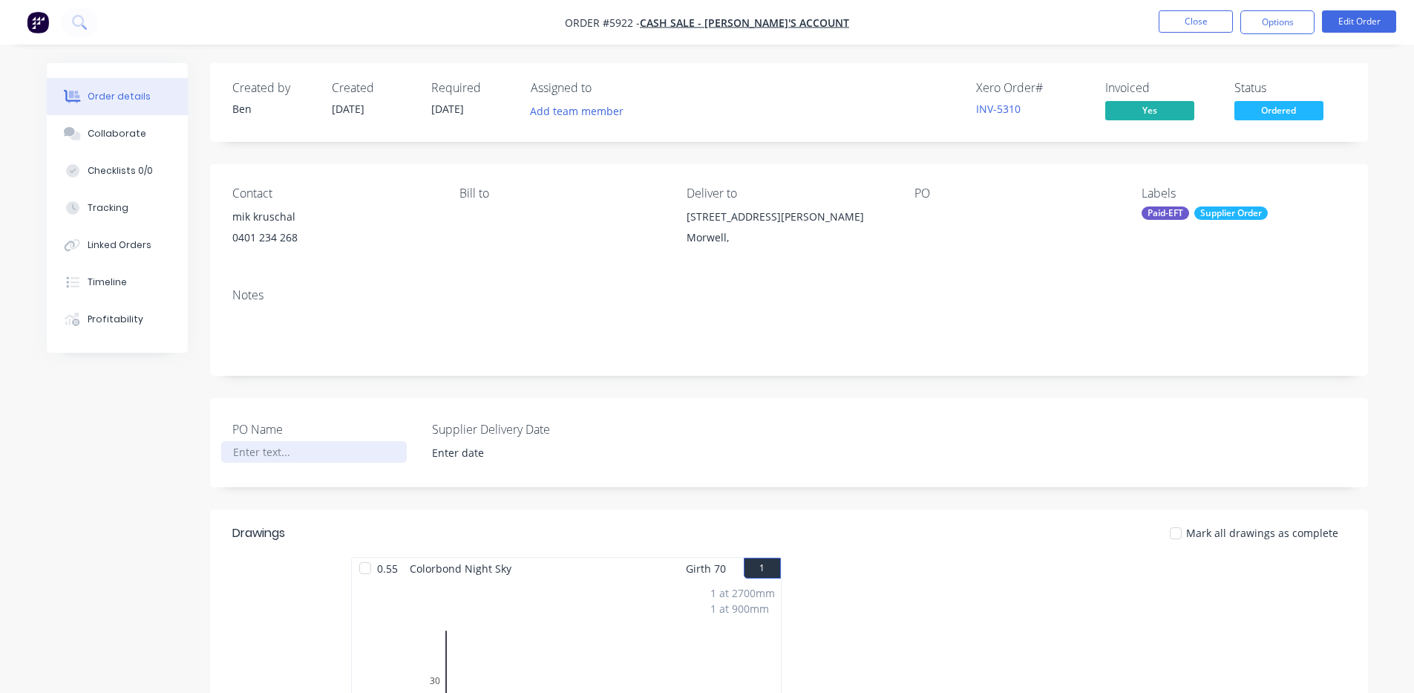
click at [268, 450] on div at bounding box center [314, 452] width 186 height 22
click at [497, 455] on input at bounding box center [514, 453] width 185 height 22
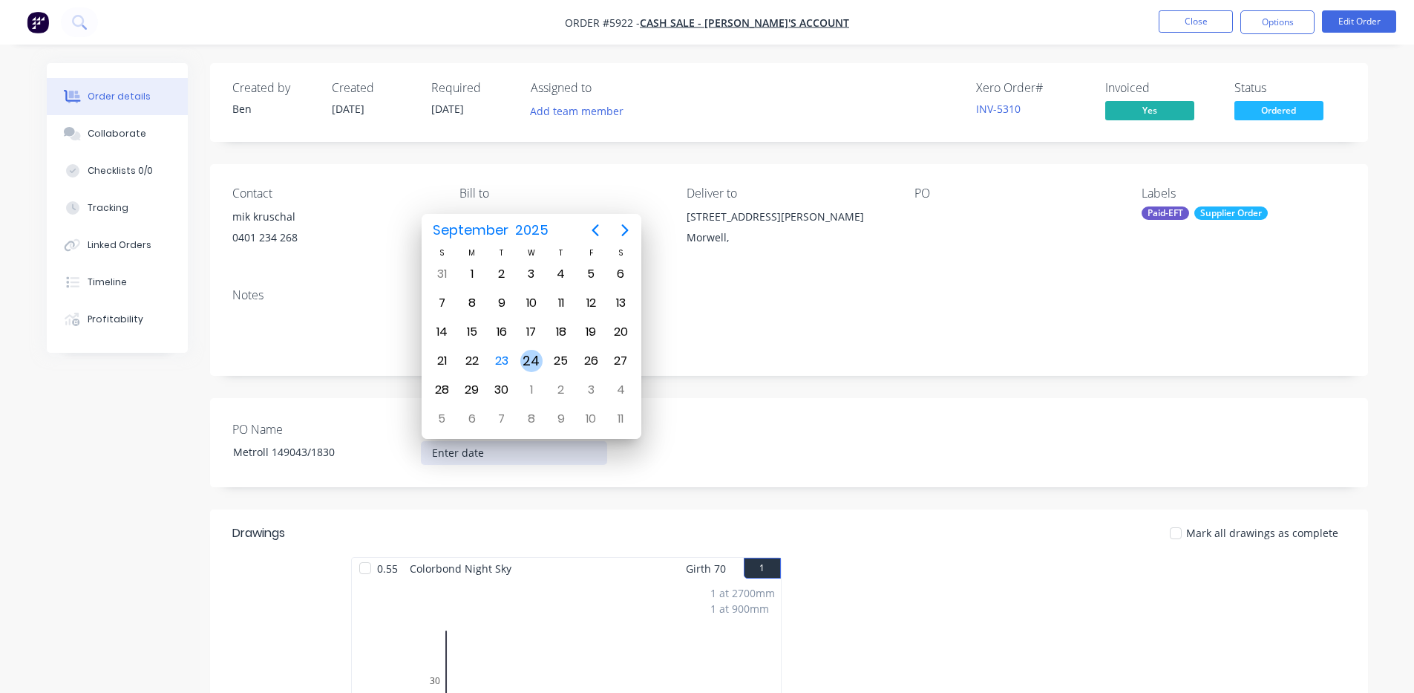
click at [537, 363] on div "24" at bounding box center [531, 361] width 22 height 22
type input "[DATE]"
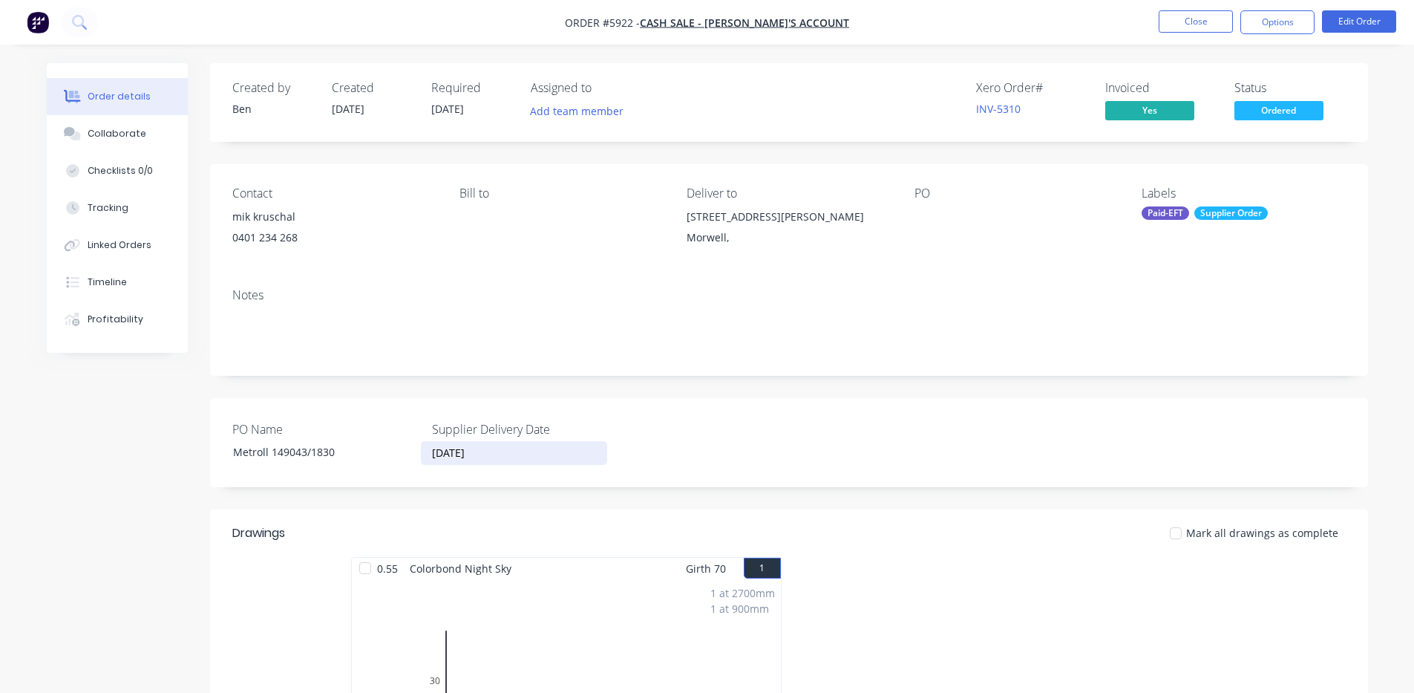
click at [1215, 246] on div "Labels Paid-EFT Supplier Order" at bounding box center [1243, 220] width 203 height 68
click at [1282, 24] on button "Options" at bounding box center [1277, 22] width 74 height 24
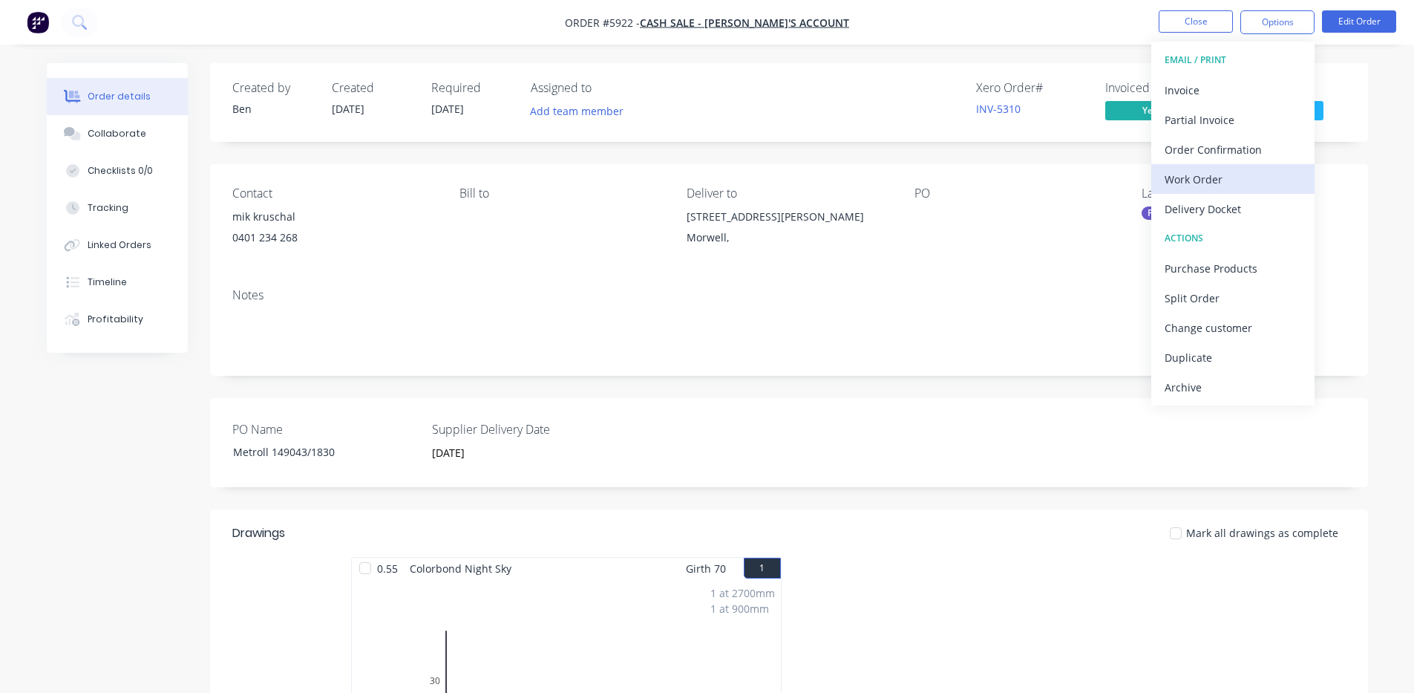
click at [1232, 186] on div "Work Order" at bounding box center [1233, 179] width 137 height 22
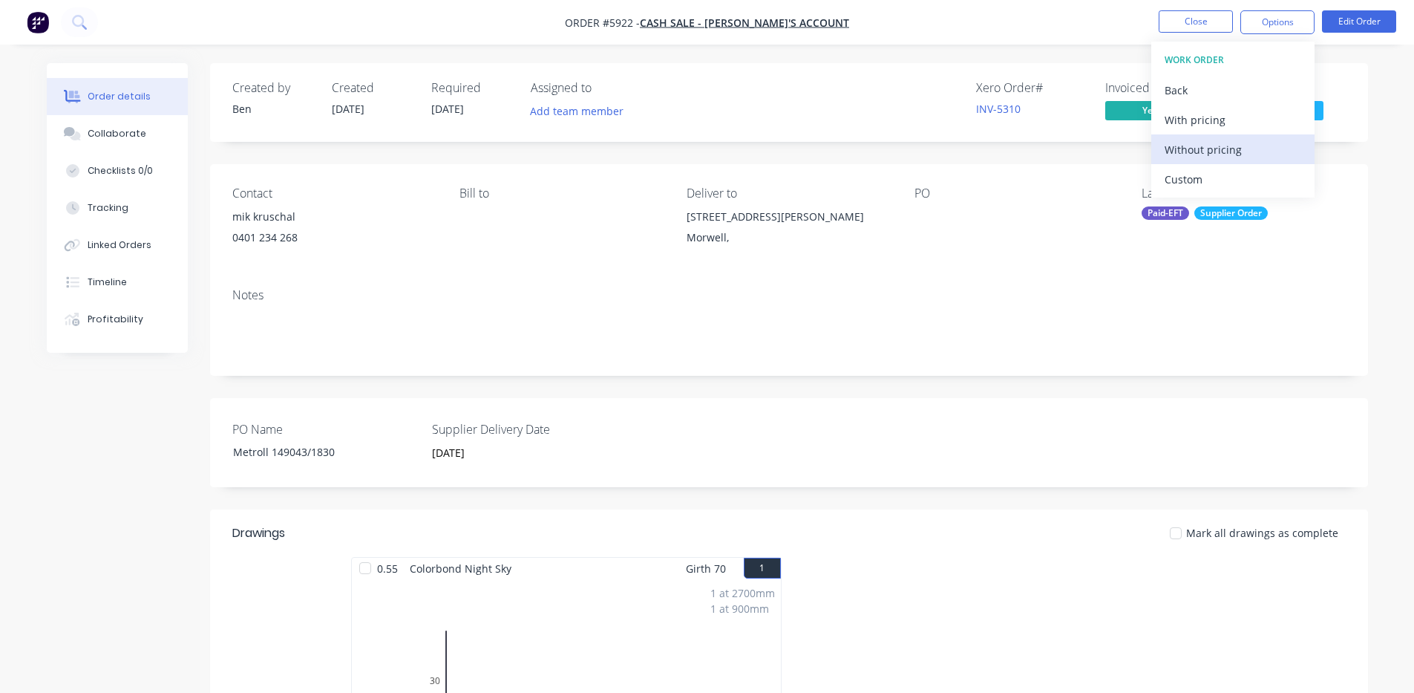
click at [1216, 156] on div "Without pricing" at bounding box center [1233, 150] width 137 height 22
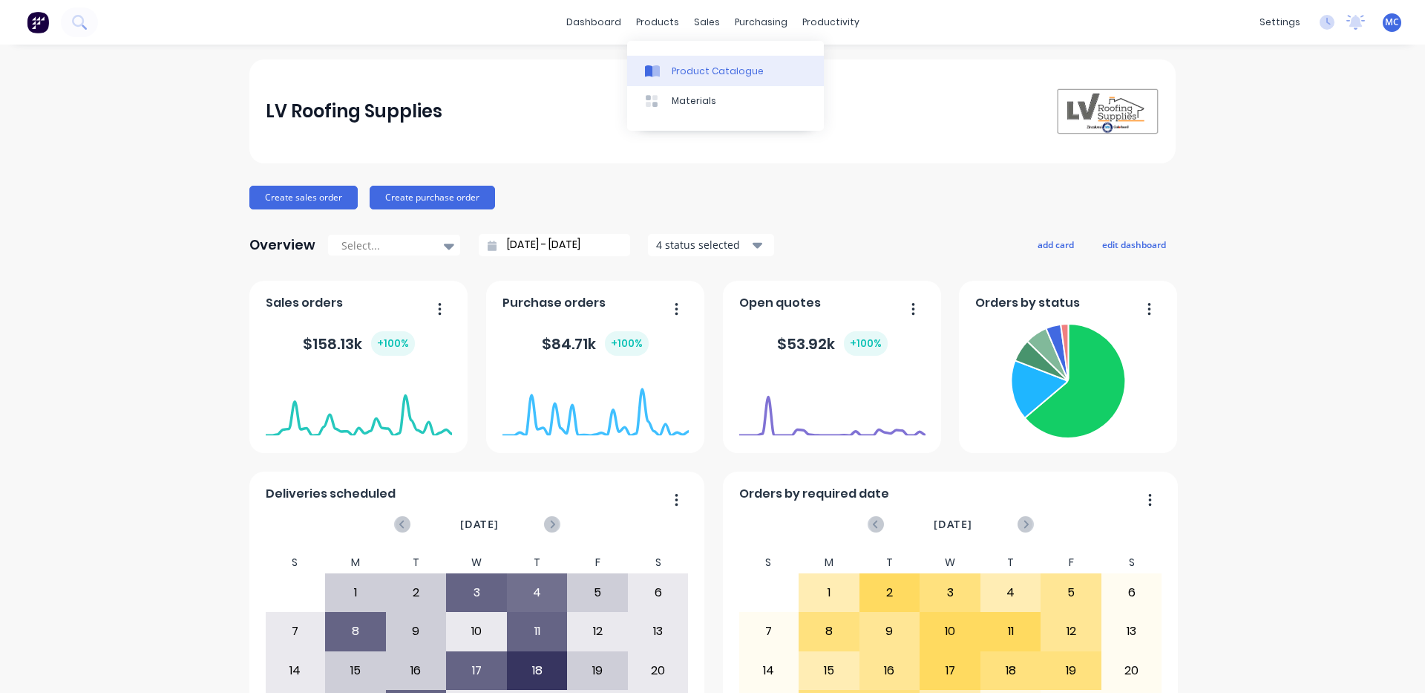
click at [678, 65] on div "Product Catalogue" at bounding box center [718, 71] width 92 height 13
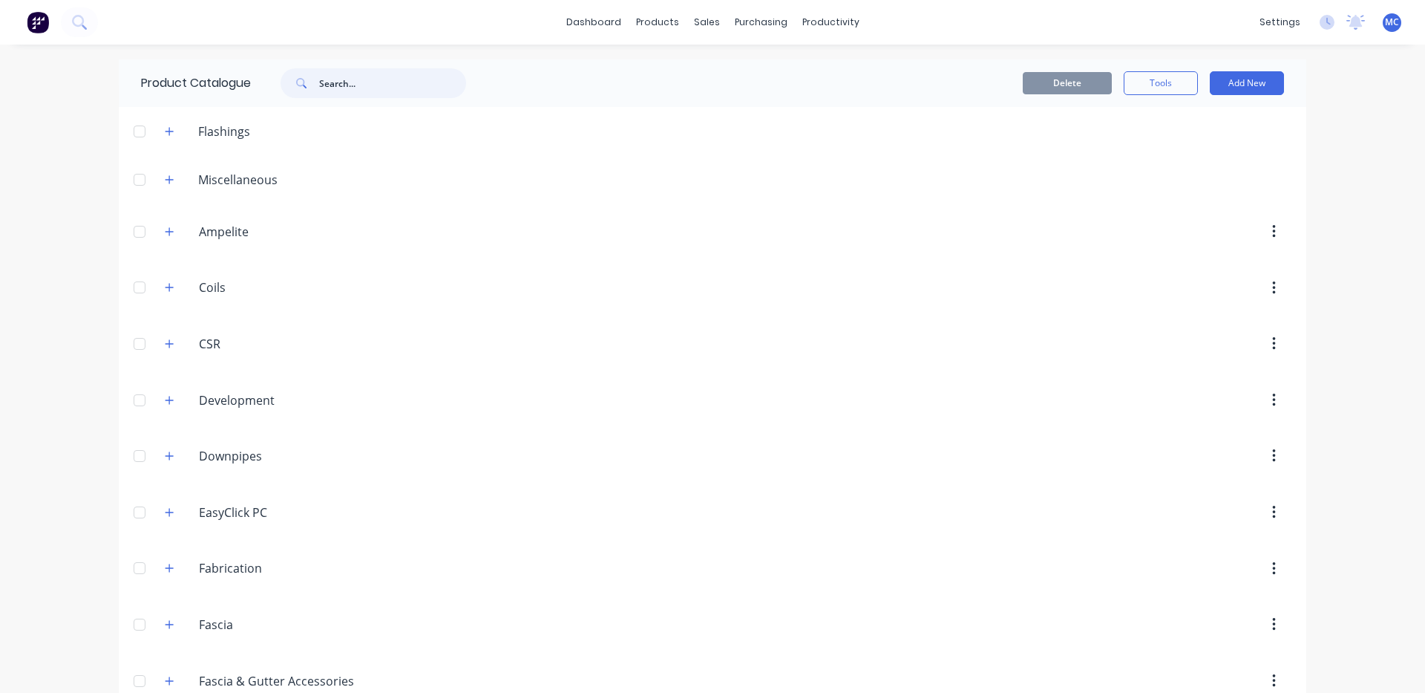
click at [405, 87] on input "text" at bounding box center [392, 83] width 147 height 30
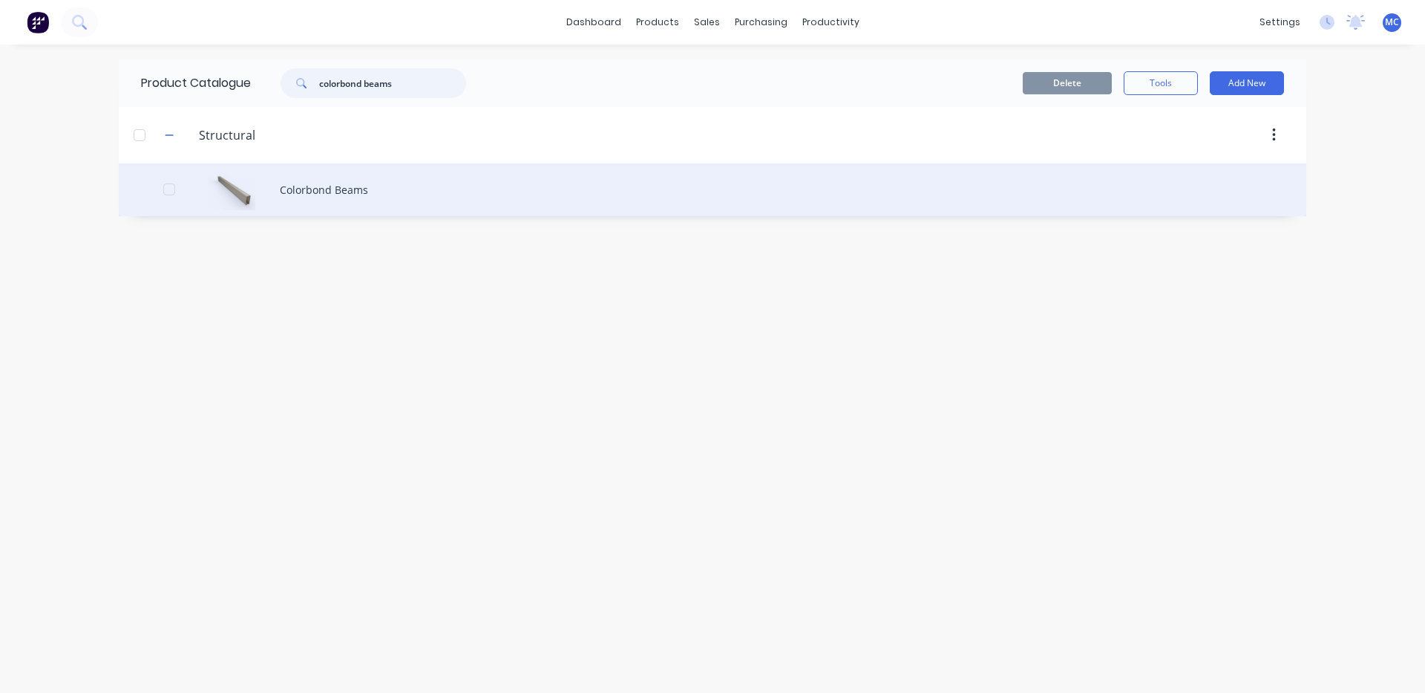
type input "colorbond beams"
click at [337, 192] on div "Colorbond Beams" at bounding box center [713, 189] width 1188 height 53
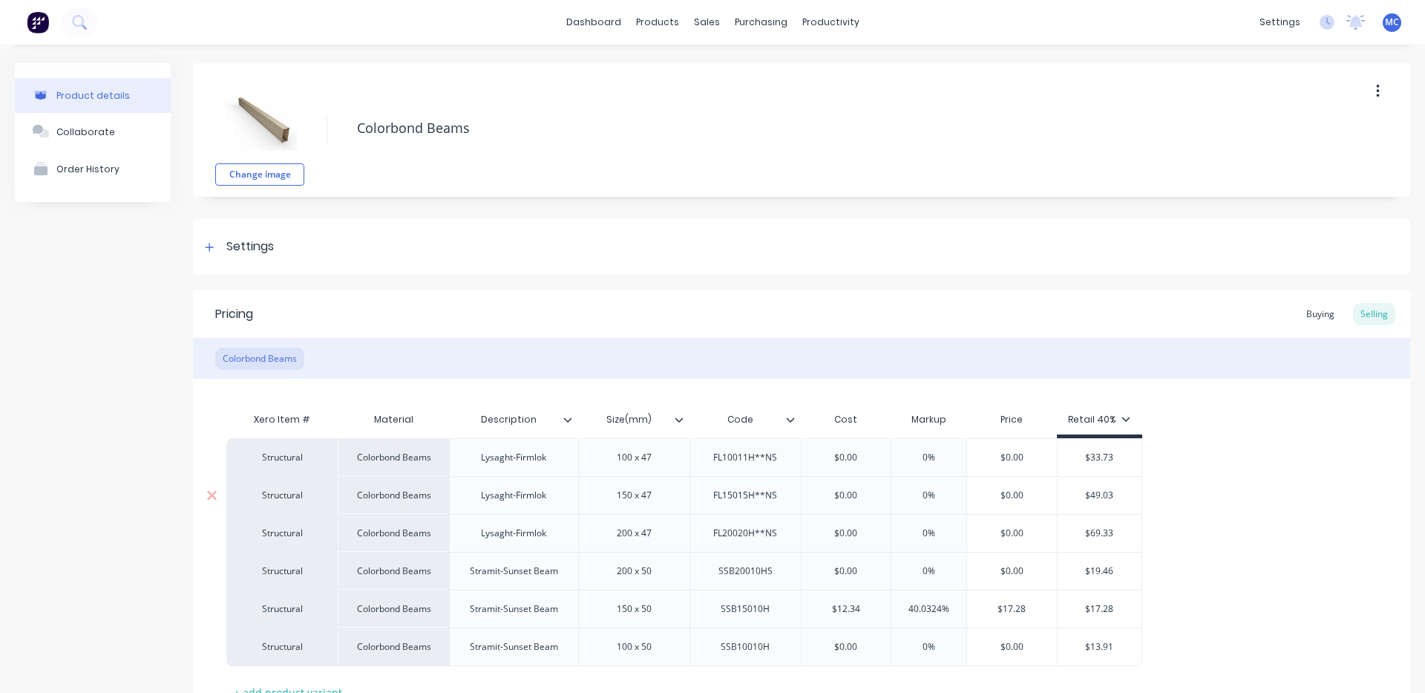
type textarea "x"
click at [1317, 318] on div "Buying" at bounding box center [1320, 314] width 43 height 22
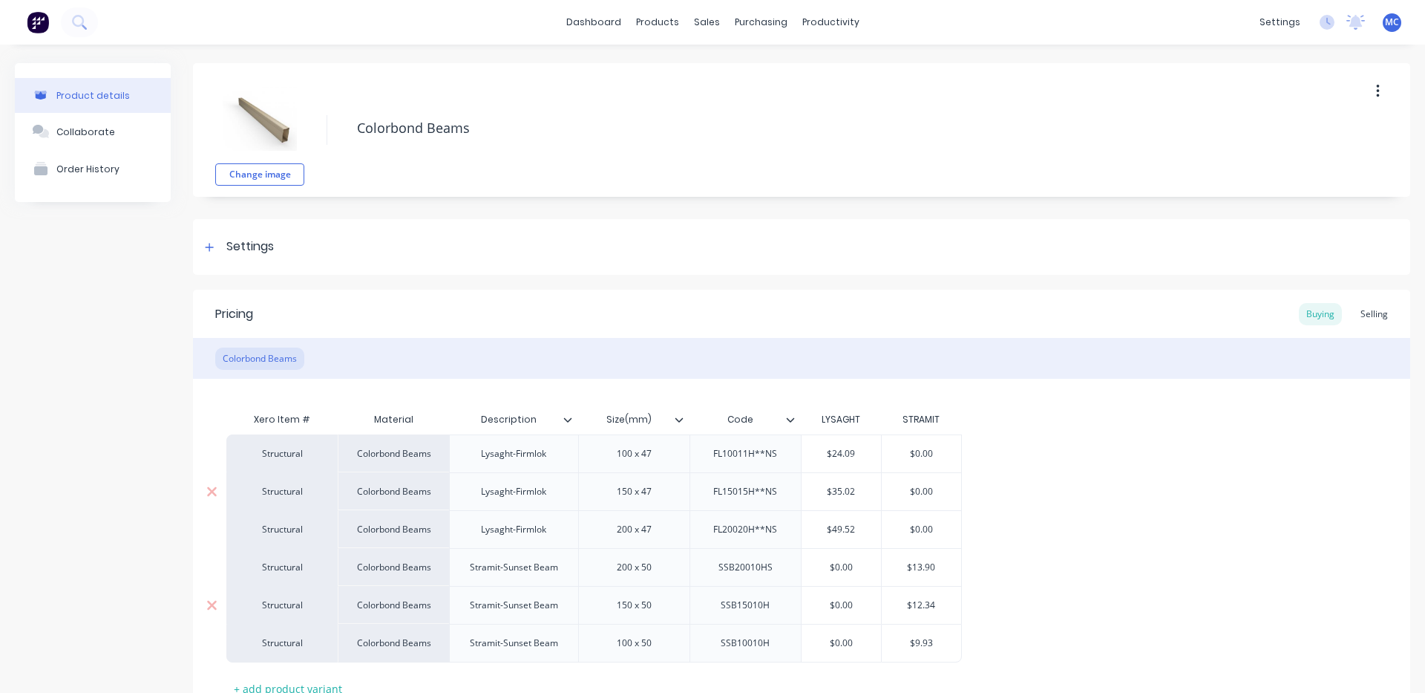
type input "$12.34"
click at [939, 604] on input "$12.34" at bounding box center [921, 604] width 79 height 13
drag, startPoint x: 939, startPoint y: 604, endPoint x: 904, endPoint y: 608, distance: 35.1
click at [904, 608] on input "$12.34" at bounding box center [921, 604] width 79 height 13
type textarea "x"
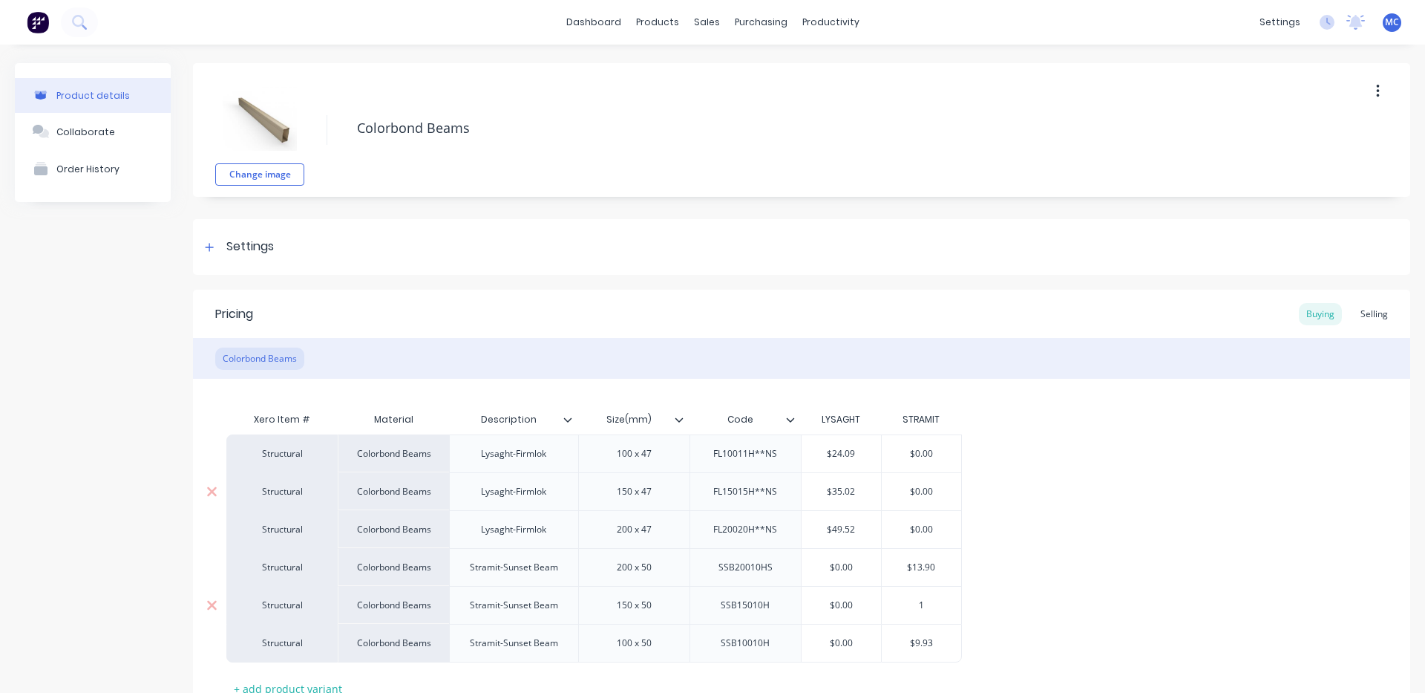
type input "16"
type textarea "x"
type input "16.3"
type textarea "x"
type input "16.38"
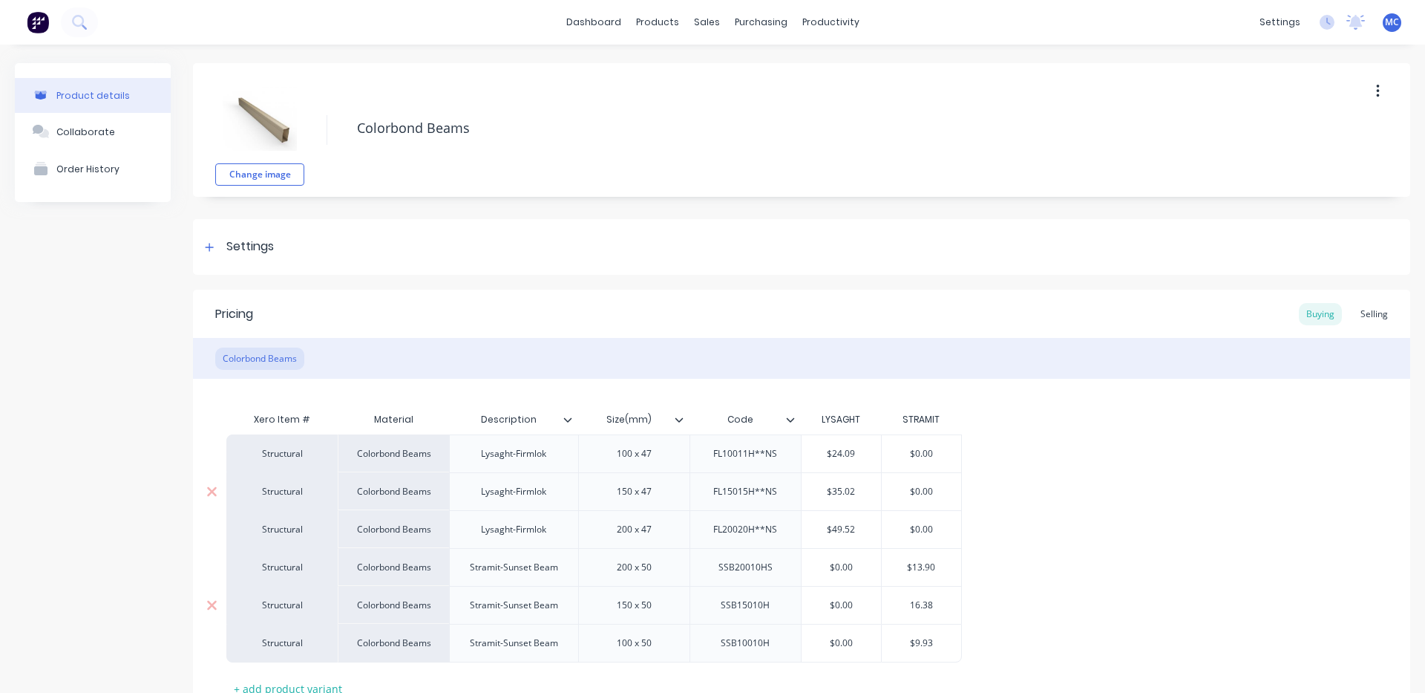
type textarea "x"
type input "16.38"
click at [1073, 625] on div "Structural Colorbond Beams Lysaght-Firmlok 100 x 47 FL10011H**NS $24.09 $0.00 S…" at bounding box center [801, 548] width 1151 height 228
click at [1367, 309] on div "Selling" at bounding box center [1374, 314] width 42 height 22
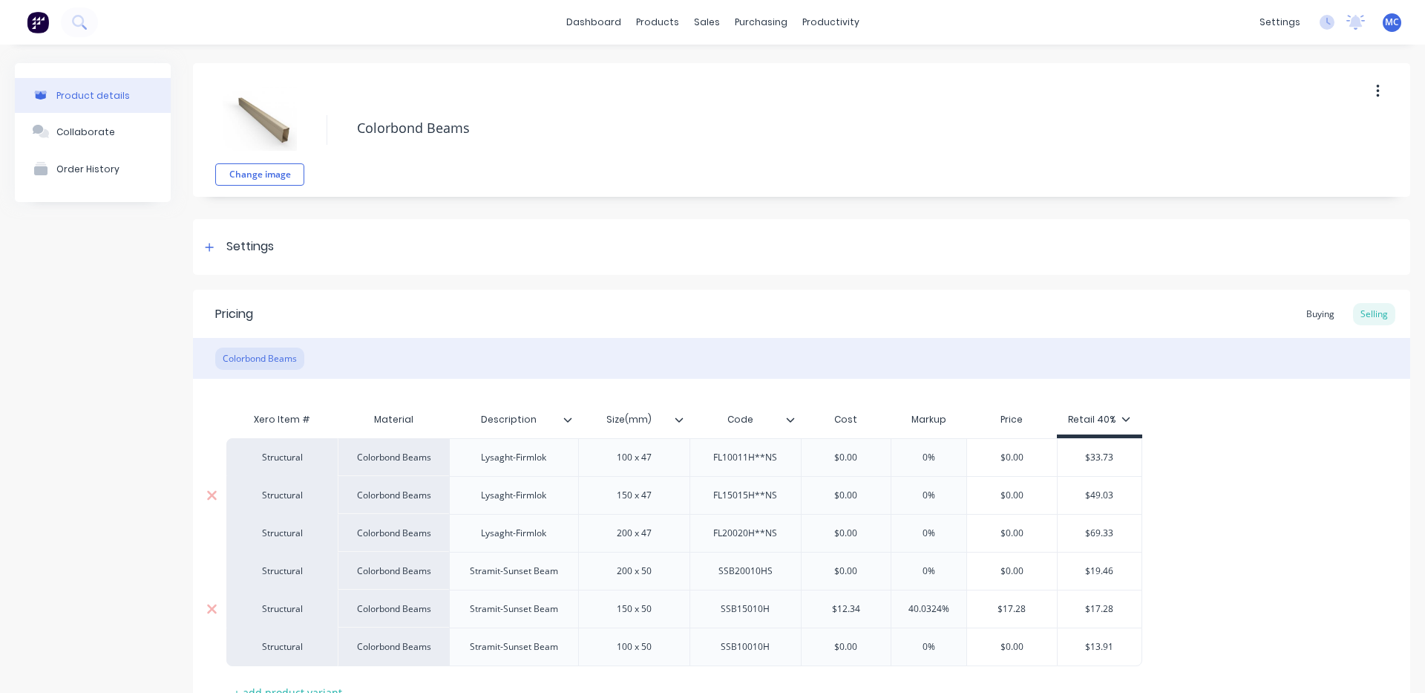
type input "$12.34"
click at [849, 615] on input "$12.34" at bounding box center [847, 608] width 90 height 13
drag, startPoint x: 872, startPoint y: 600, endPoint x: 779, endPoint y: 600, distance: 93.5
click at [779, 600] on div "Structural Colorbond Beams Lysaght-Firmlok 100 x 47 FL10011H**NS $0.00 0% $0.00…" at bounding box center [801, 552] width 1151 height 228
click at [865, 609] on input "$12.34" at bounding box center [847, 608] width 90 height 13
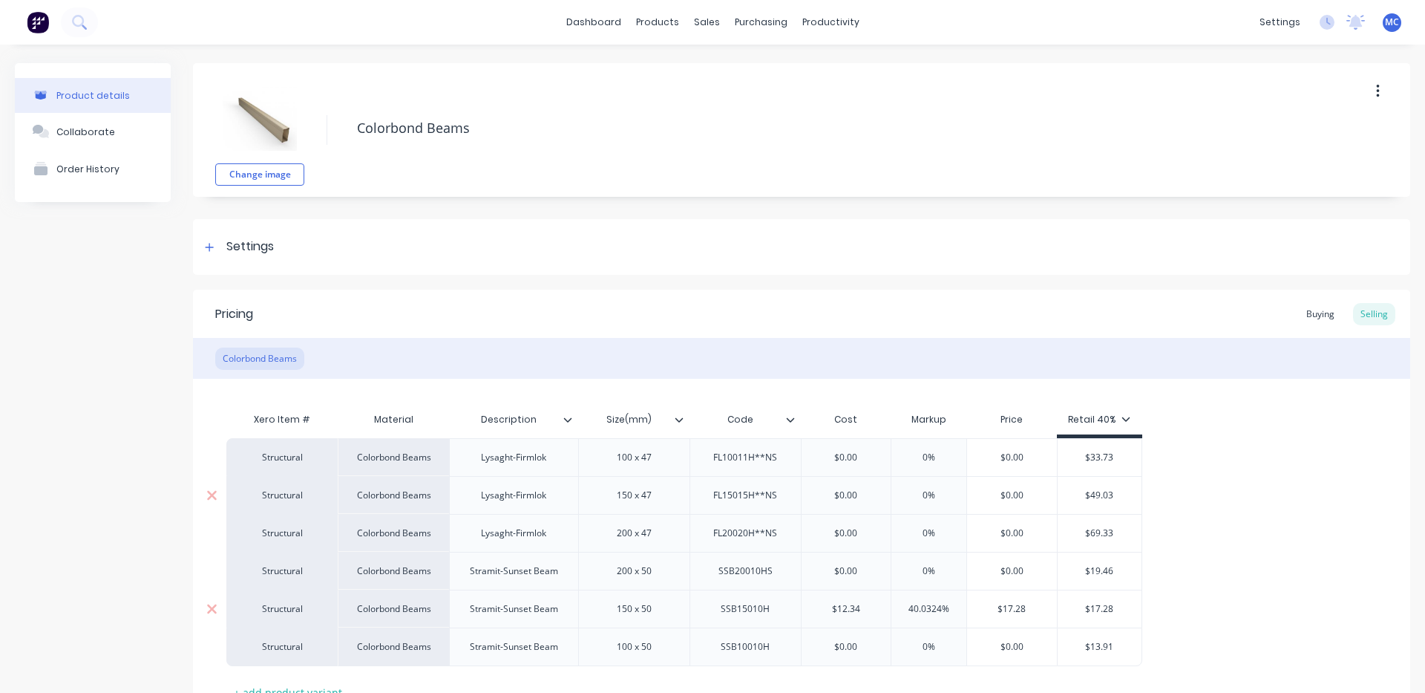
click at [871, 606] on input "$12.34" at bounding box center [847, 608] width 90 height 13
click at [861, 610] on input "$12.34" at bounding box center [847, 608] width 90 height 13
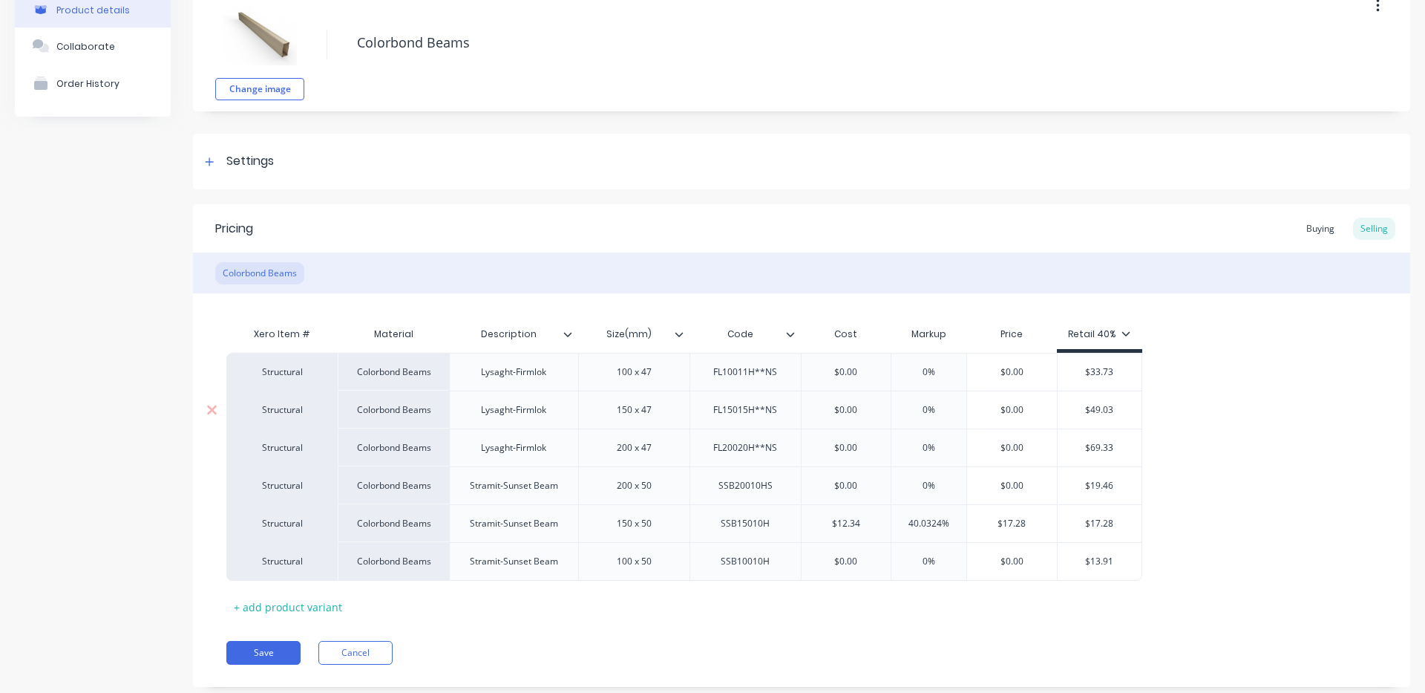
scroll to position [120, 0]
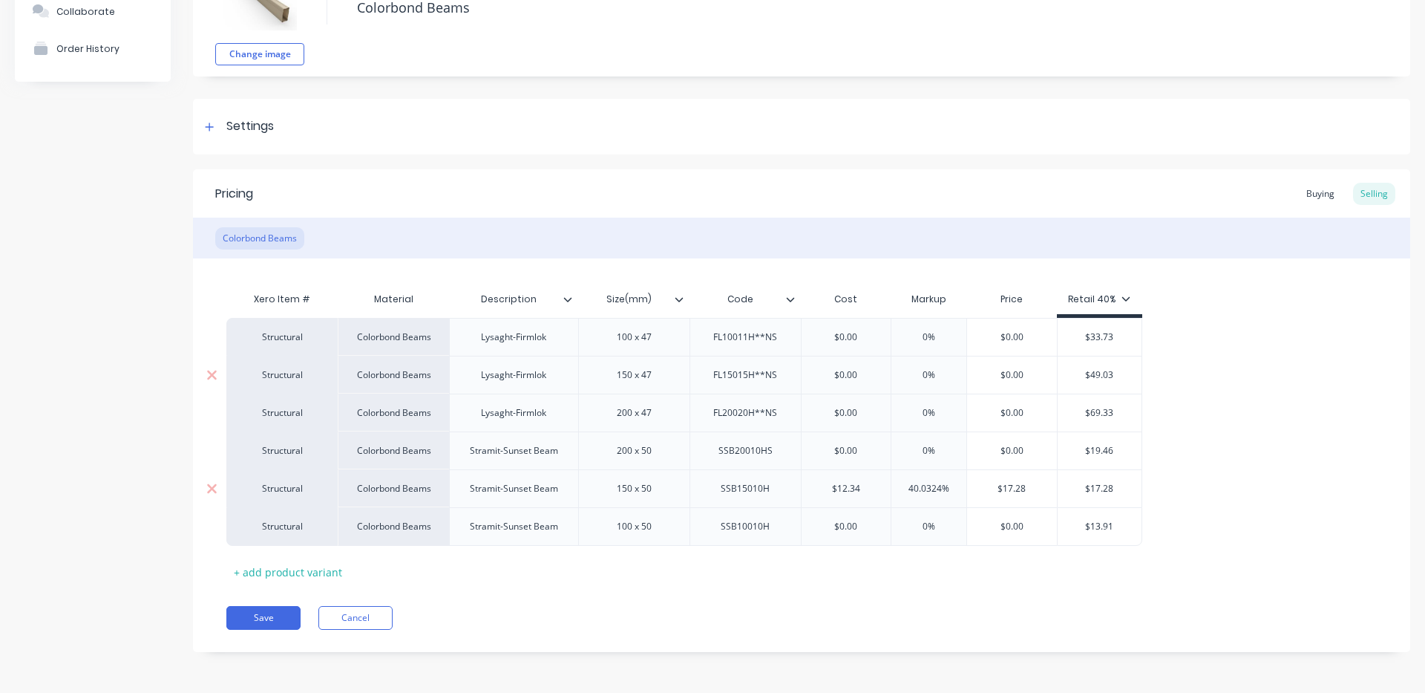
click at [863, 487] on input "$12.34" at bounding box center [847, 488] width 90 height 13
click at [836, 492] on input "$12.34" at bounding box center [847, 488] width 90 height 13
click at [837, 492] on input "$12.34" at bounding box center [847, 488] width 90 height 13
click at [863, 493] on input "$12.34" at bounding box center [847, 488] width 90 height 13
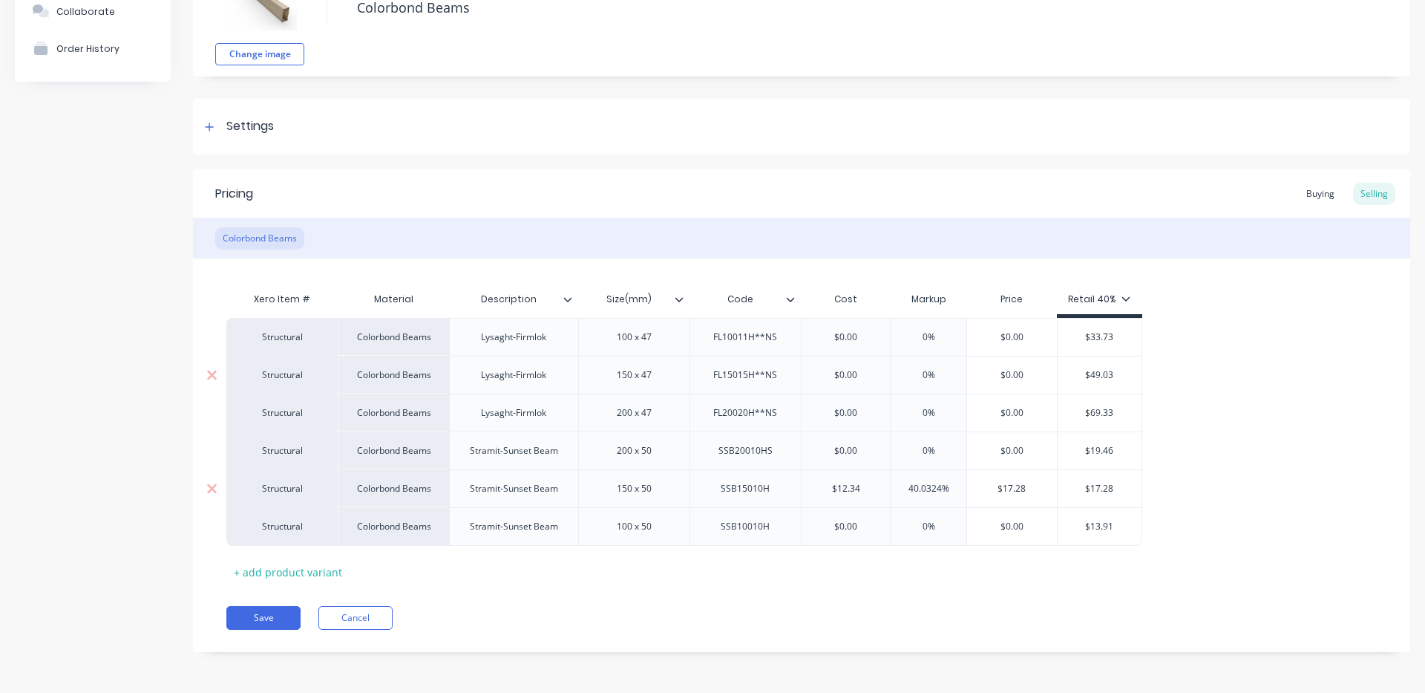
click at [863, 493] on input "$12.34" at bounding box center [847, 488] width 90 height 13
click at [733, 195] on div "Pricing Buying Selling" at bounding box center [801, 193] width 1217 height 48
click at [255, 607] on button "Save" at bounding box center [263, 618] width 74 height 24
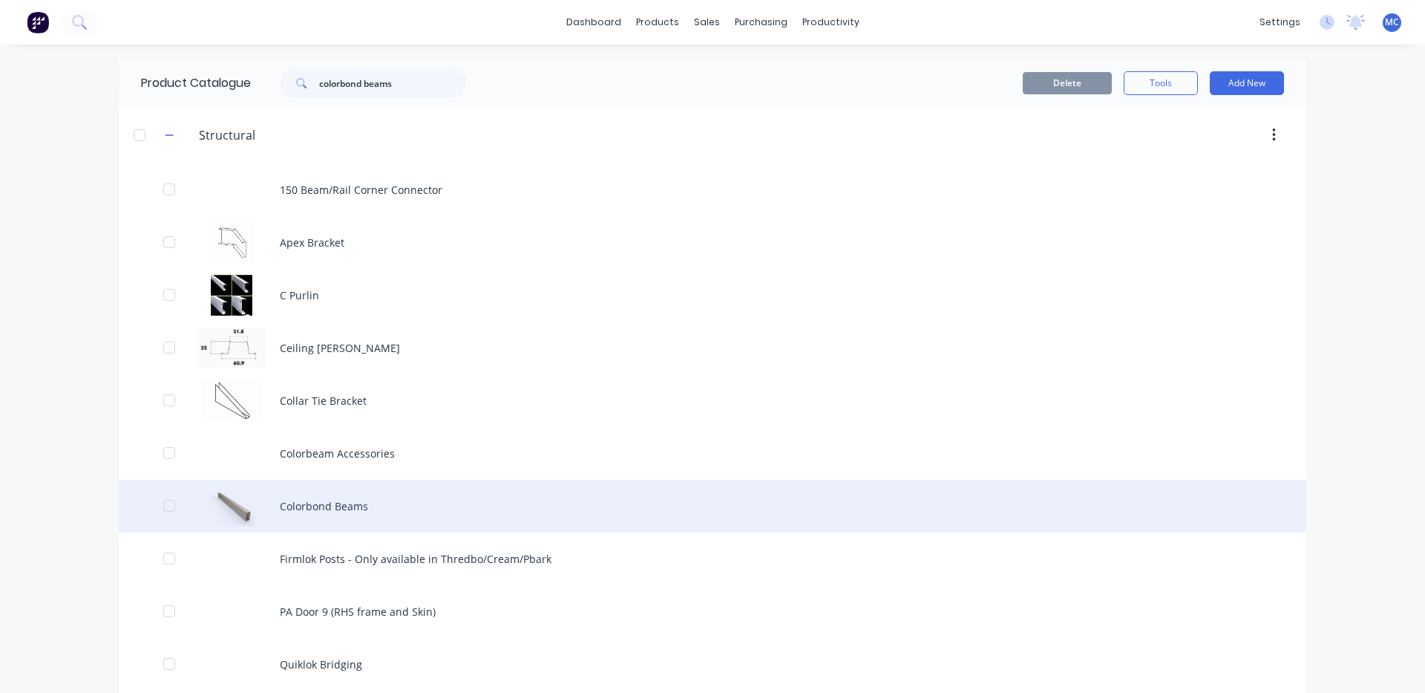
click at [338, 500] on div "Colorbond Beams" at bounding box center [713, 506] width 1188 height 53
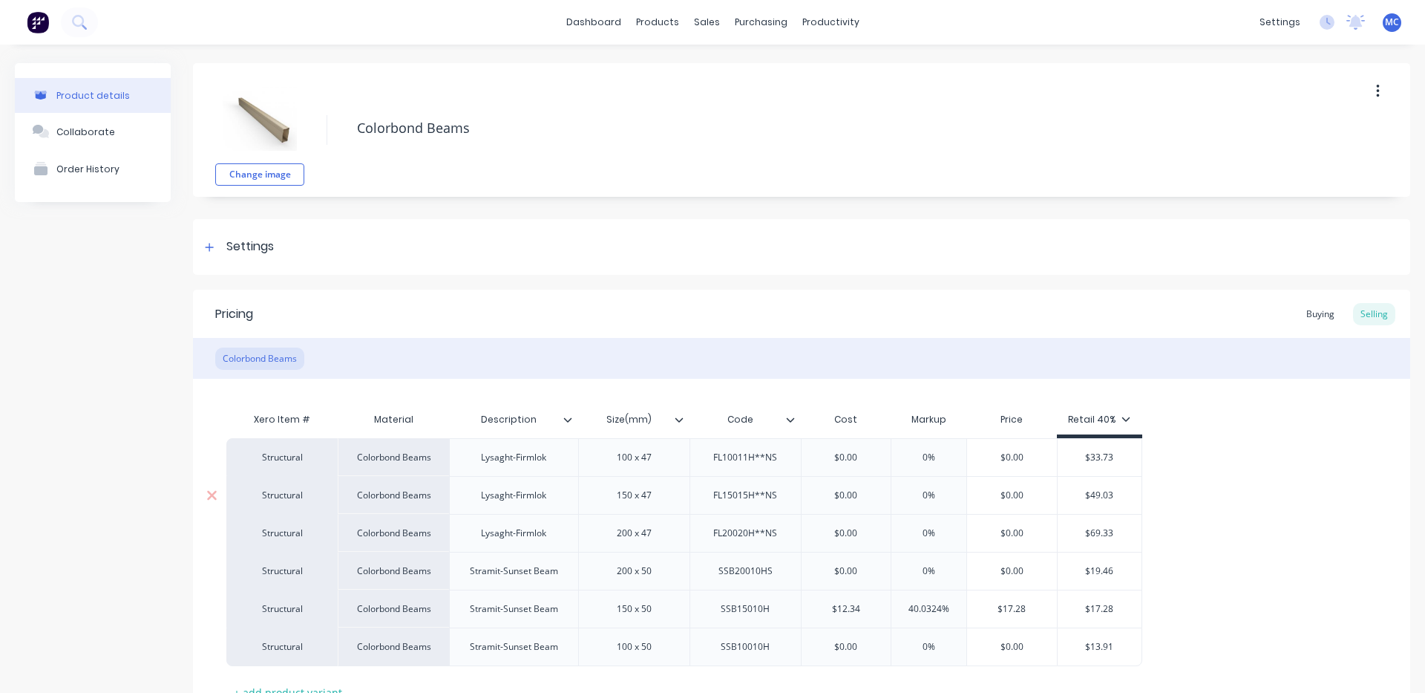
type textarea "x"
click at [845, 615] on input "$12.34" at bounding box center [847, 608] width 90 height 13
click at [863, 609] on input "$12.34" at bounding box center [847, 608] width 90 height 13
click at [868, 607] on input "$12.34" at bounding box center [847, 608] width 90 height 13
drag, startPoint x: 868, startPoint y: 607, endPoint x: 796, endPoint y: 604, distance: 71.3
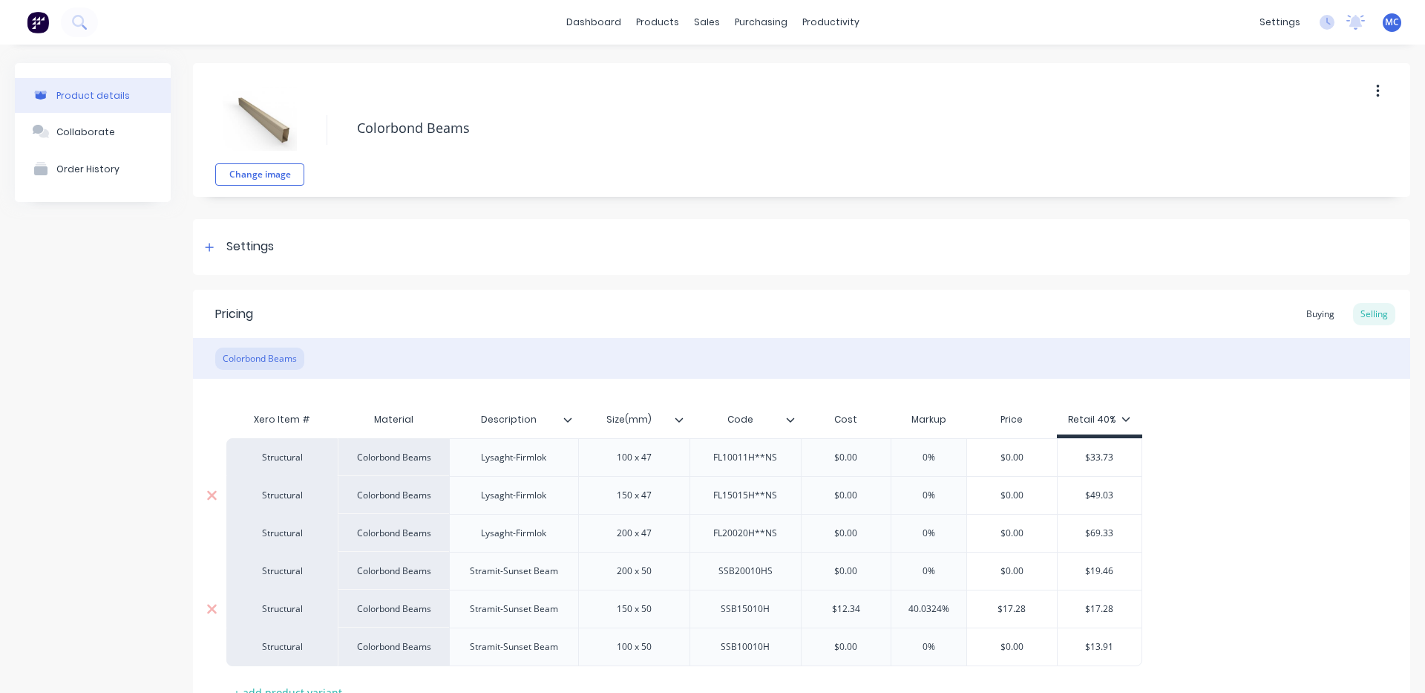
click at [796, 604] on div "Structural Colorbond Beams Stramit-Sunset Beam 150 x 50 SSB15010H $12.34 $12.34…" at bounding box center [684, 608] width 916 height 38
type input "12"
type textarea "x"
type input "126."
type textarea "x"
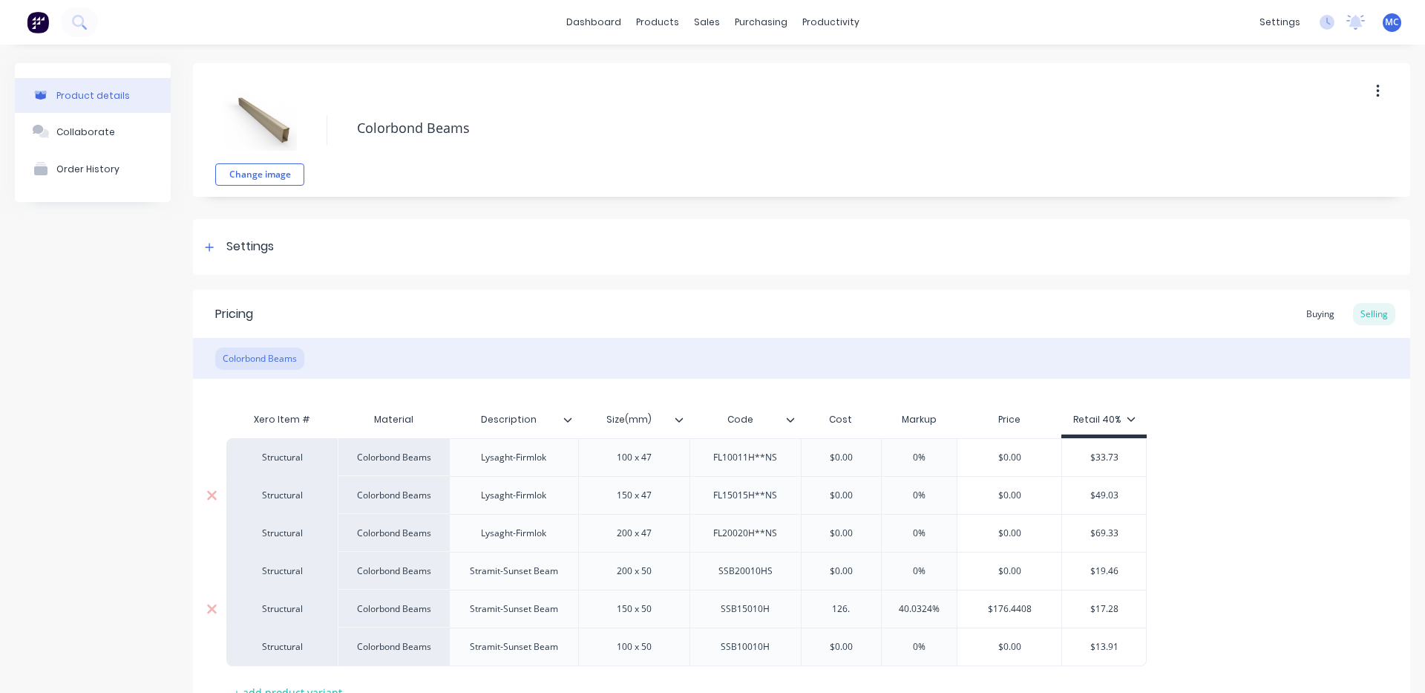
type input "126.3"
type textarea "x"
type input "126.38"
type textarea "x"
type input "126."
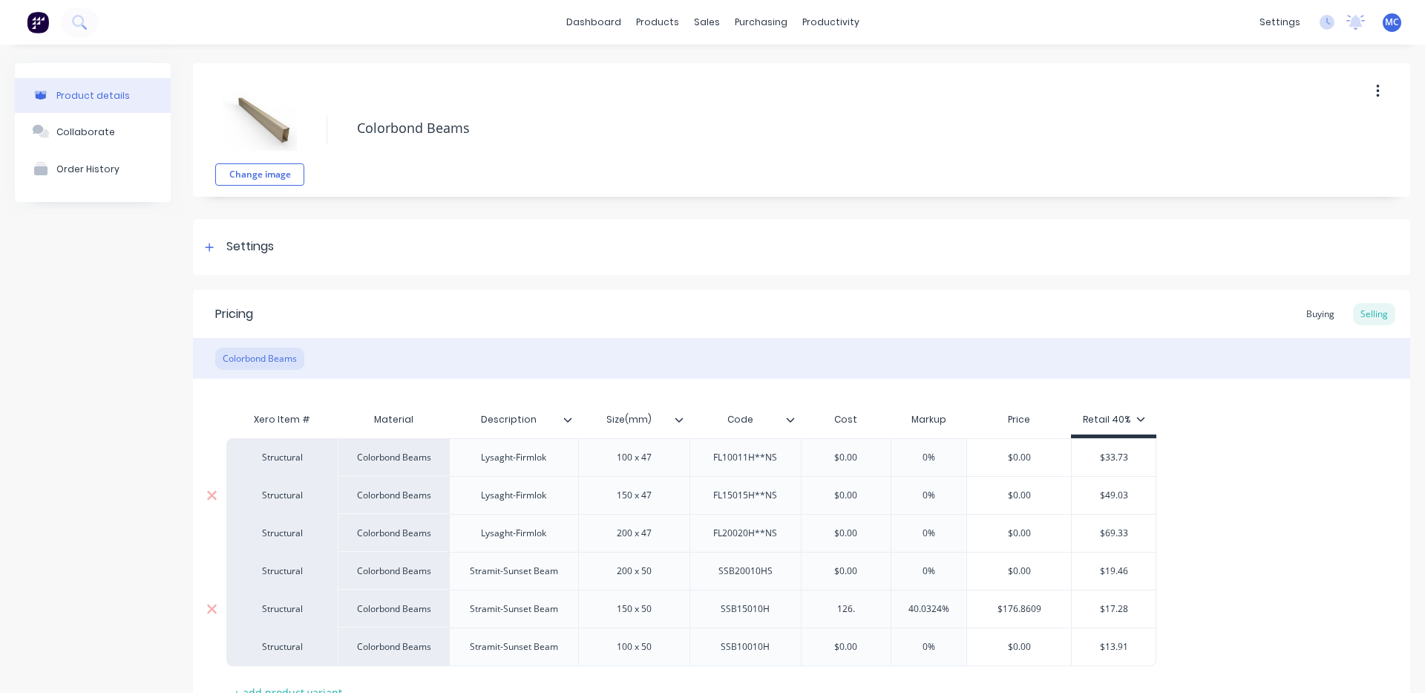
type textarea "x"
type input "1"
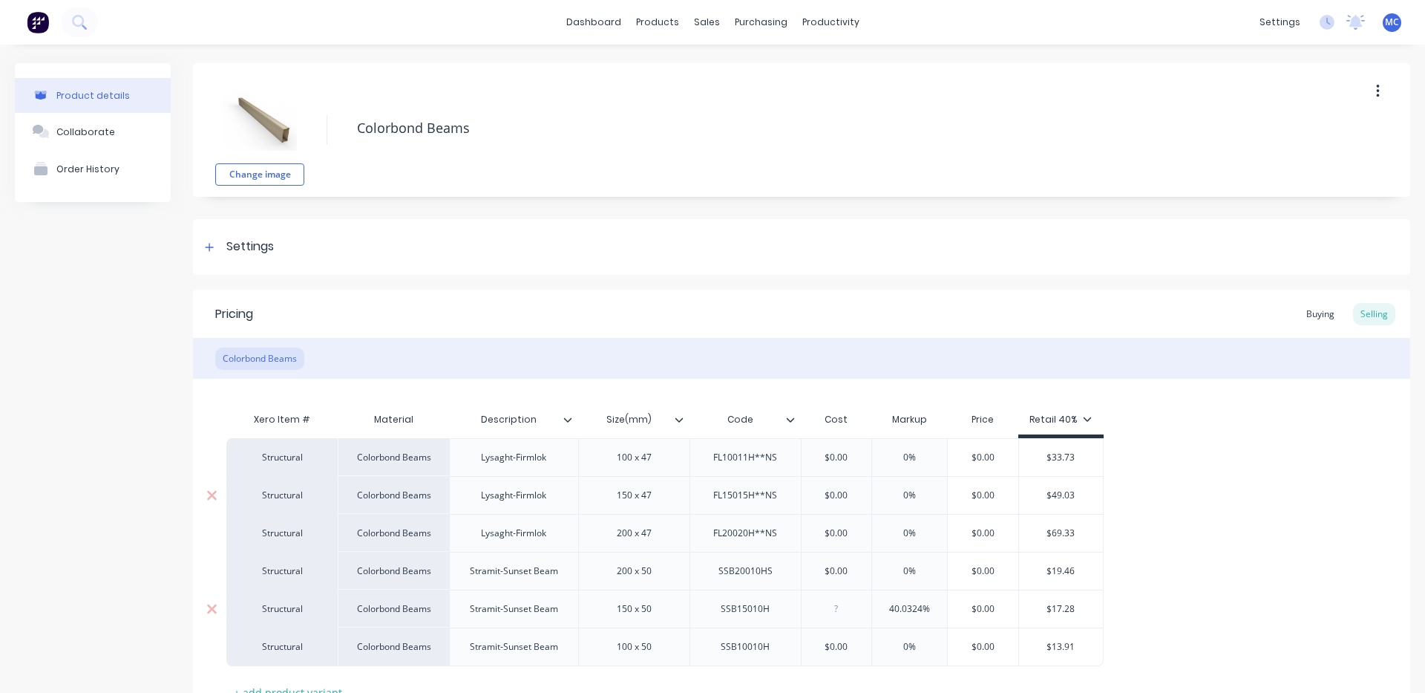
type textarea "x"
type input "1"
type textarea "x"
type input "16."
type textarea "x"
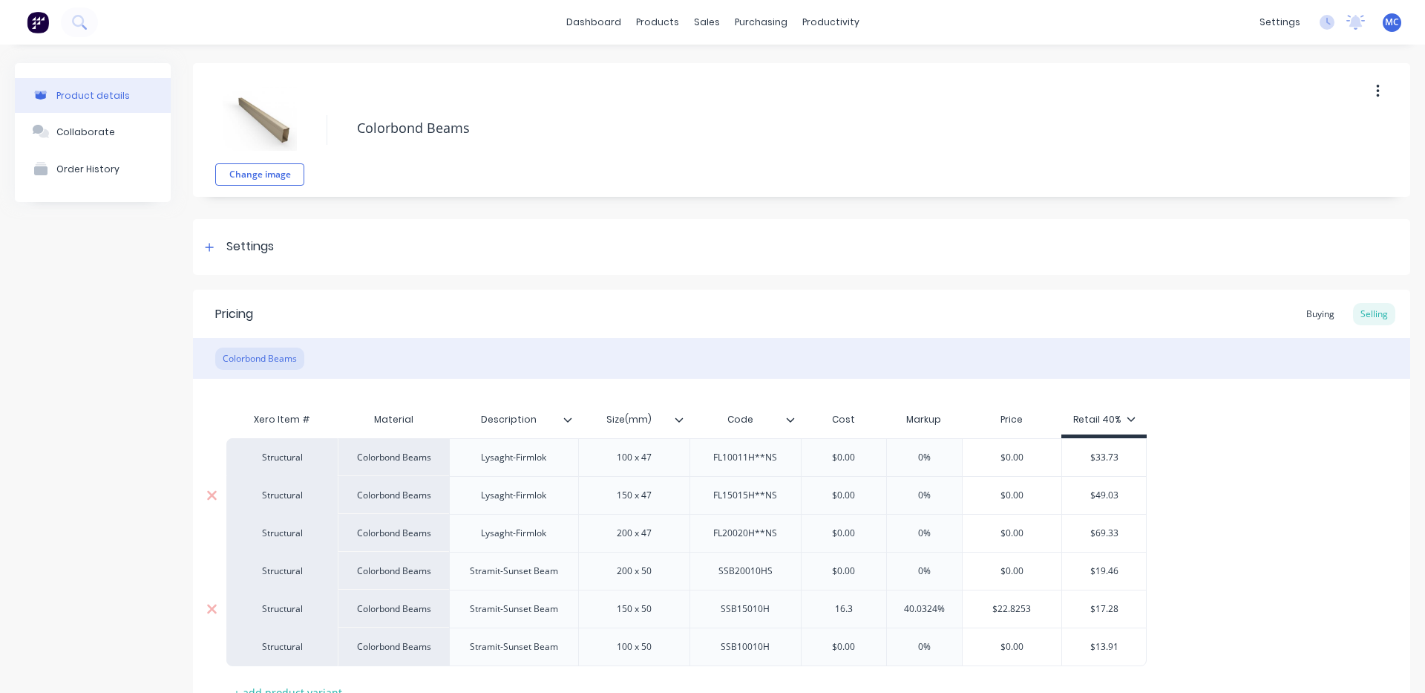
type input "16.38"
type textarea "x"
type input "$16.38"
